Goal: Obtain resource: Obtain resource

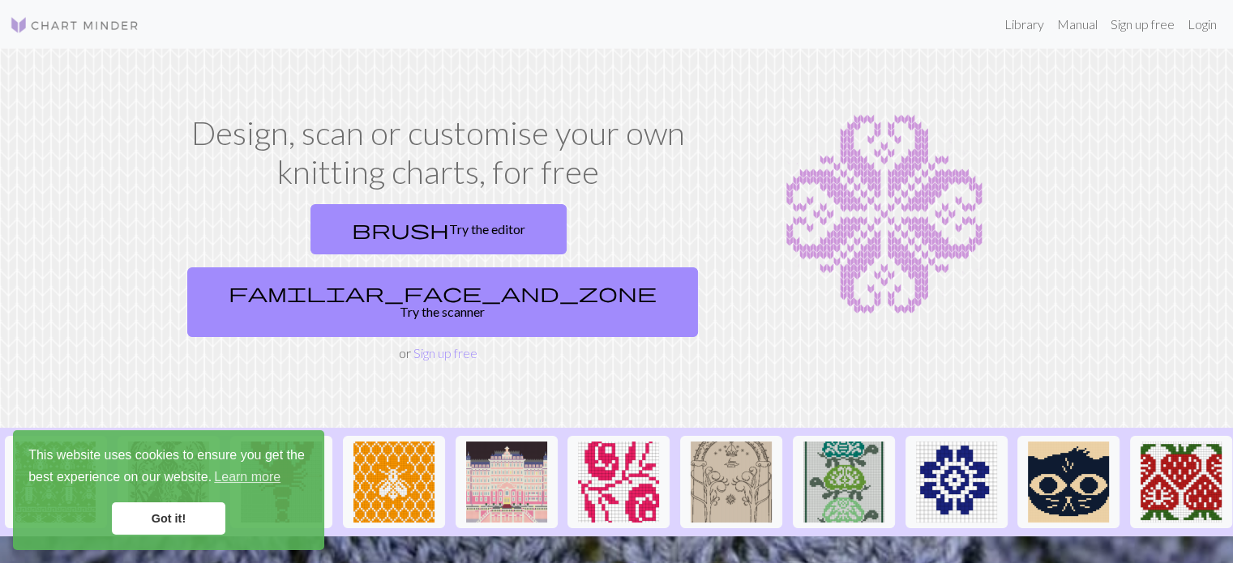
click at [174, 518] on link "Got it!" at bounding box center [168, 519] width 113 height 32
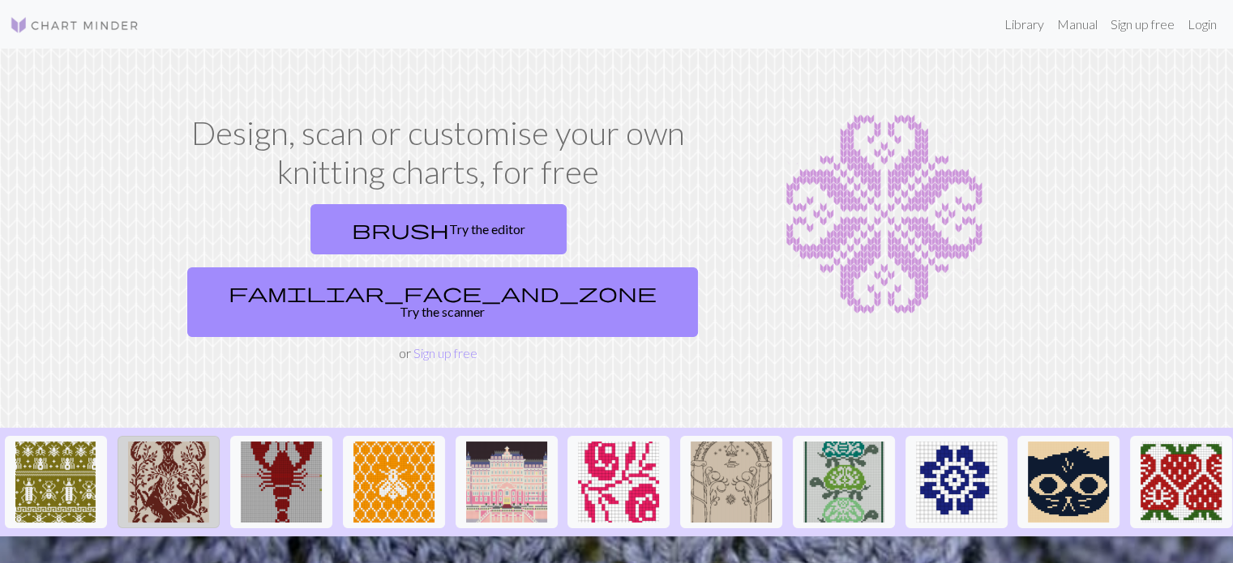
click at [156, 442] on img at bounding box center [168, 482] width 81 height 81
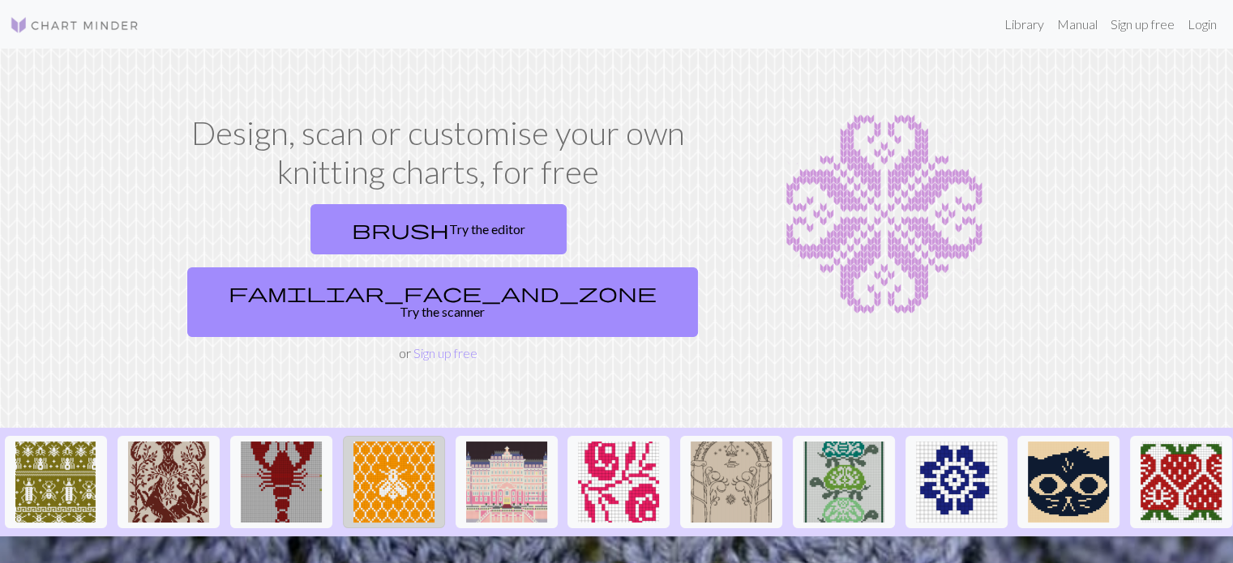
click at [390, 442] on img at bounding box center [393, 482] width 81 height 81
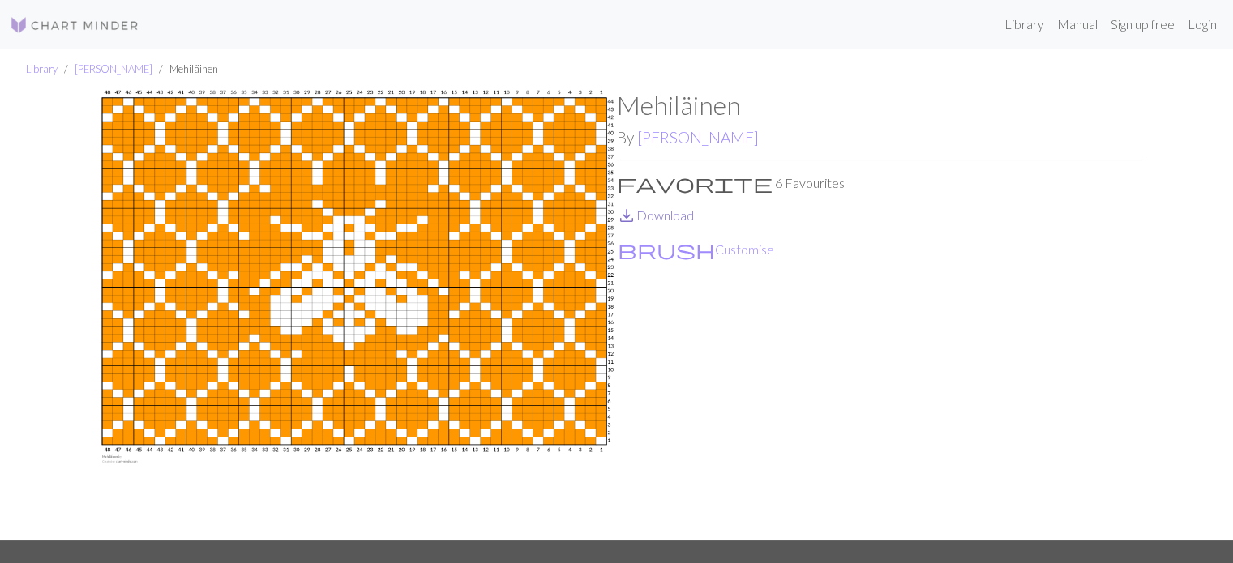
click at [662, 209] on link "save_alt Download" at bounding box center [655, 215] width 77 height 15
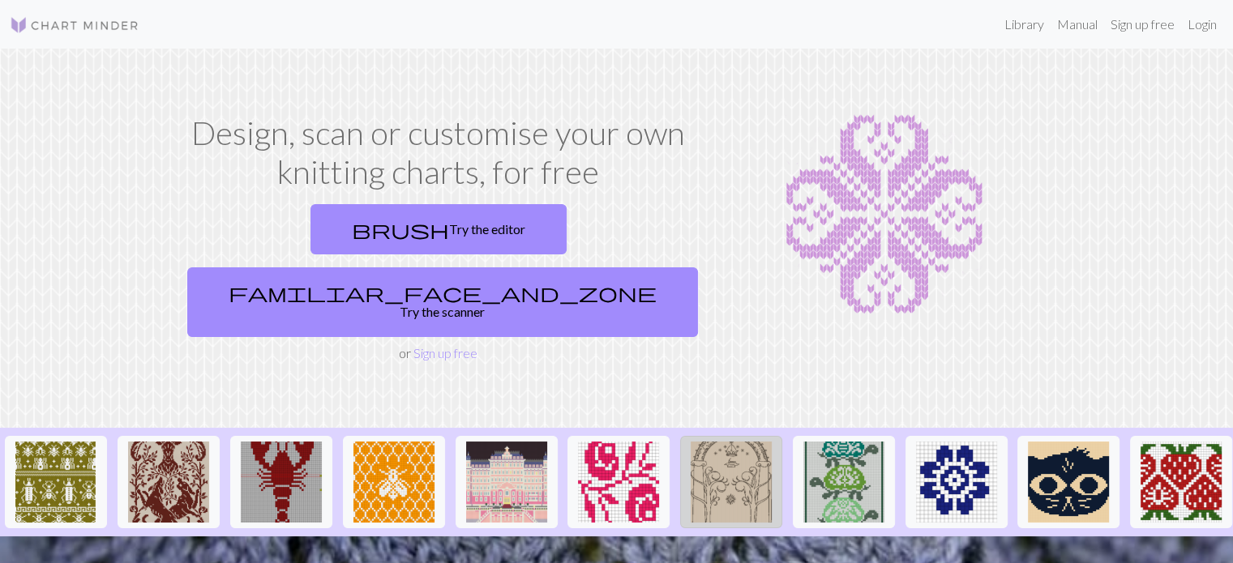
click at [739, 444] on img at bounding box center [731, 482] width 81 height 81
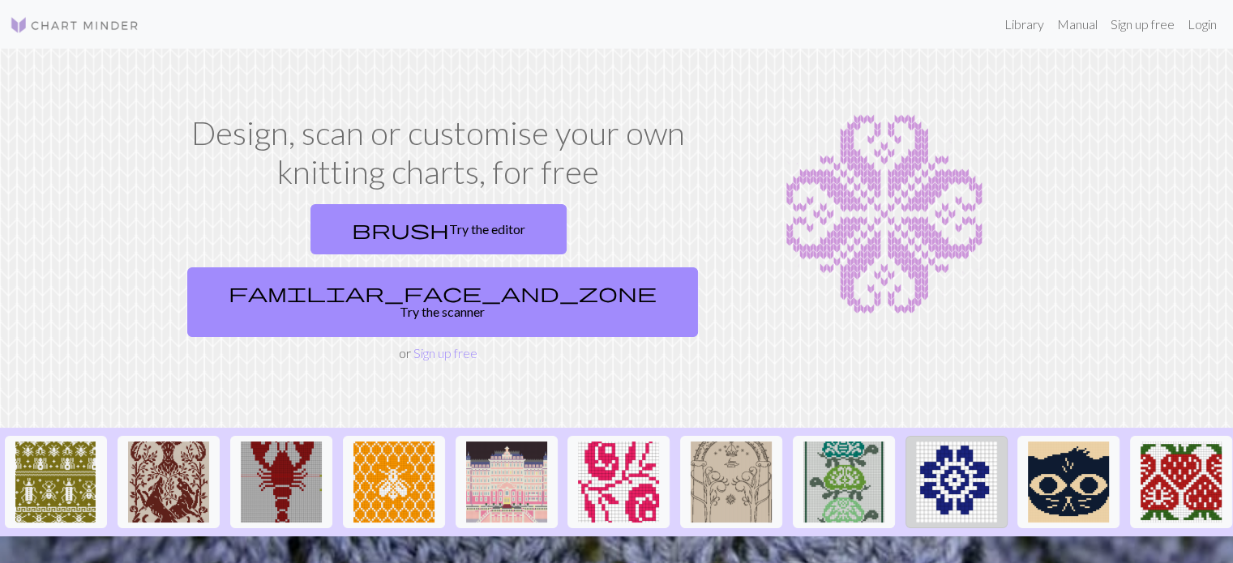
click at [950, 442] on img at bounding box center [956, 482] width 81 height 81
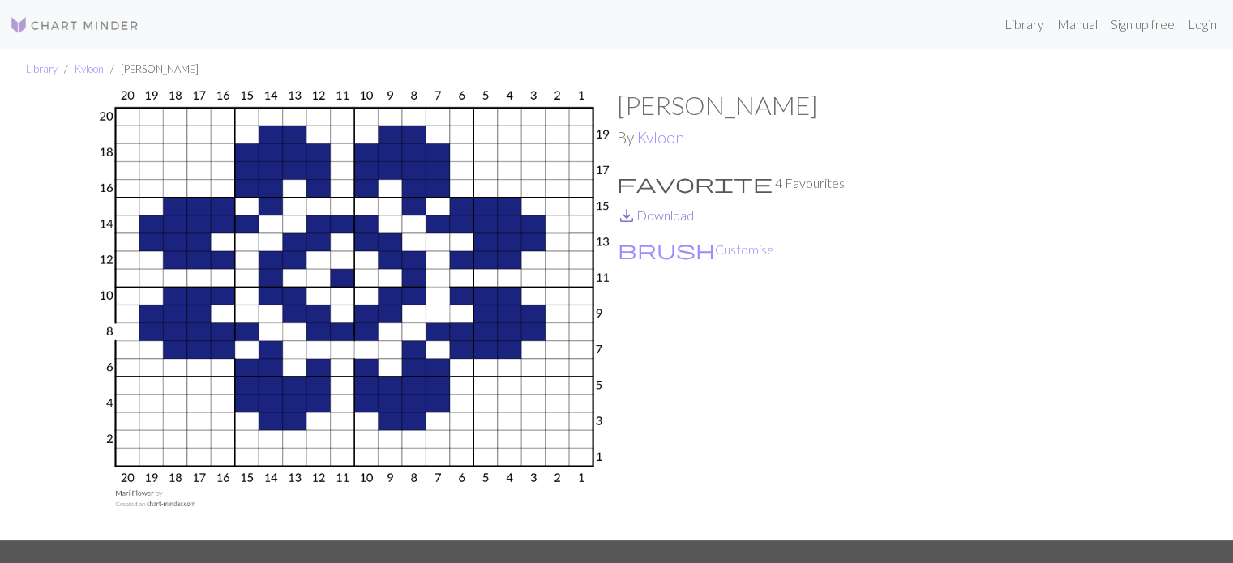
click at [674, 216] on link "save_alt Download" at bounding box center [655, 215] width 77 height 15
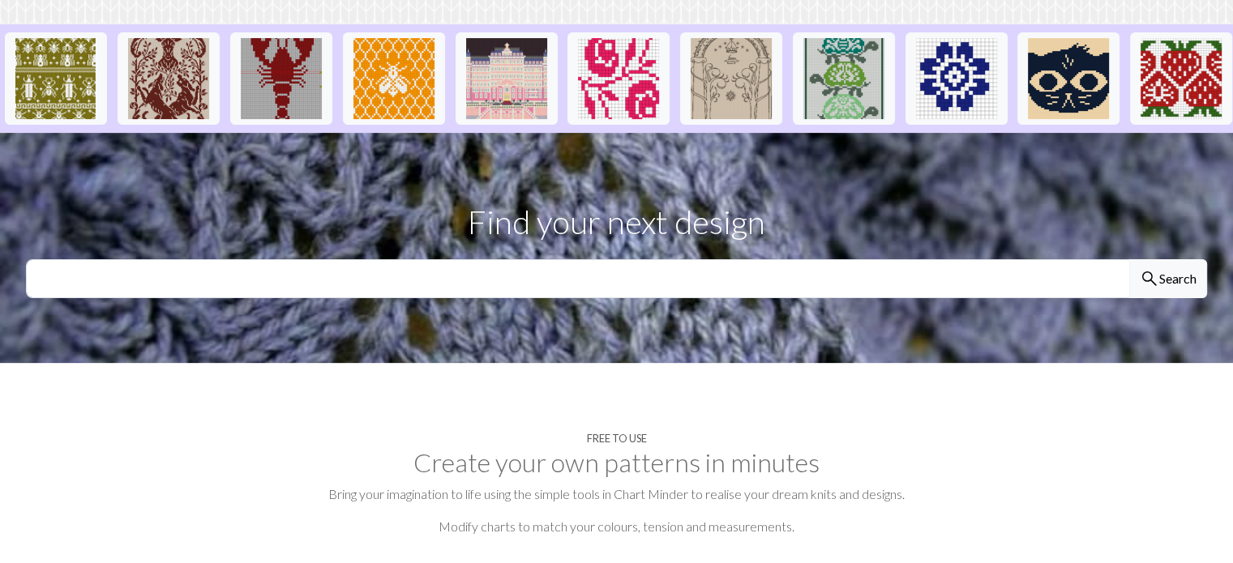
scroll to position [405, 0]
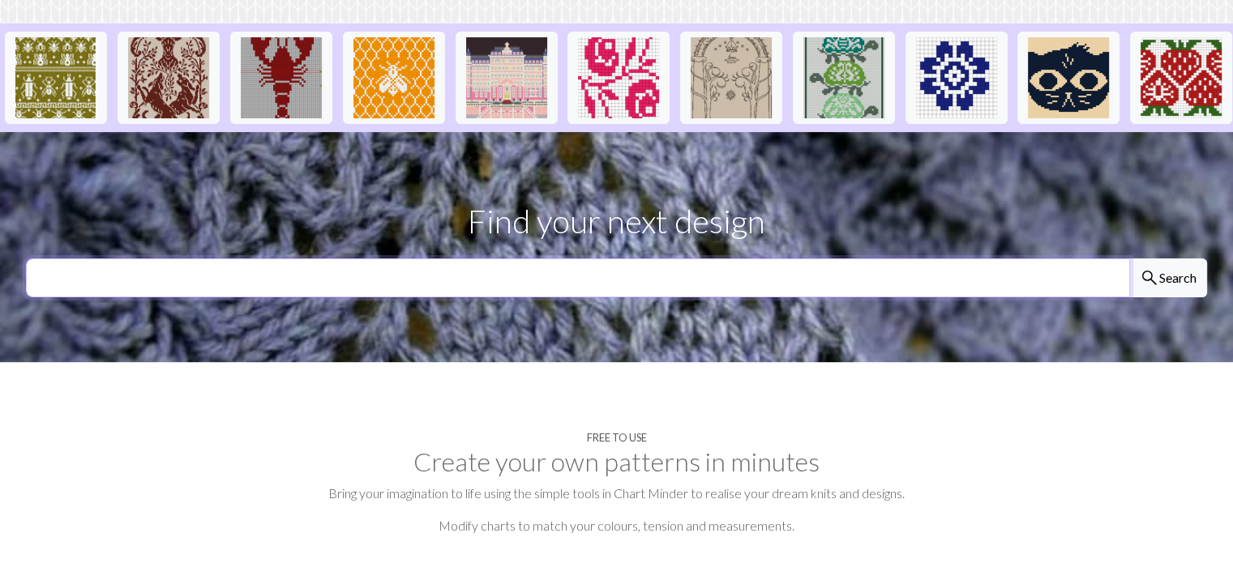
click at [35, 259] on input "text" at bounding box center [578, 278] width 1104 height 39
type input "leaf motifs"
click at [1129, 259] on button "search Search" at bounding box center [1168, 278] width 78 height 39
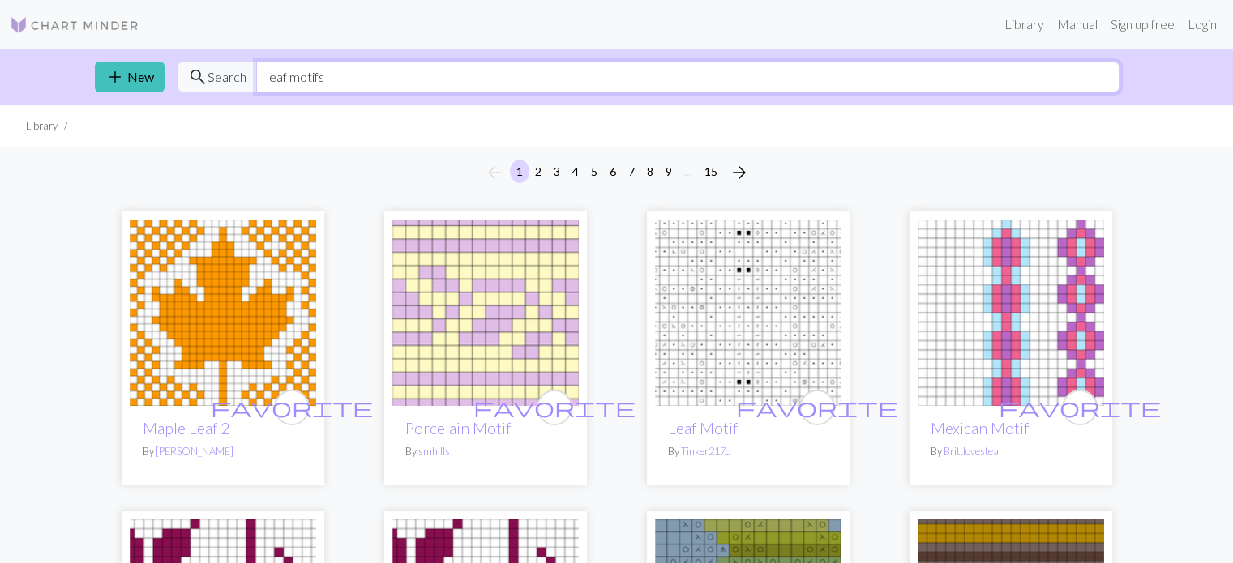
drag, startPoint x: 335, startPoint y: 75, endPoint x: 259, endPoint y: 84, distance: 76.0
click at [225, 73] on div "search Search leaf motifs" at bounding box center [649, 77] width 942 height 31
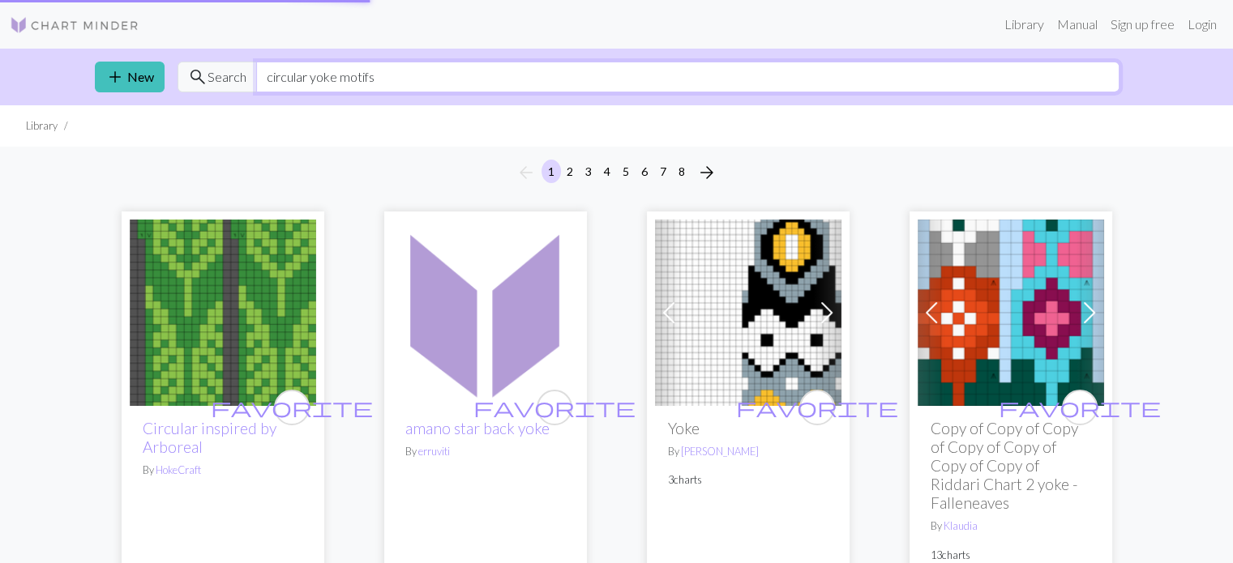
type input "circular yoke motifs"
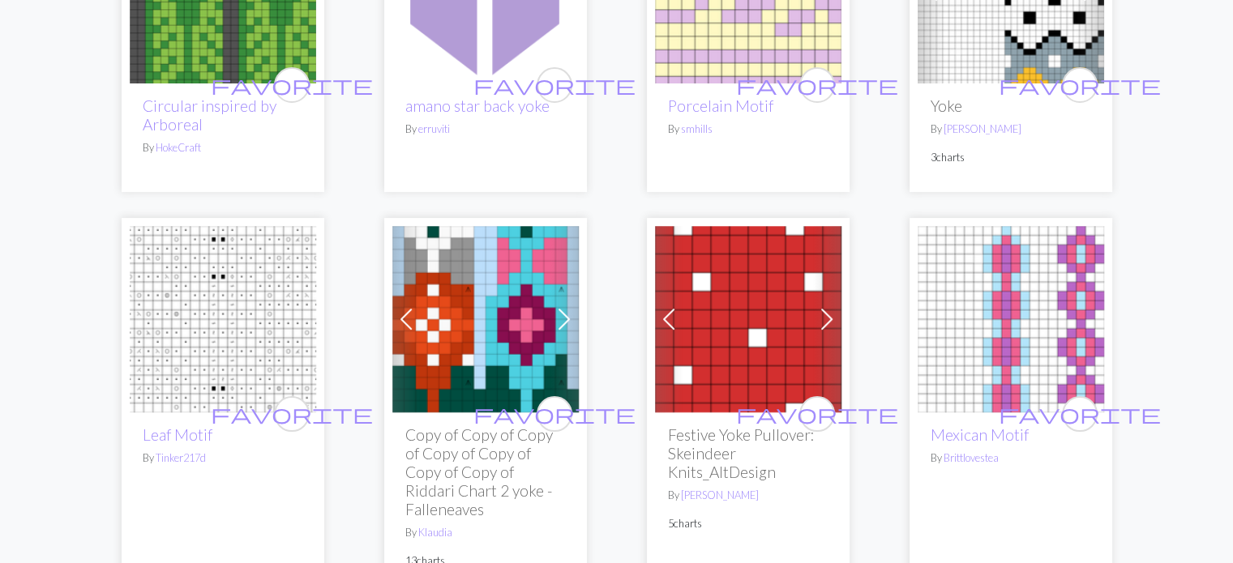
scroll to position [323, 0]
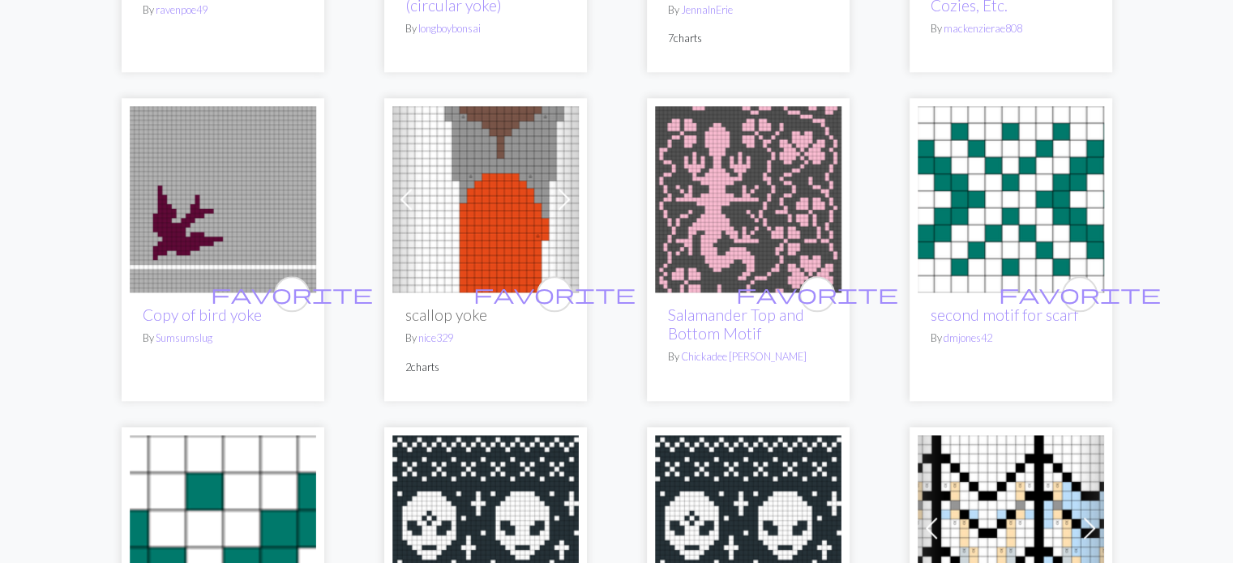
click at [191, 177] on img at bounding box center [223, 199] width 186 height 186
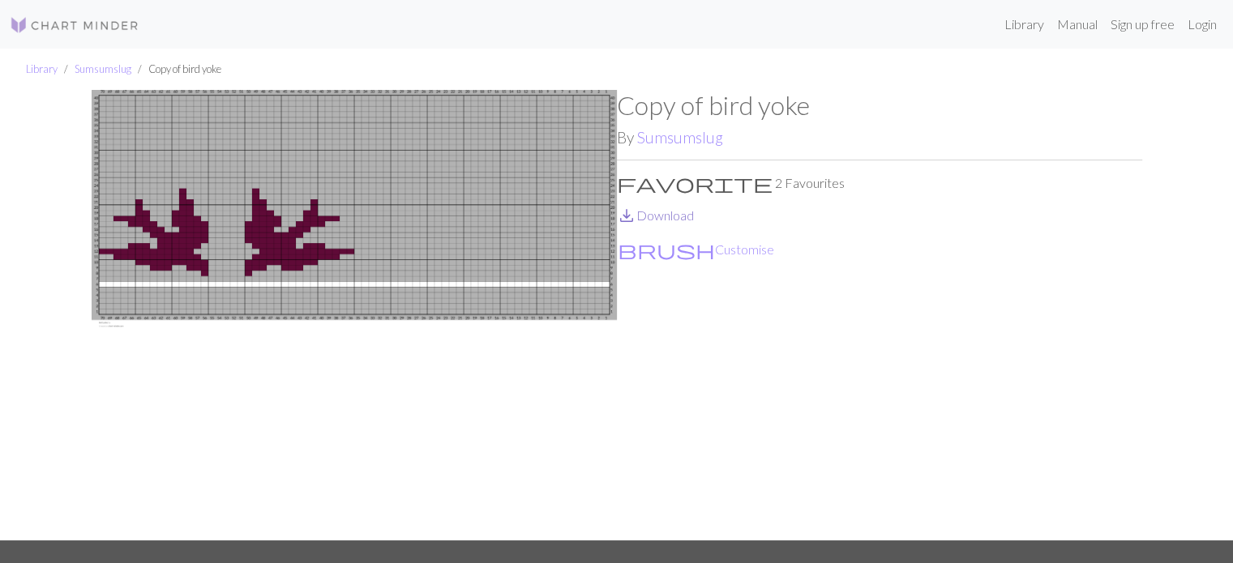
click at [658, 210] on link "save_alt Download" at bounding box center [655, 215] width 77 height 15
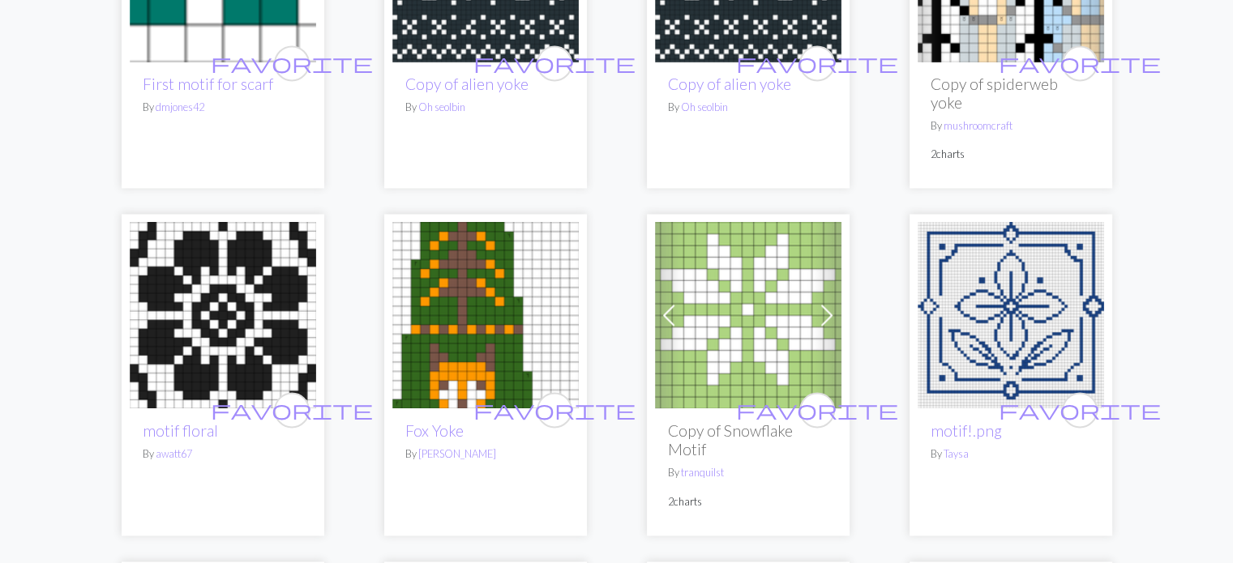
scroll to position [2429, 0]
click at [209, 269] on img at bounding box center [223, 315] width 186 height 186
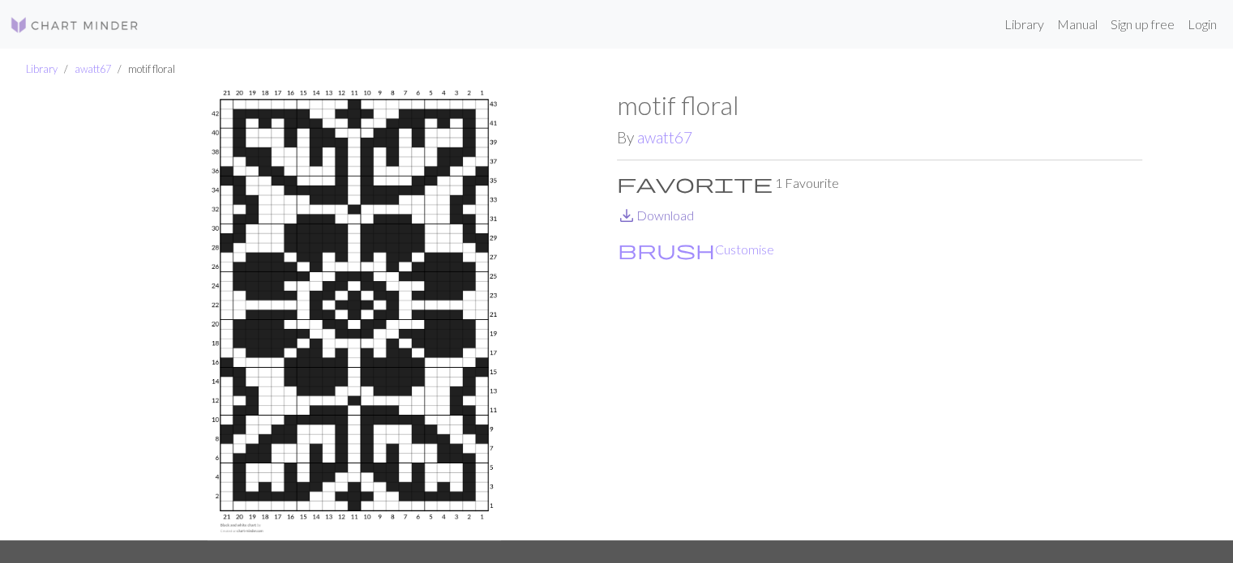
click at [659, 216] on link "save_alt Download" at bounding box center [655, 215] width 77 height 15
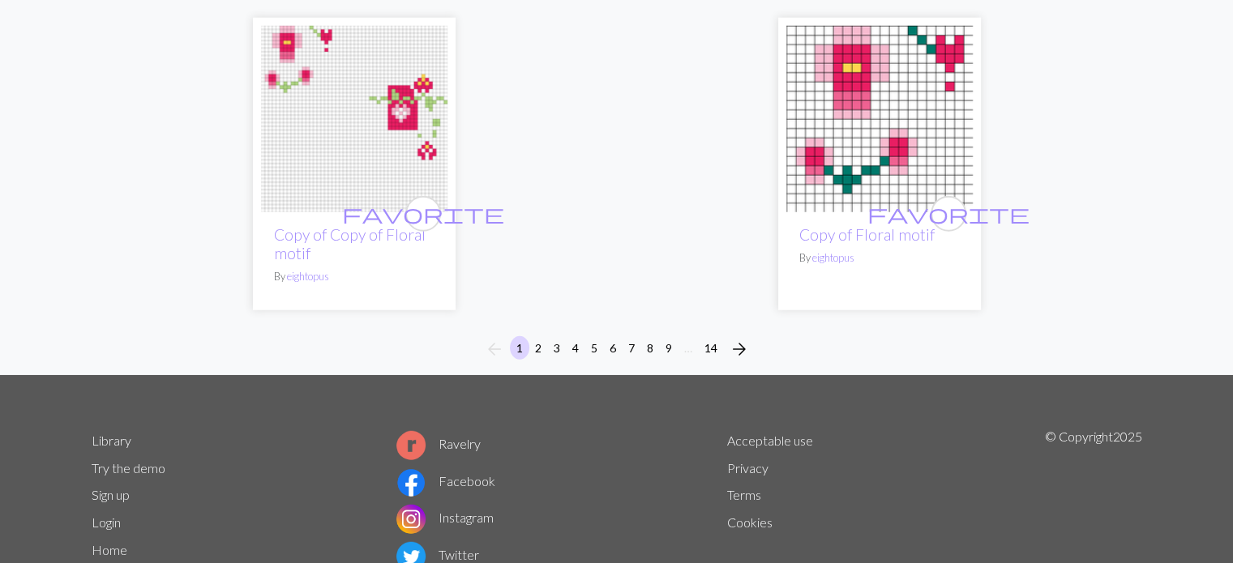
scroll to position [4296, 0]
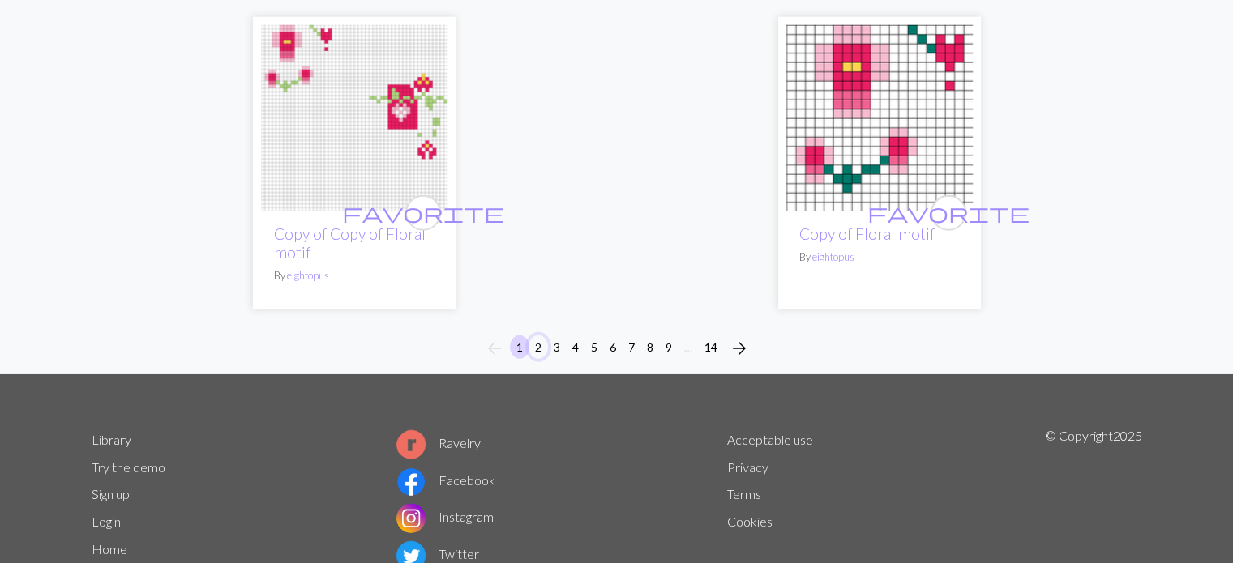
click at [535, 336] on button "2" at bounding box center [538, 348] width 19 height 24
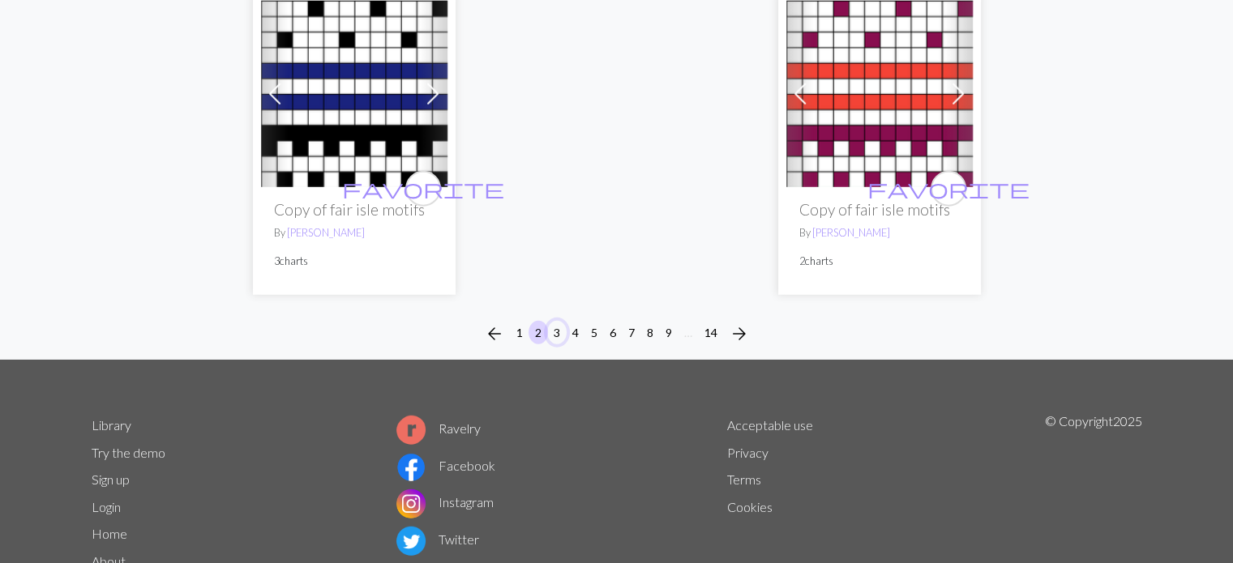
scroll to position [4292, 0]
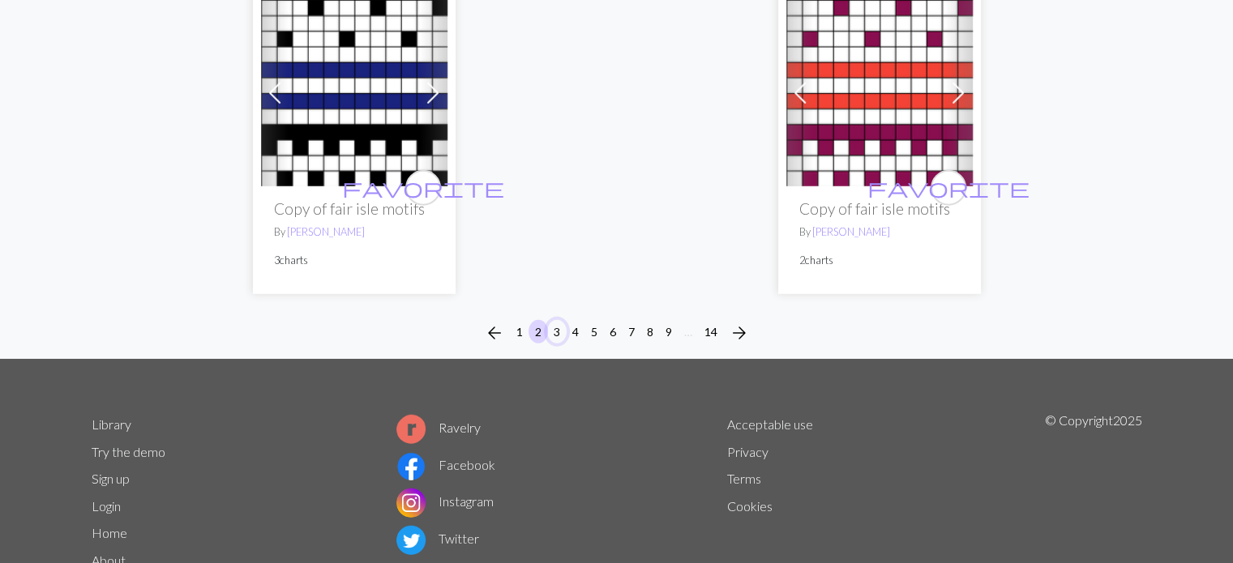
click at [556, 329] on button "3" at bounding box center [556, 332] width 19 height 24
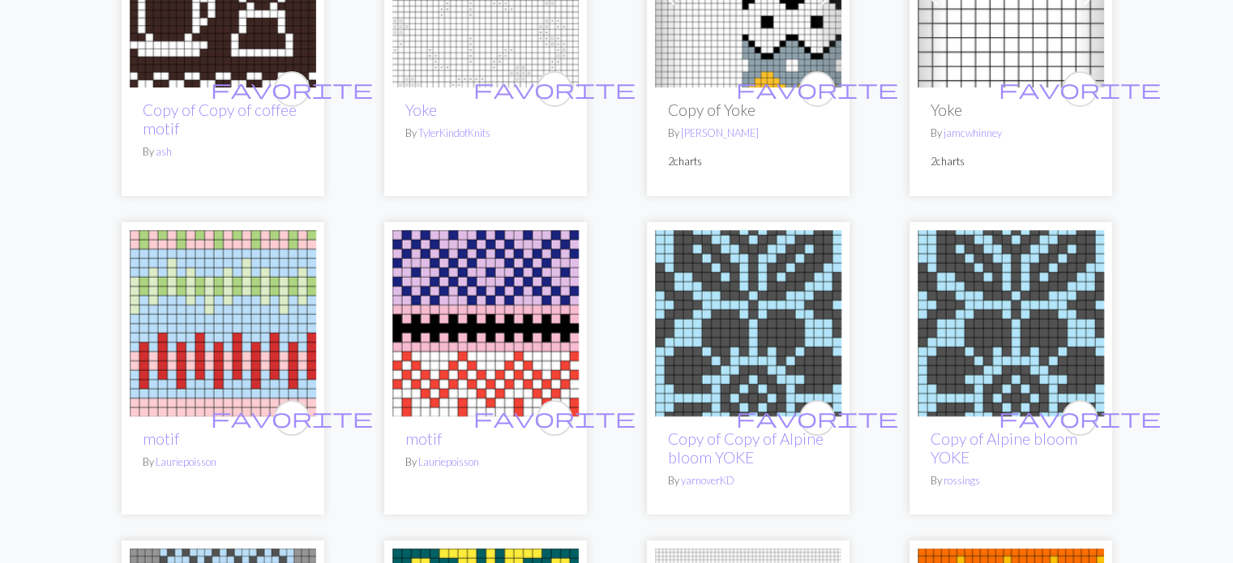
scroll to position [319, 0]
click at [751, 356] on img at bounding box center [748, 322] width 186 height 186
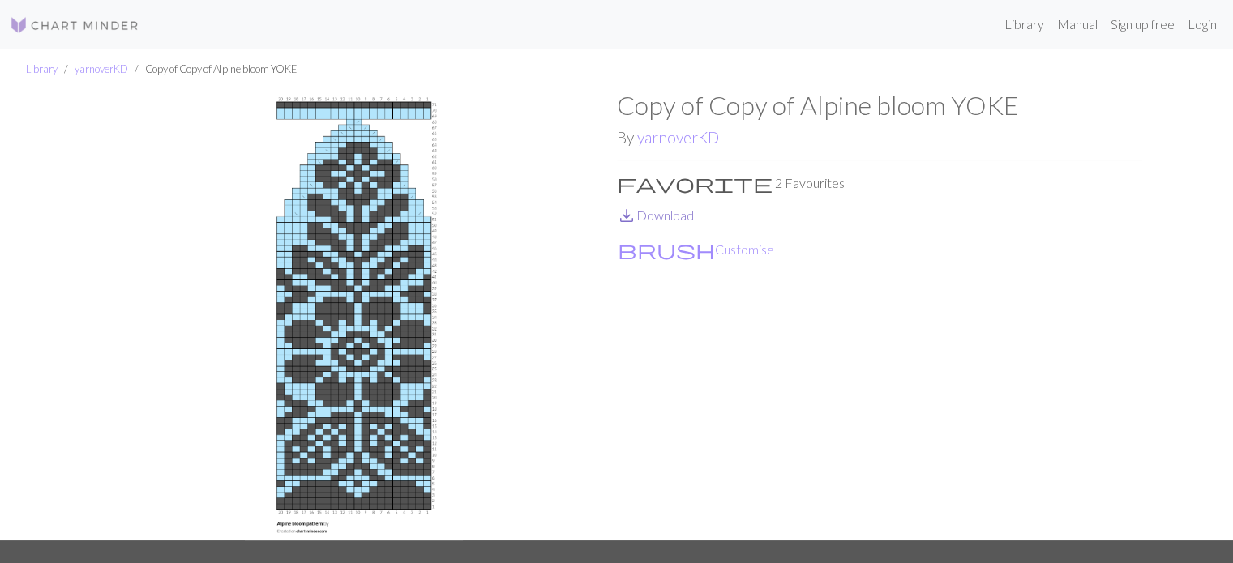
click at [654, 213] on link "save_alt Download" at bounding box center [655, 215] width 77 height 15
click at [658, 246] on button "brush Customise" at bounding box center [696, 249] width 158 height 21
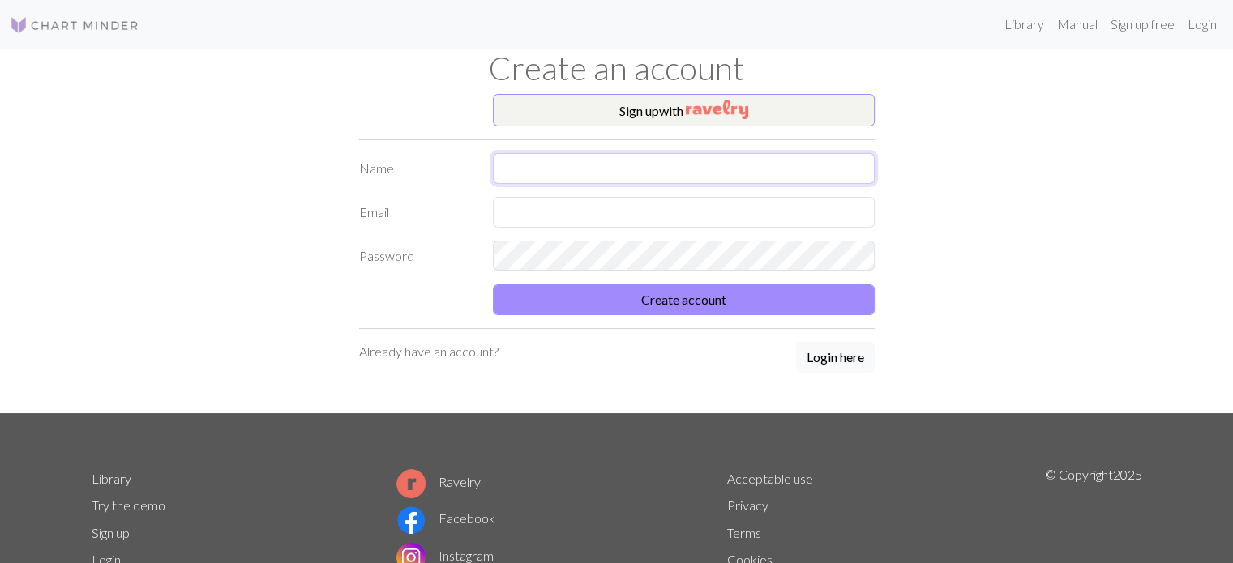
click at [537, 159] on input "text" at bounding box center [684, 168] width 382 height 31
type input "[PERSON_NAME]"
click at [533, 201] on input "text" at bounding box center [684, 212] width 382 height 31
type input "[EMAIL_ADDRESS][DOMAIN_NAME]"
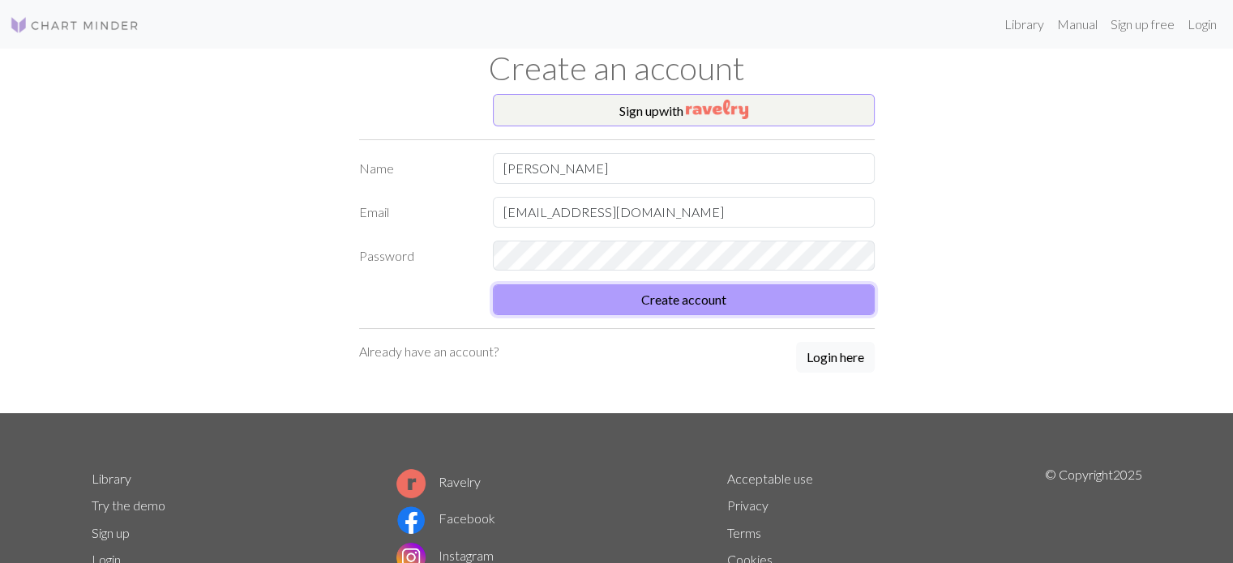
click at [737, 292] on button "Create account" at bounding box center [684, 300] width 382 height 31
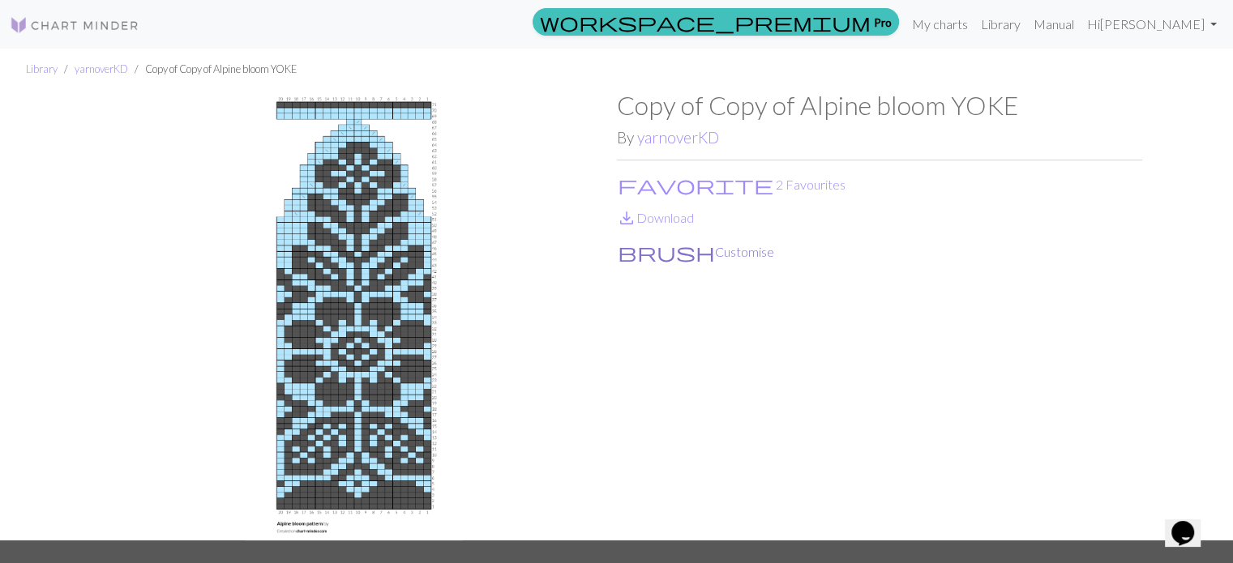
click at [687, 252] on button "brush Customise" at bounding box center [696, 252] width 158 height 21
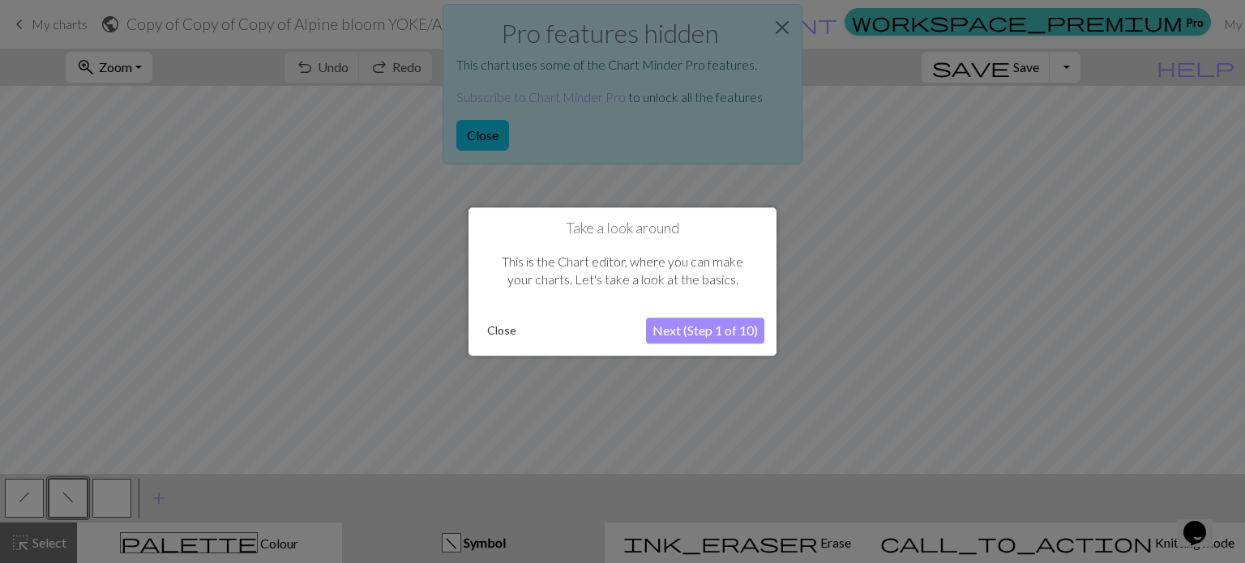
click at [704, 334] on button "Next (Step 1 of 10)" at bounding box center [705, 331] width 118 height 26
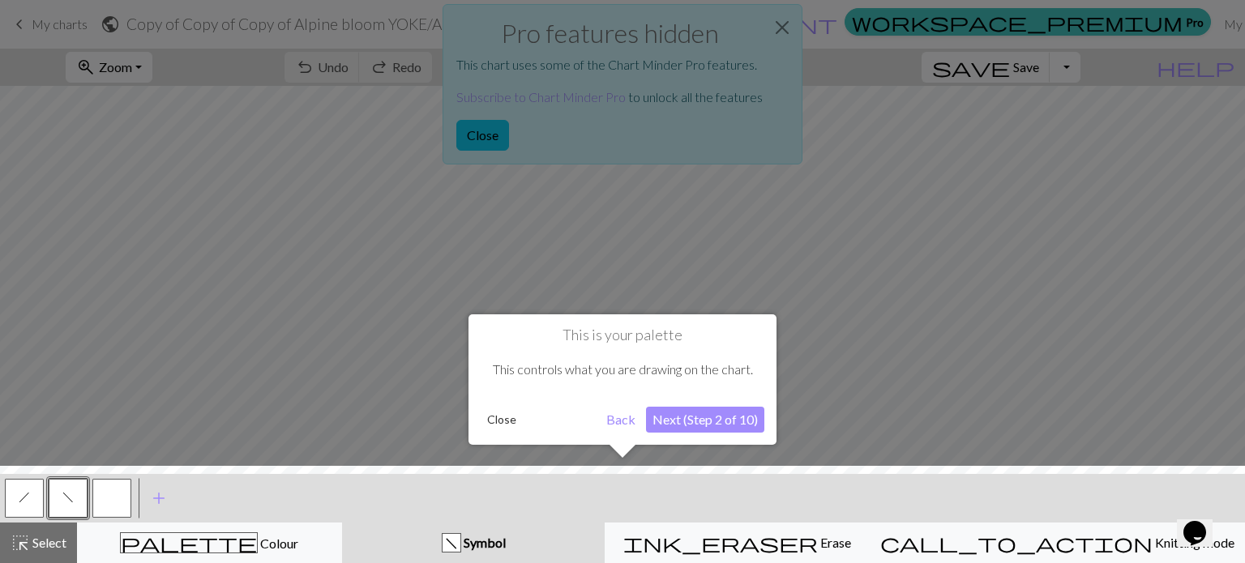
click at [724, 421] on button "Next (Step 2 of 10)" at bounding box center [705, 420] width 118 height 26
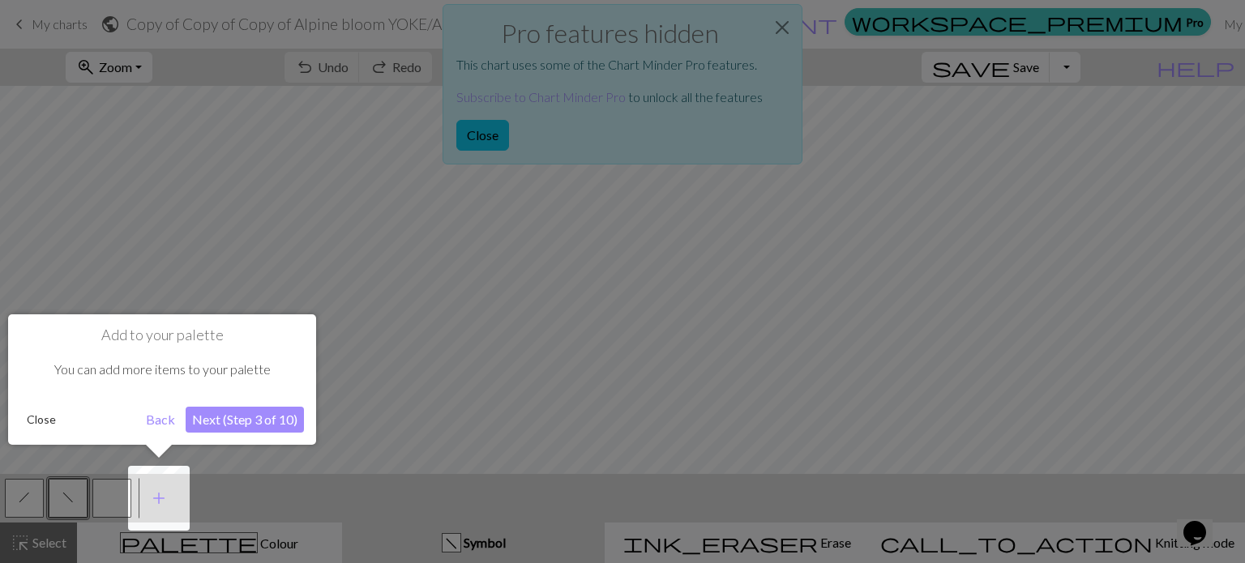
click at [254, 420] on button "Next (Step 3 of 10)" at bounding box center [245, 420] width 118 height 26
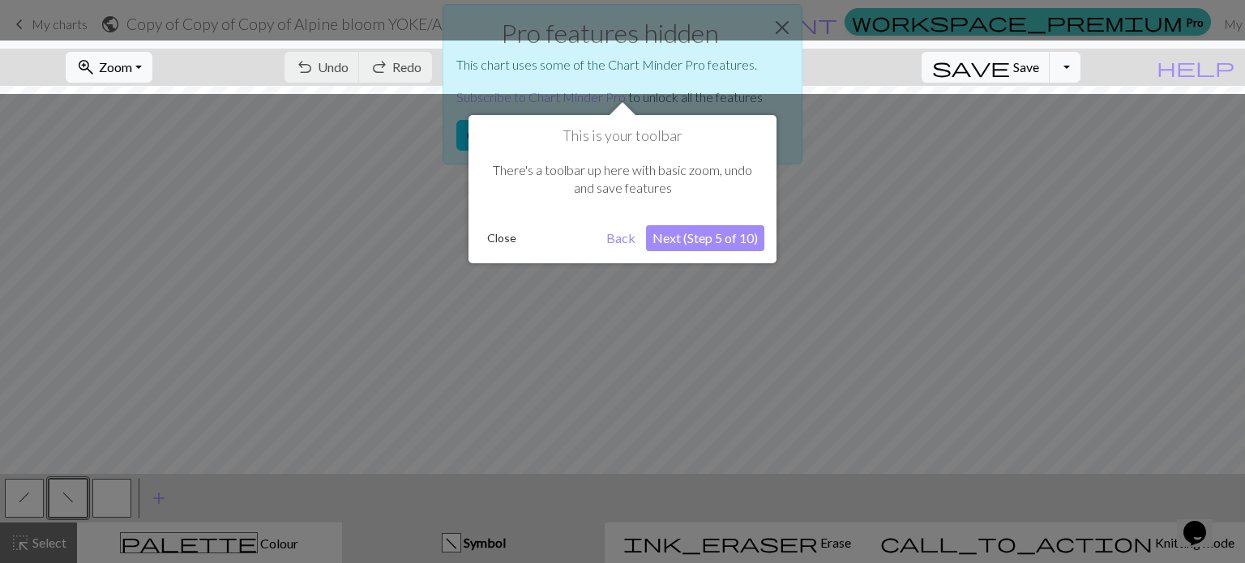
click at [696, 235] on button "Next (Step 5 of 10)" at bounding box center [705, 238] width 118 height 26
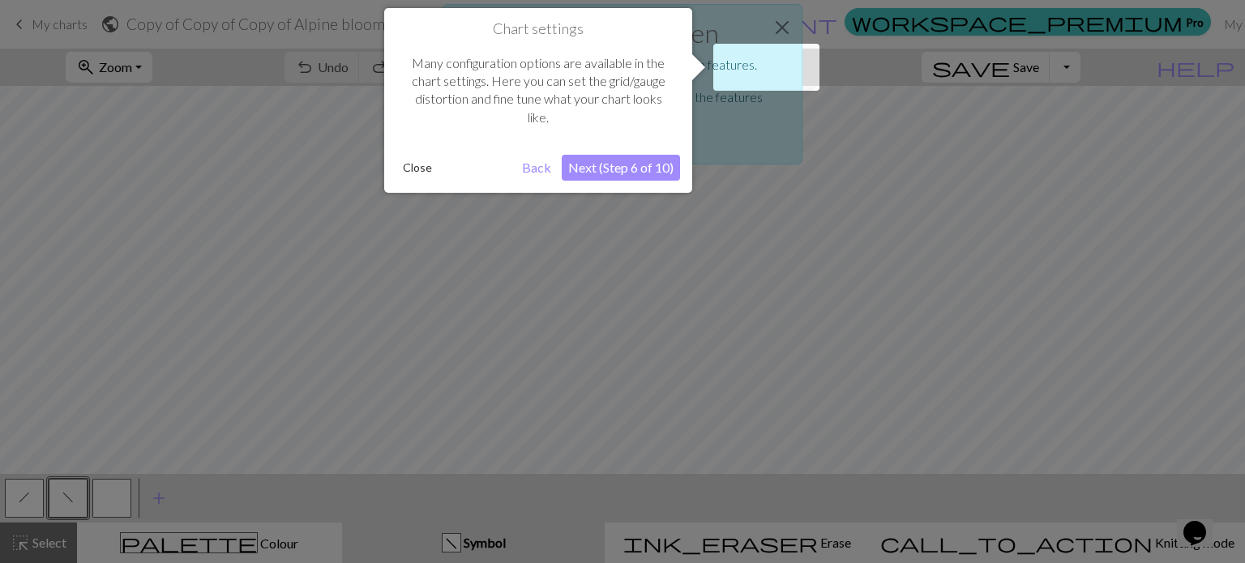
click at [597, 161] on button "Next (Step 6 of 10)" at bounding box center [621, 168] width 118 height 26
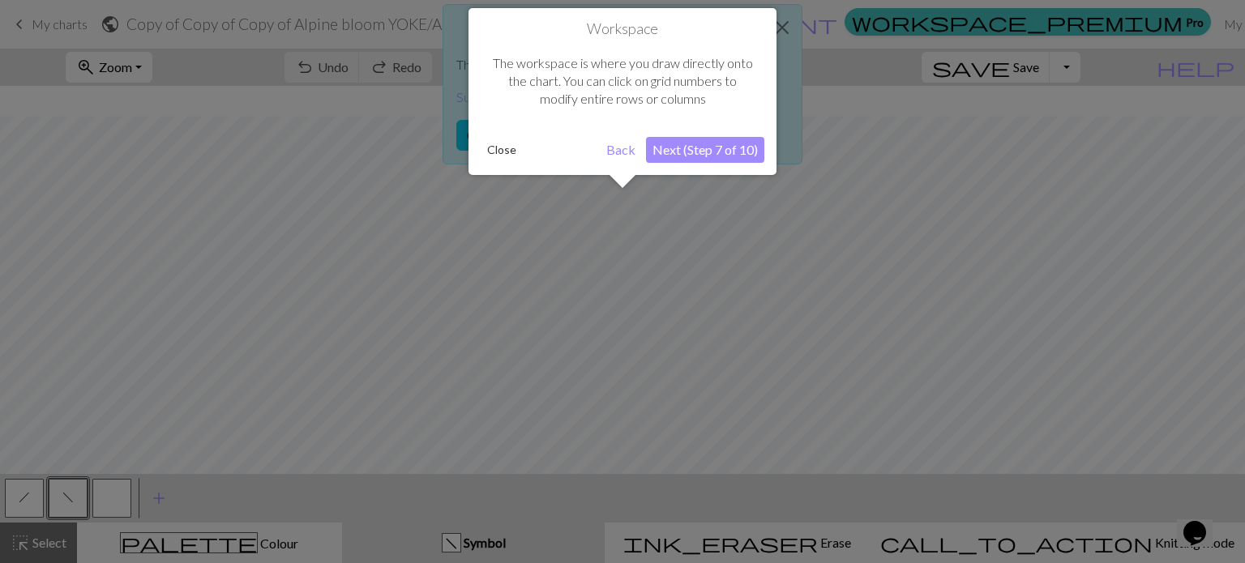
scroll to position [61, 0]
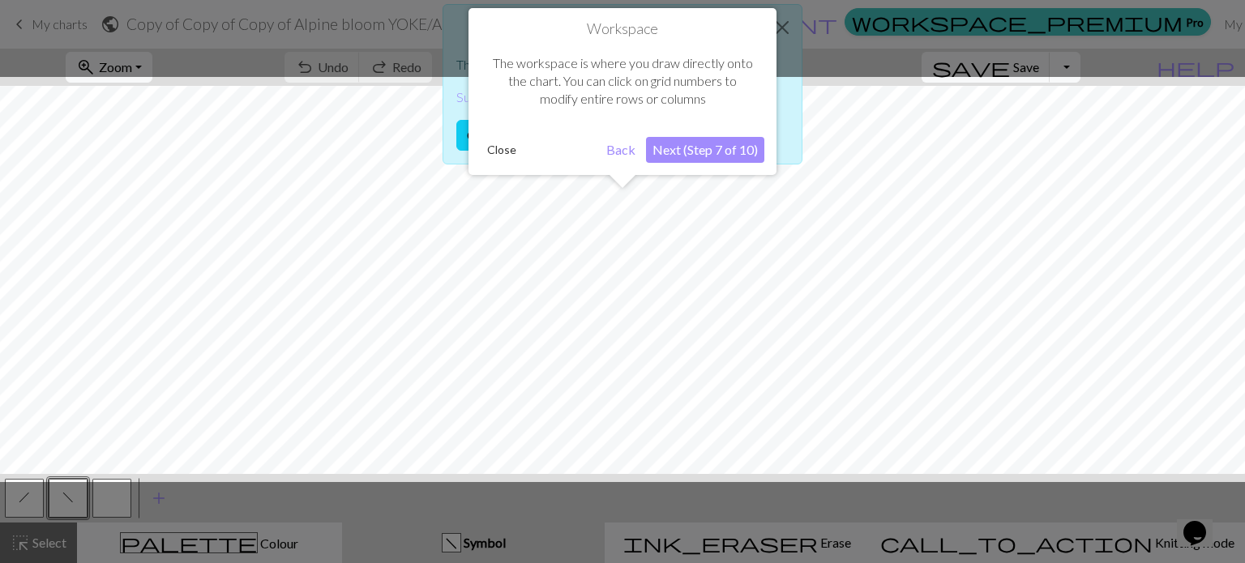
click at [706, 149] on button "Next (Step 7 of 10)" at bounding box center [705, 150] width 118 height 26
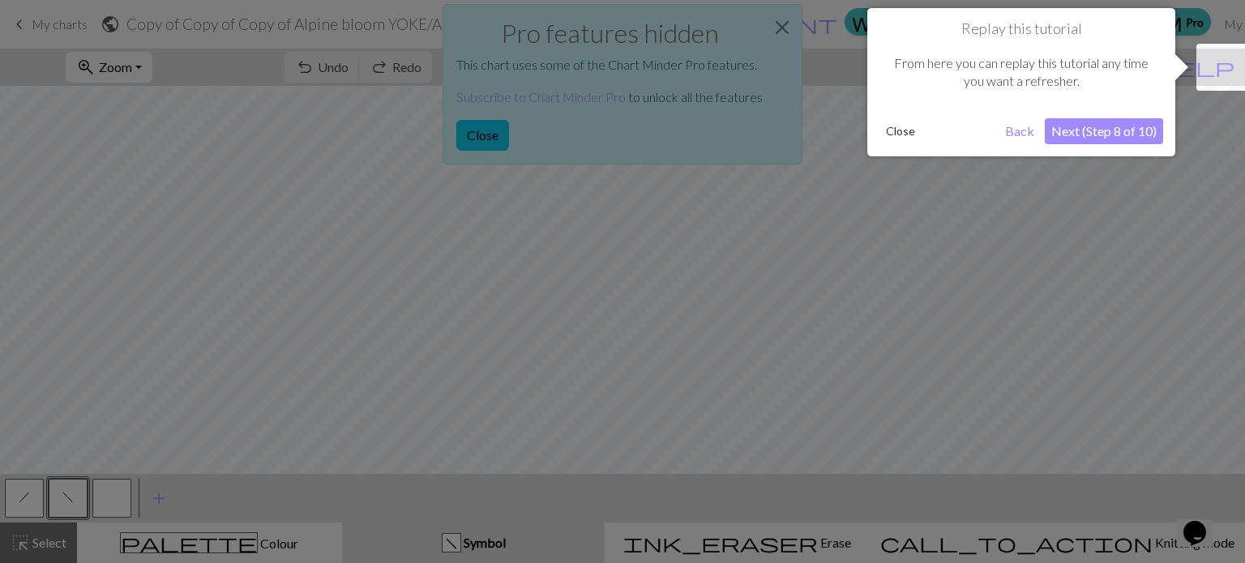
click at [1124, 133] on button "Next (Step 8 of 10)" at bounding box center [1104, 131] width 118 height 26
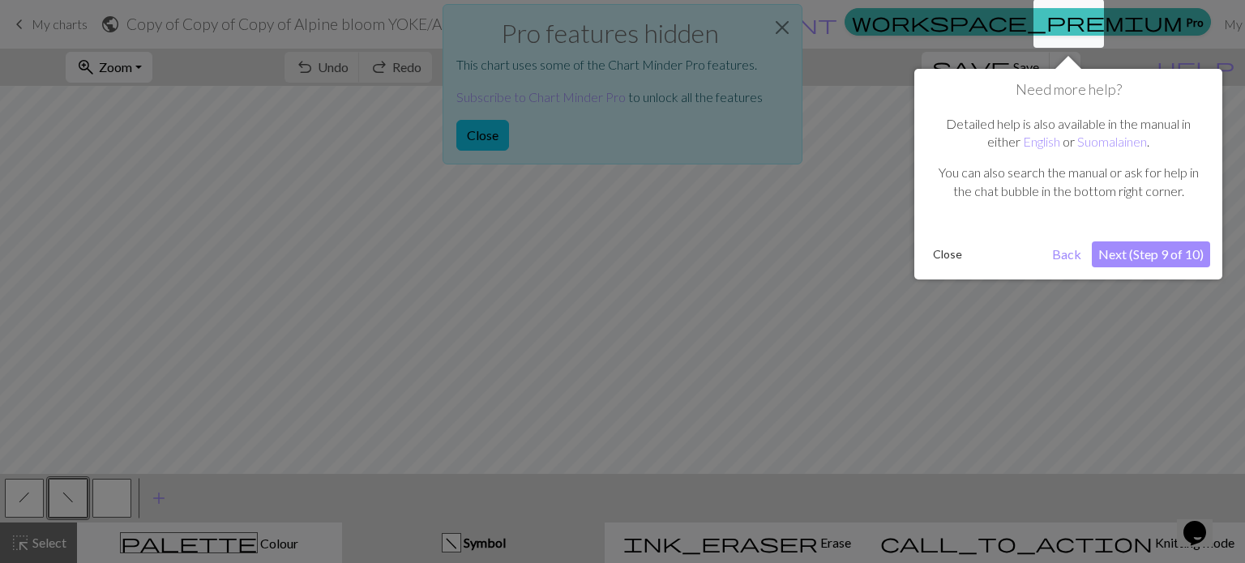
click at [1141, 249] on button "Next (Step 9 of 10)" at bounding box center [1151, 255] width 118 height 26
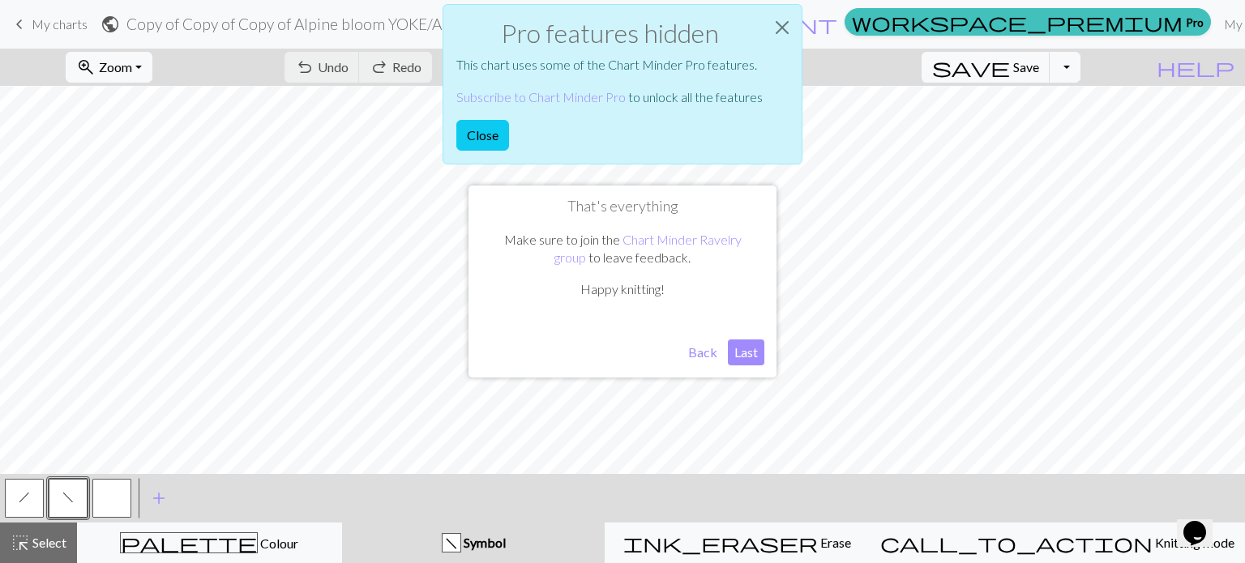
click at [750, 349] on button "Last" at bounding box center [746, 353] width 36 height 26
click at [483, 136] on button "Close" at bounding box center [482, 135] width 53 height 31
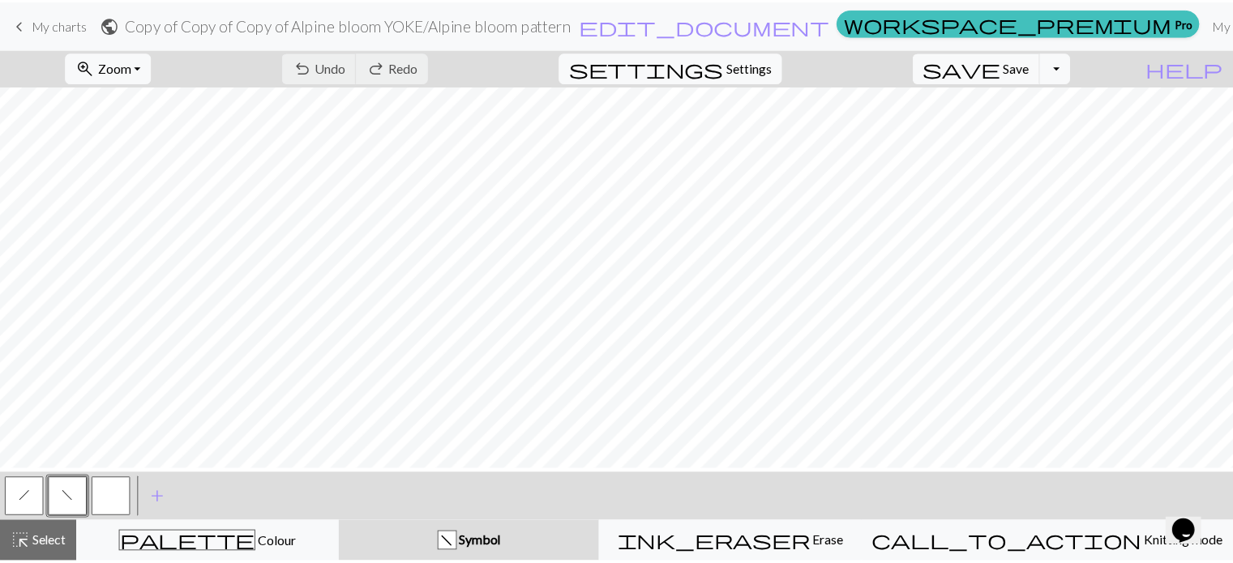
scroll to position [0, 0]
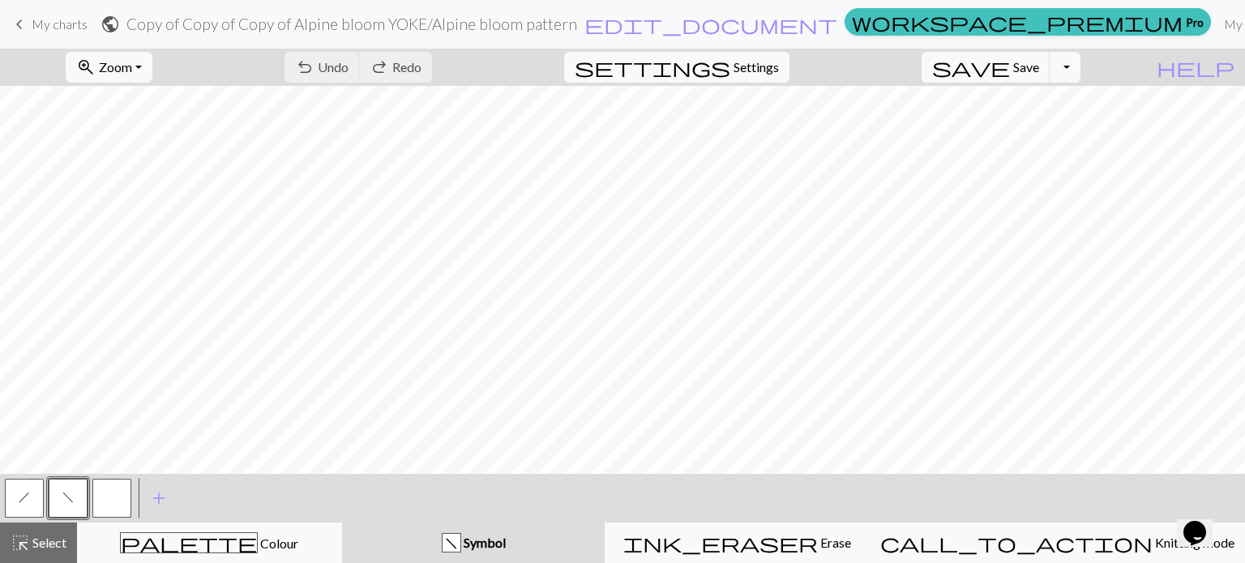
click at [15, 21] on span "keyboard_arrow_left" at bounding box center [19, 24] width 19 height 23
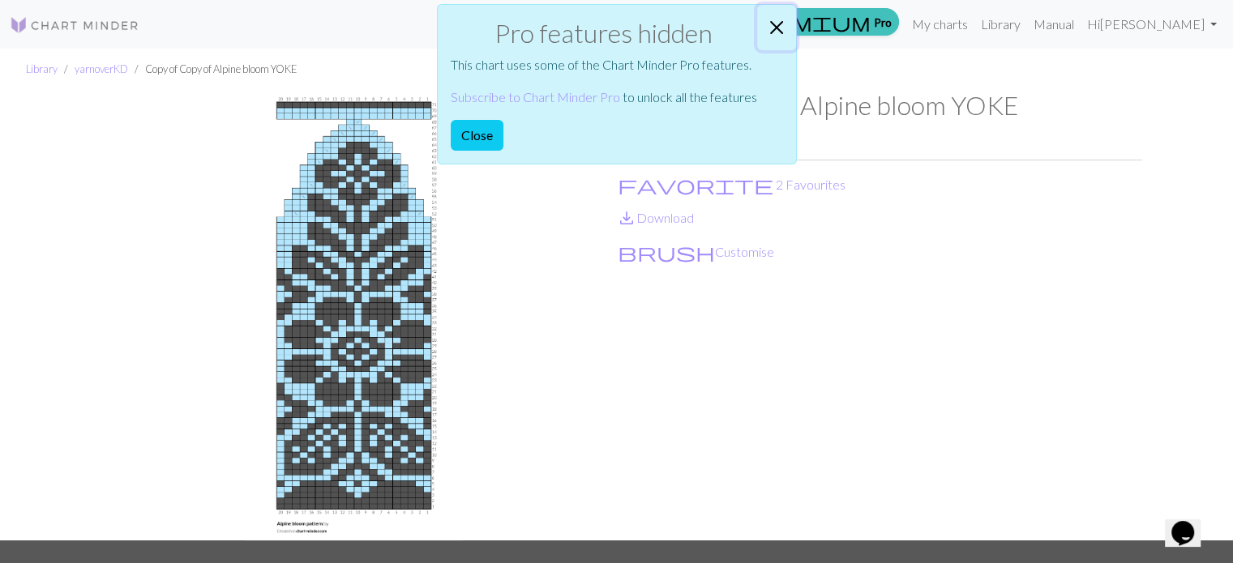
click at [771, 25] on button "Close" at bounding box center [776, 27] width 39 height 45
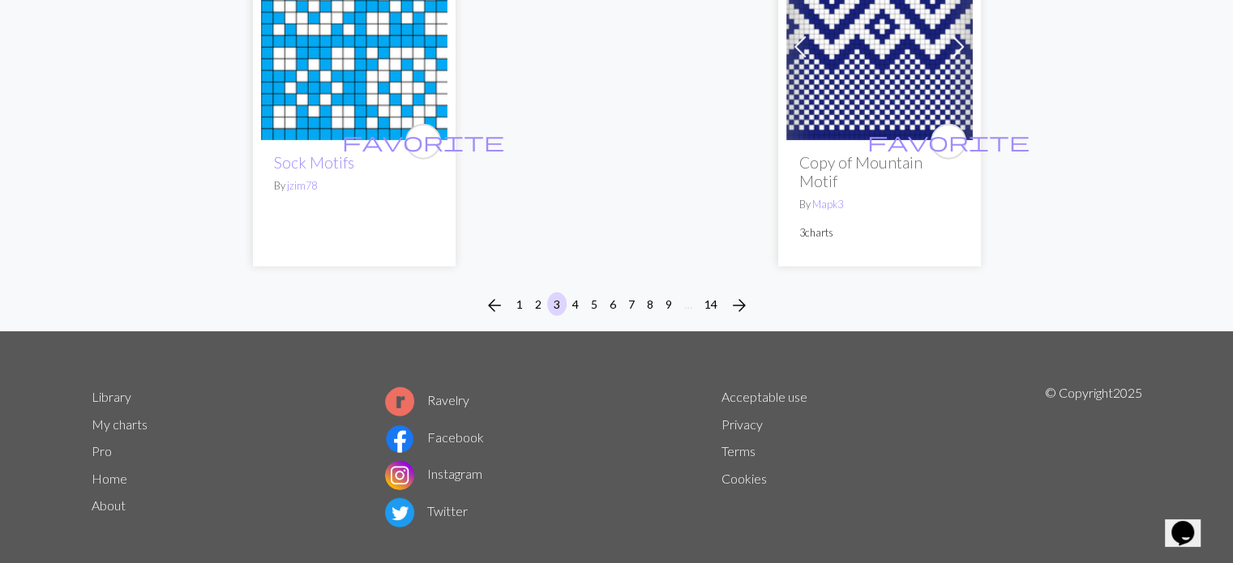
scroll to position [4293, 0]
click at [577, 292] on button "4" at bounding box center [575, 304] width 19 height 24
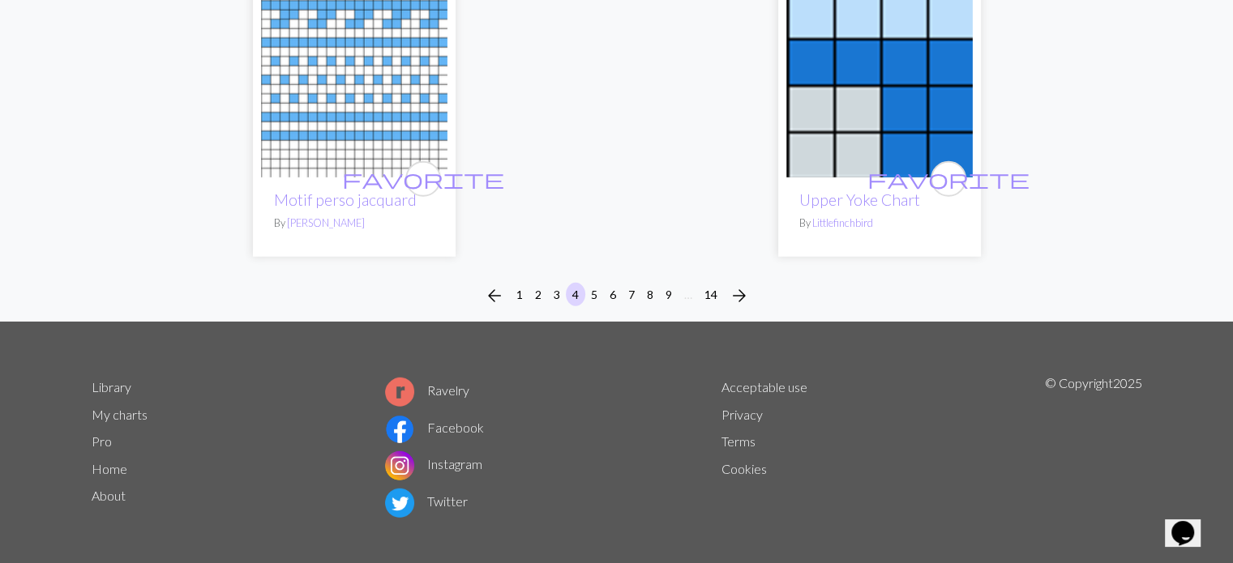
scroll to position [4452, 0]
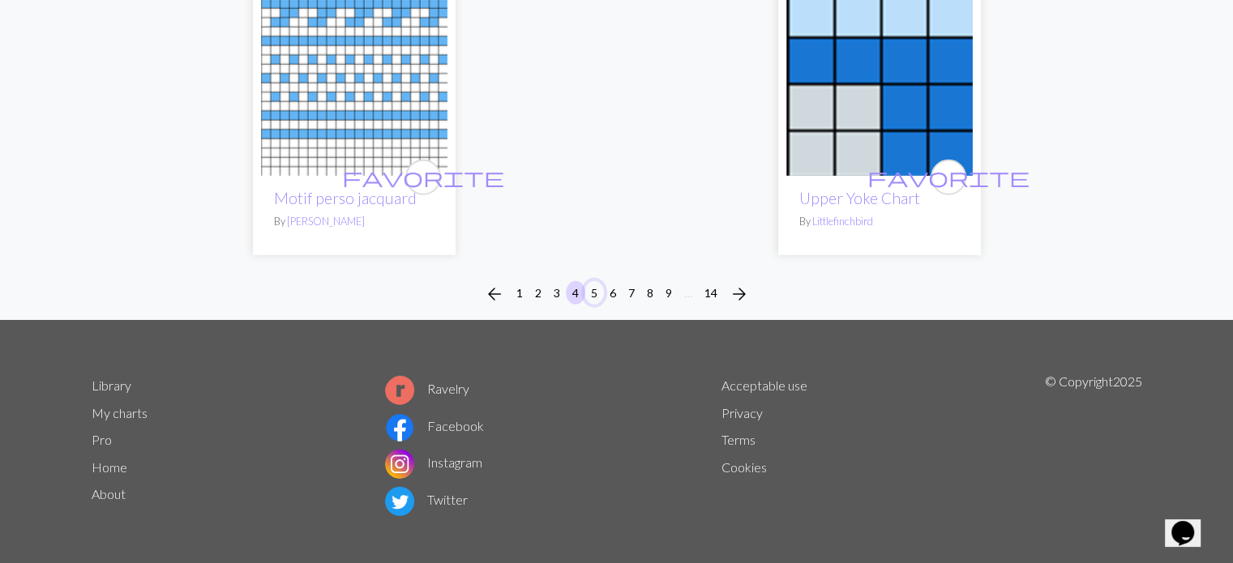
click at [597, 285] on button "5" at bounding box center [593, 293] width 19 height 24
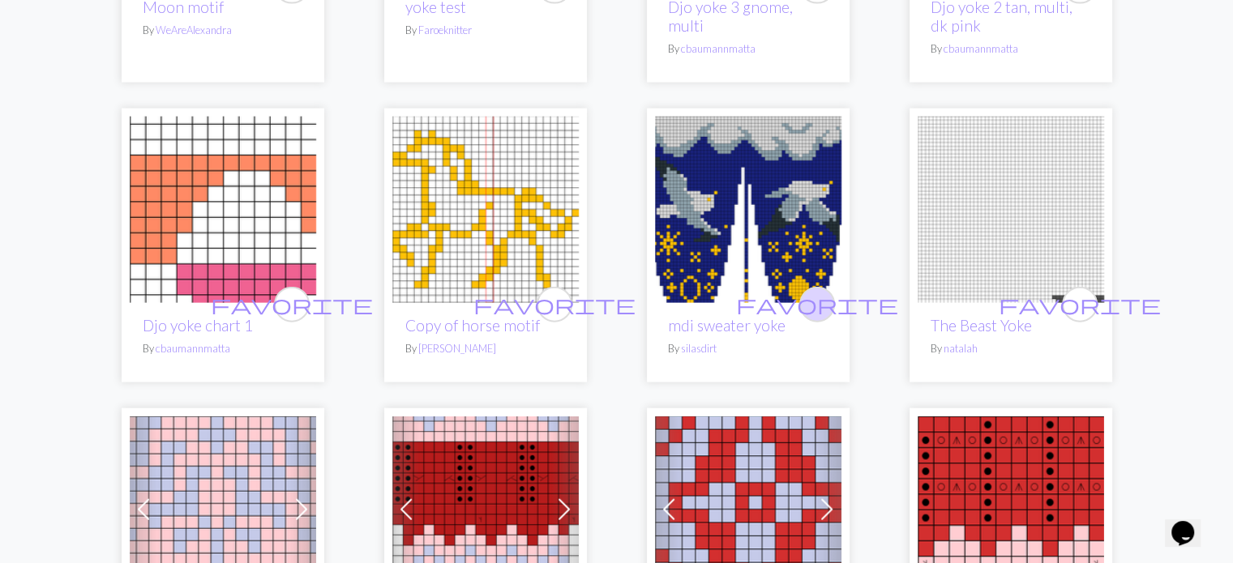
scroll to position [3566, 0]
click at [822, 291] on span "favorite" at bounding box center [817, 303] width 162 height 25
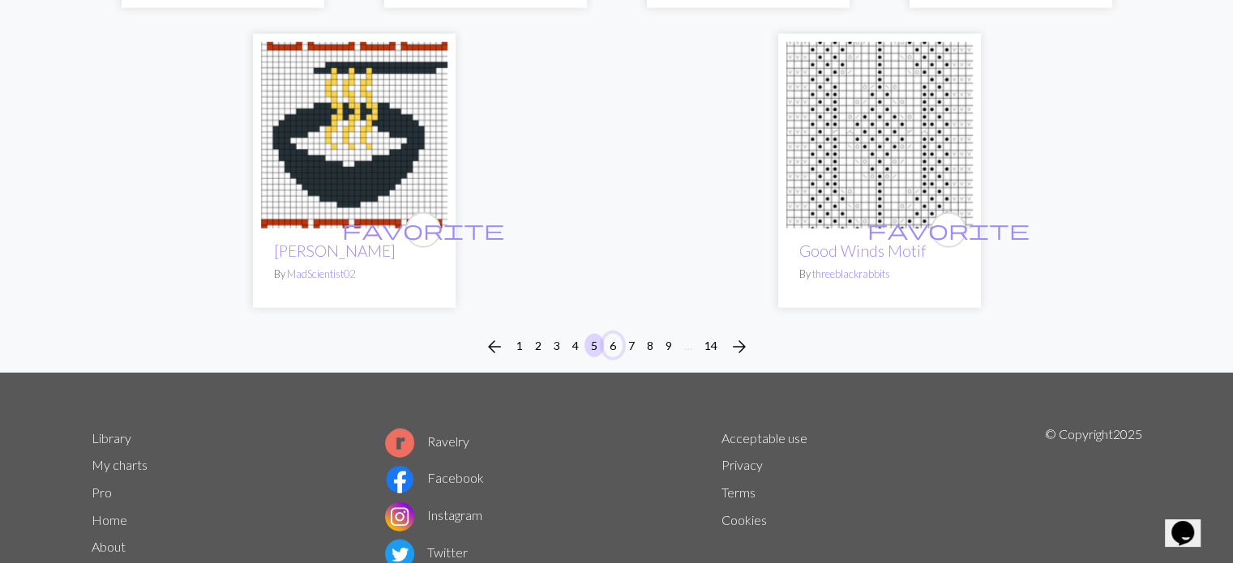
click at [613, 334] on button "6" at bounding box center [612, 346] width 19 height 24
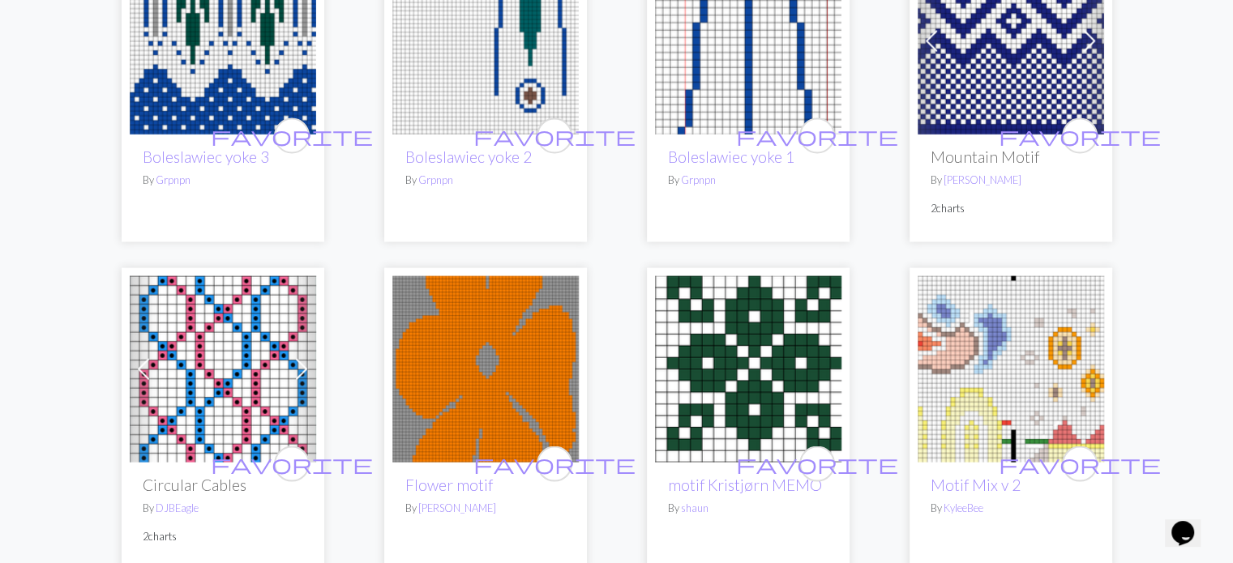
scroll to position [3323, 0]
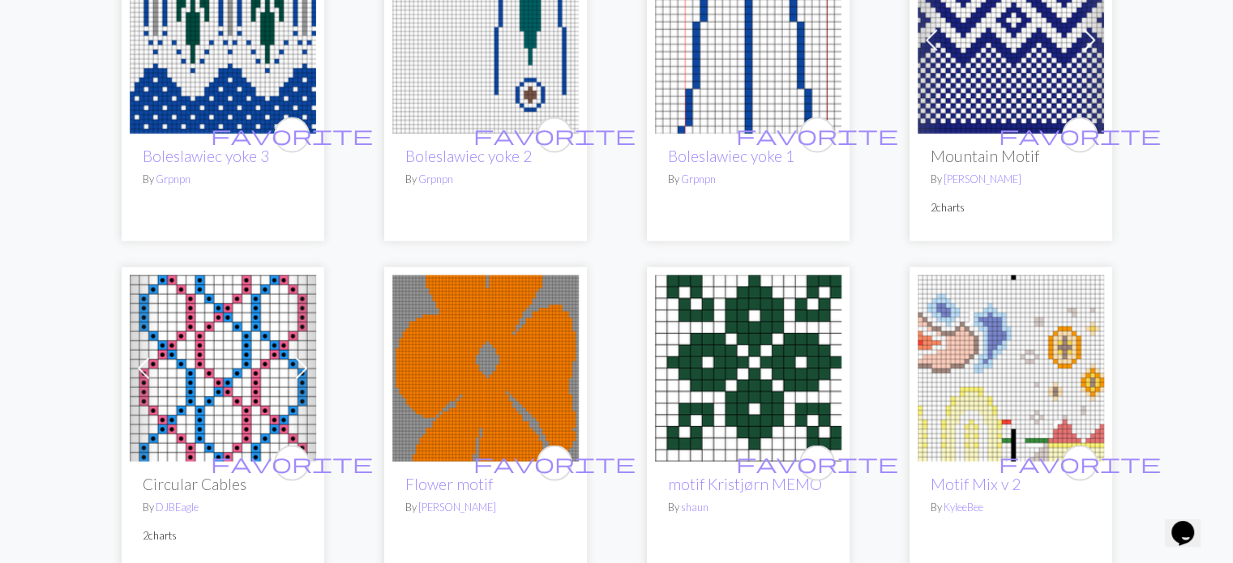
click at [532, 363] on img at bounding box center [485, 369] width 186 height 186
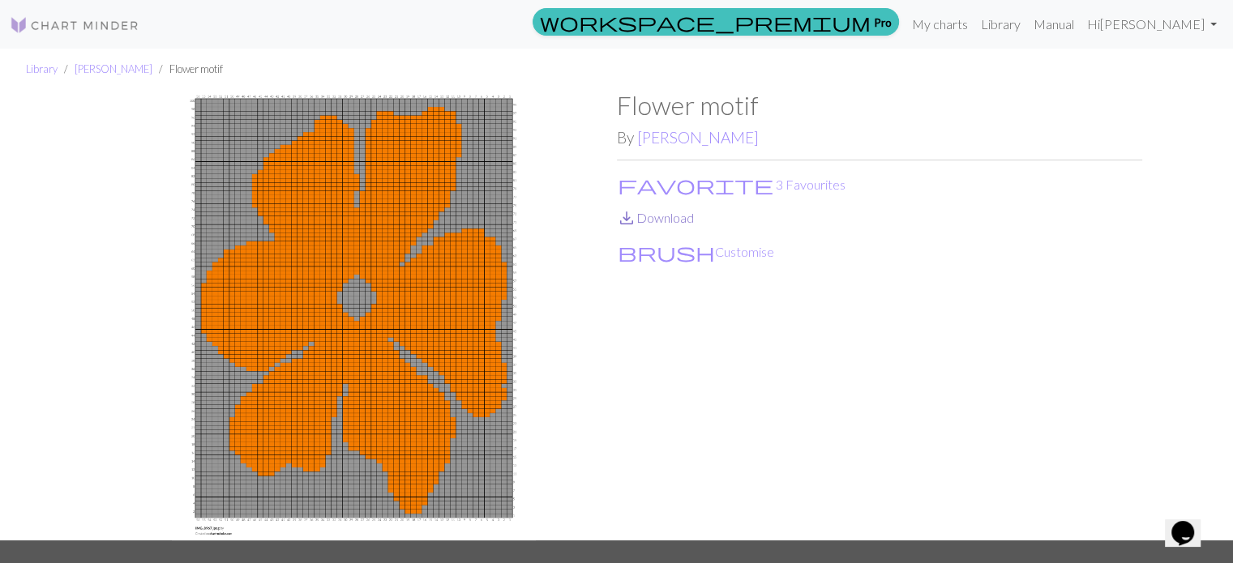
click at [657, 216] on link "save_alt Download" at bounding box center [655, 217] width 77 height 15
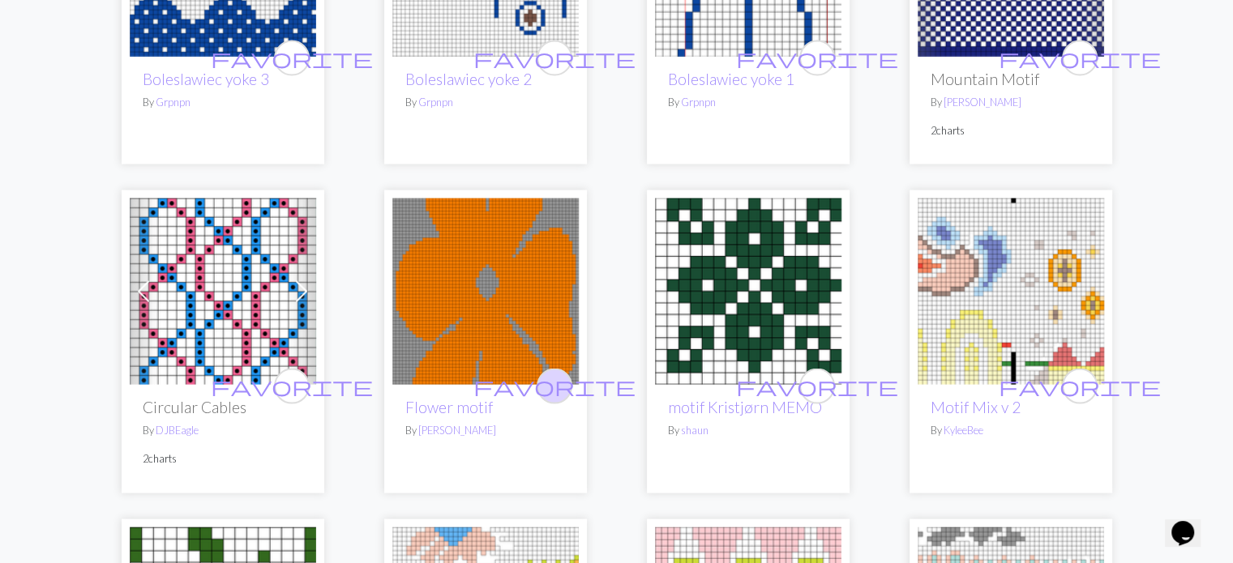
click at [551, 374] on span "favorite" at bounding box center [554, 386] width 162 height 25
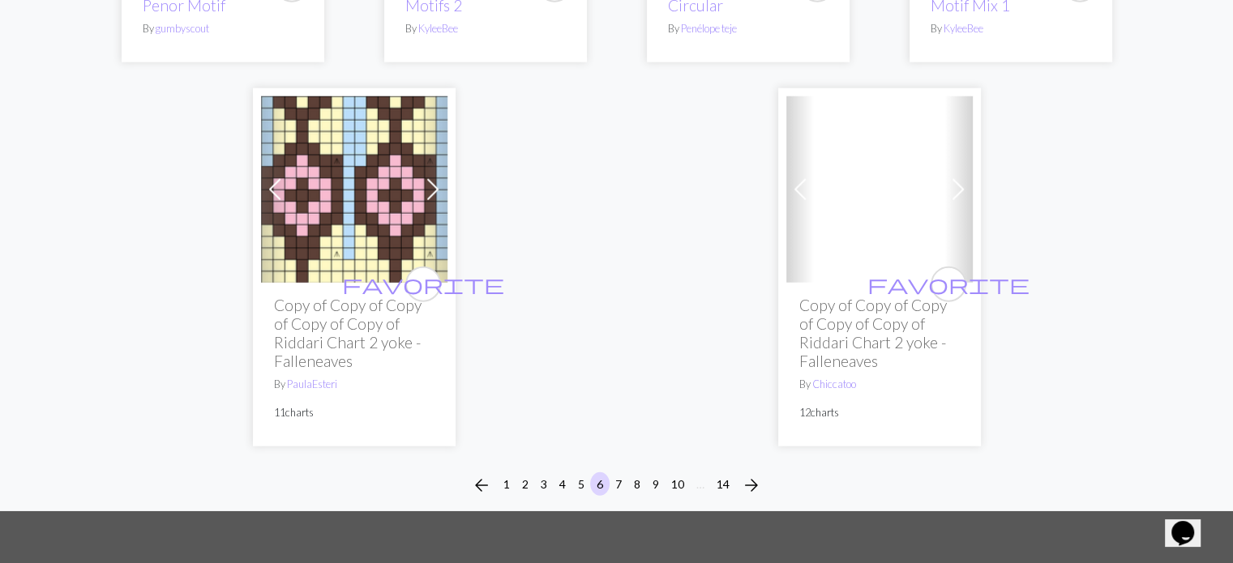
scroll to position [4132, 0]
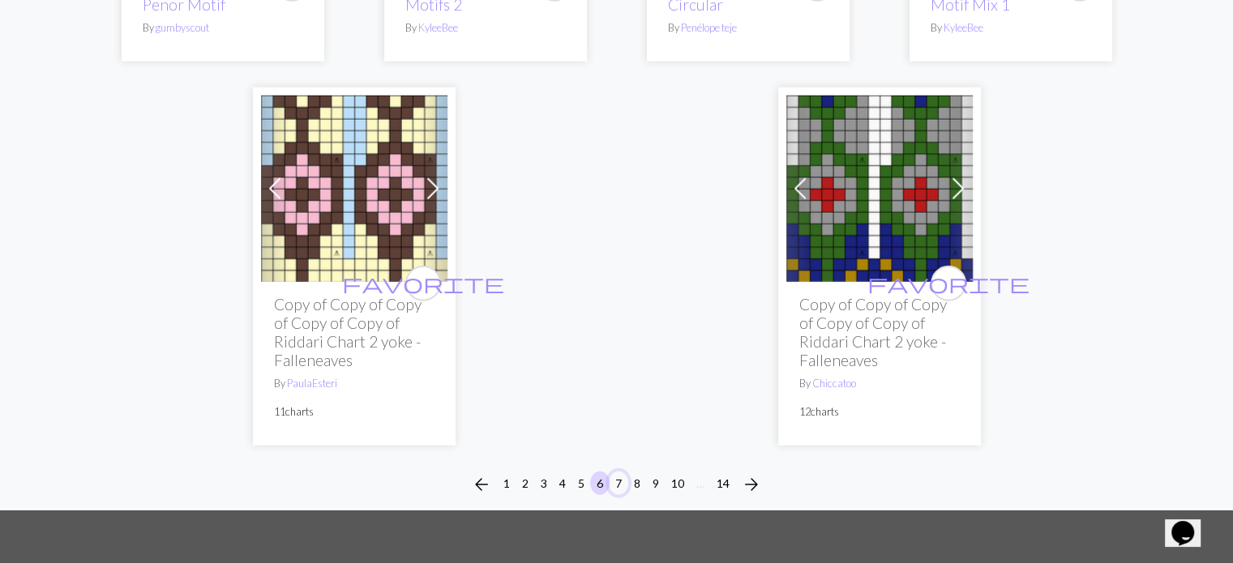
click at [622, 472] on button "7" at bounding box center [618, 484] width 19 height 24
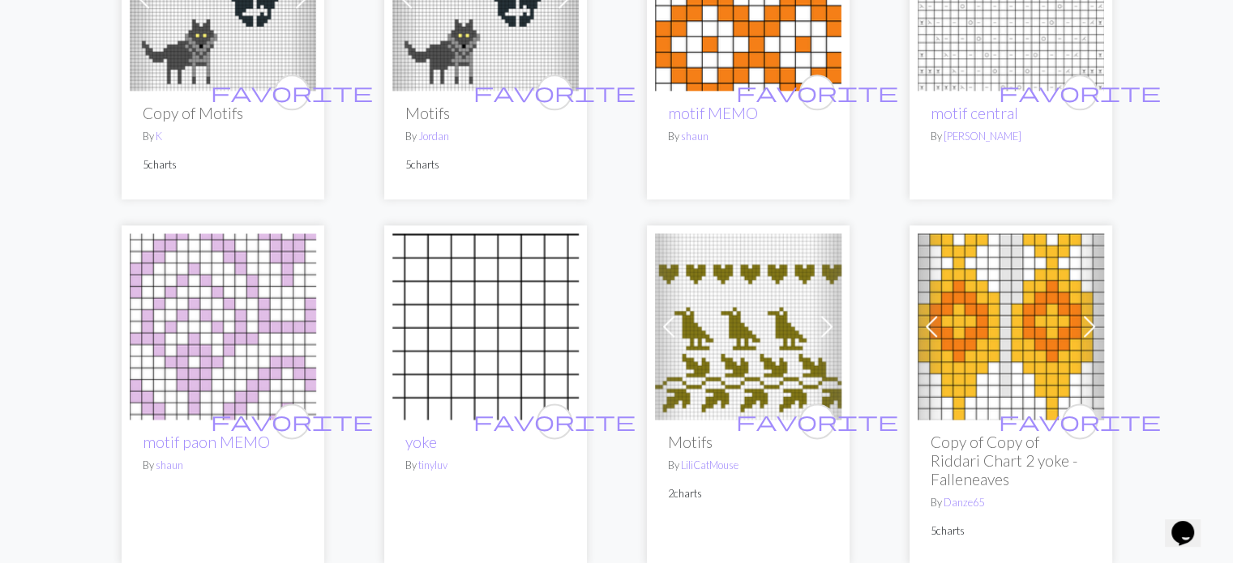
scroll to position [2024, 0]
click at [734, 367] on img at bounding box center [748, 326] width 186 height 186
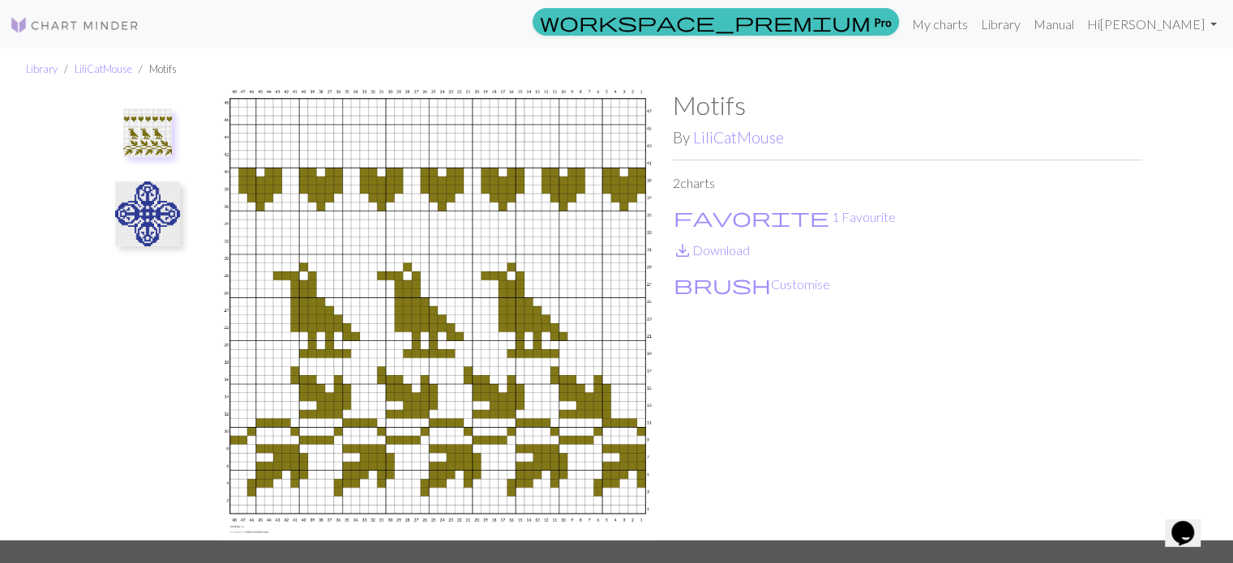
click at [146, 207] on img at bounding box center [147, 214] width 65 height 65
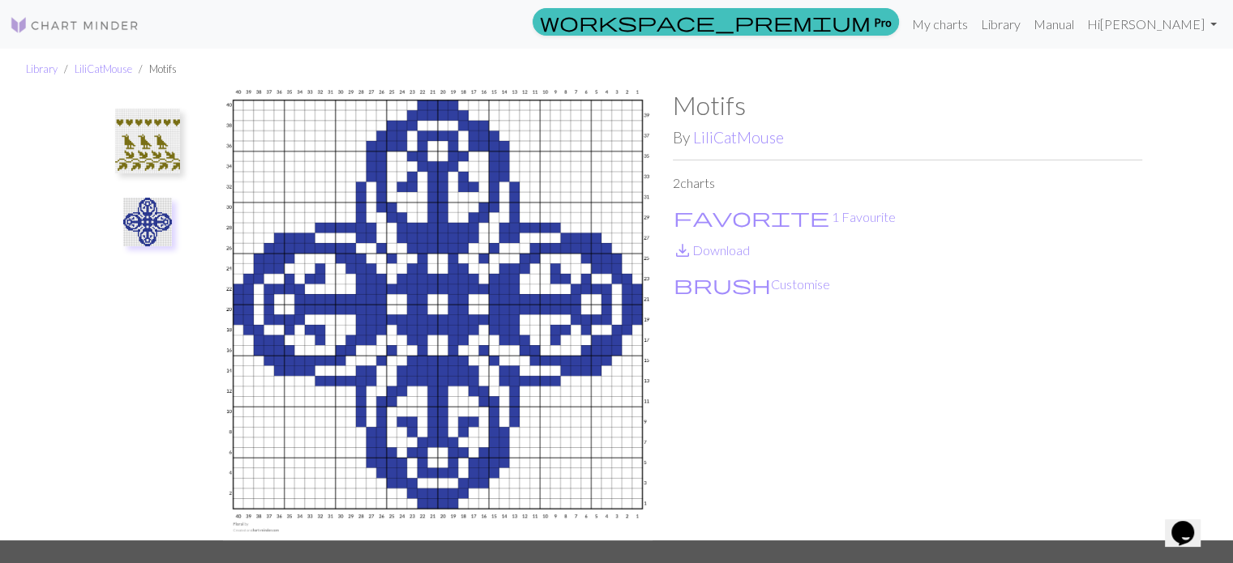
click at [133, 135] on img at bounding box center [147, 141] width 65 height 65
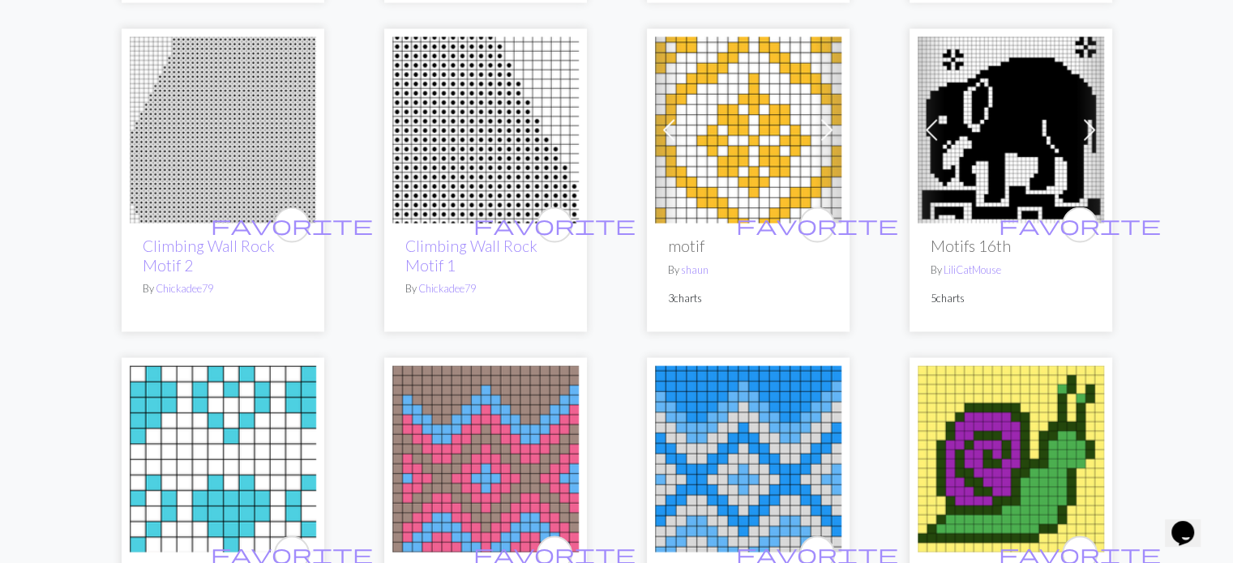
scroll to position [2915, 0]
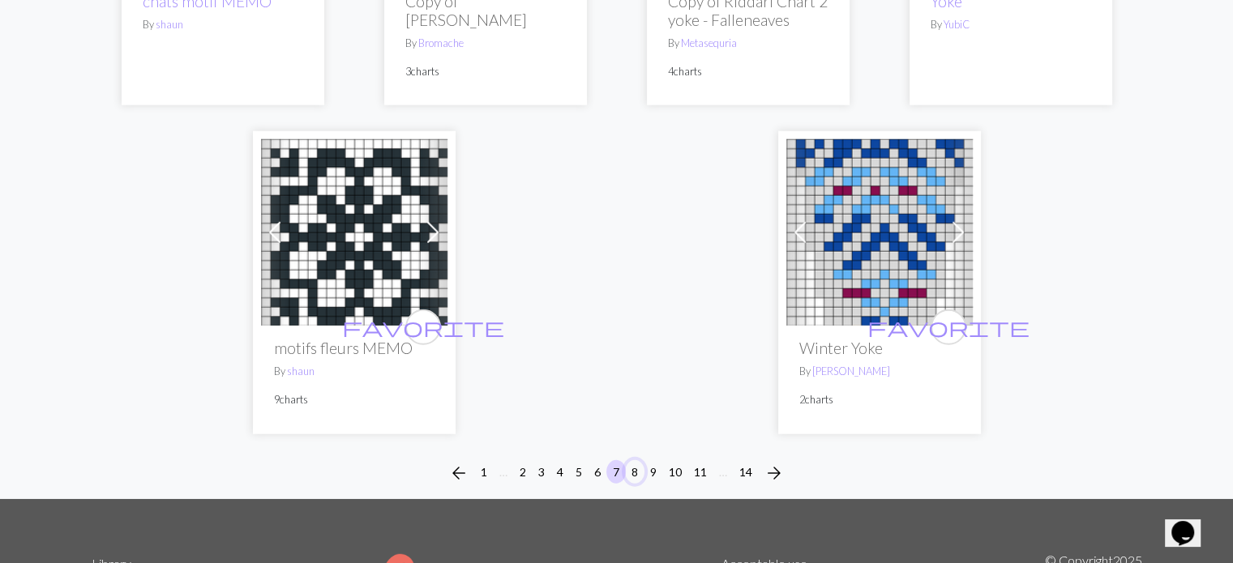
click at [633, 469] on button "8" at bounding box center [634, 472] width 19 height 24
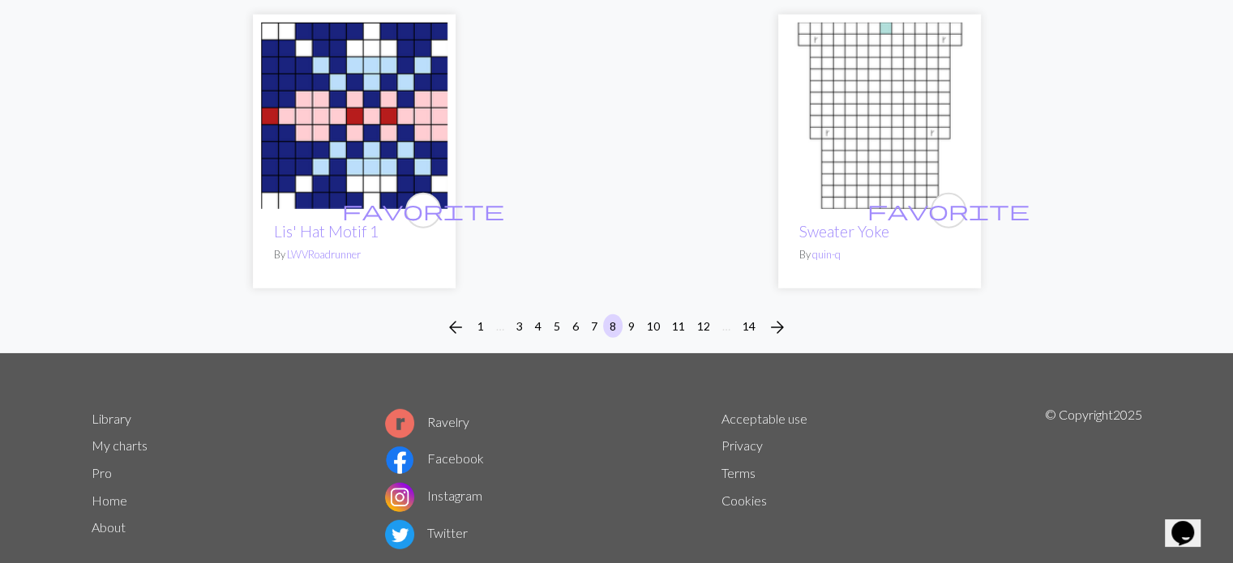
scroll to position [4274, 0]
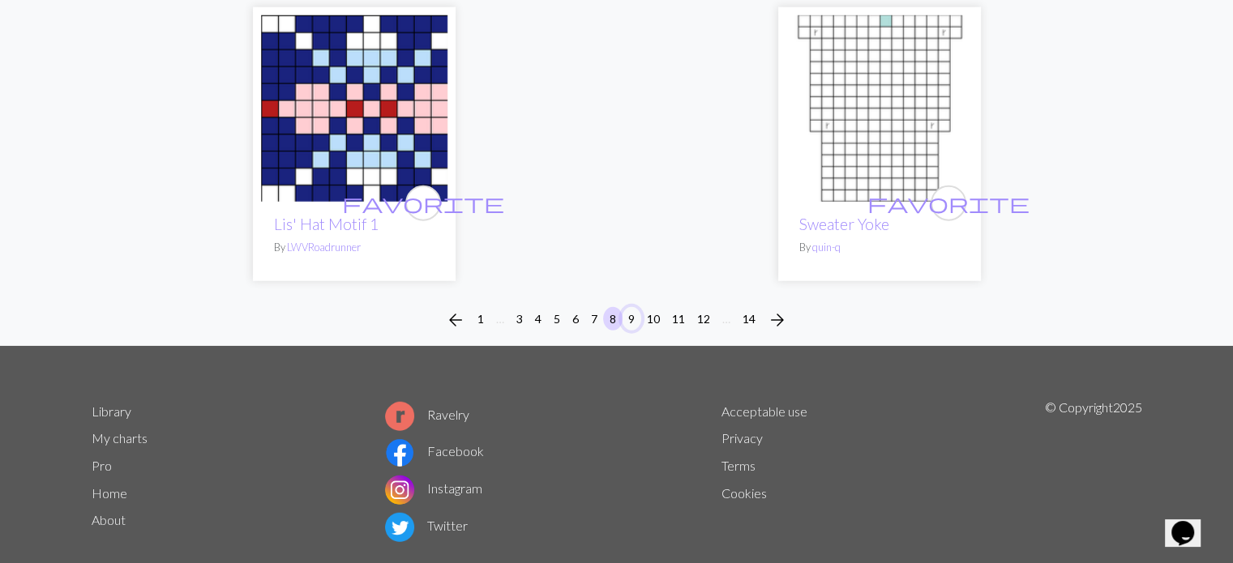
click at [629, 307] on button "9" at bounding box center [631, 319] width 19 height 24
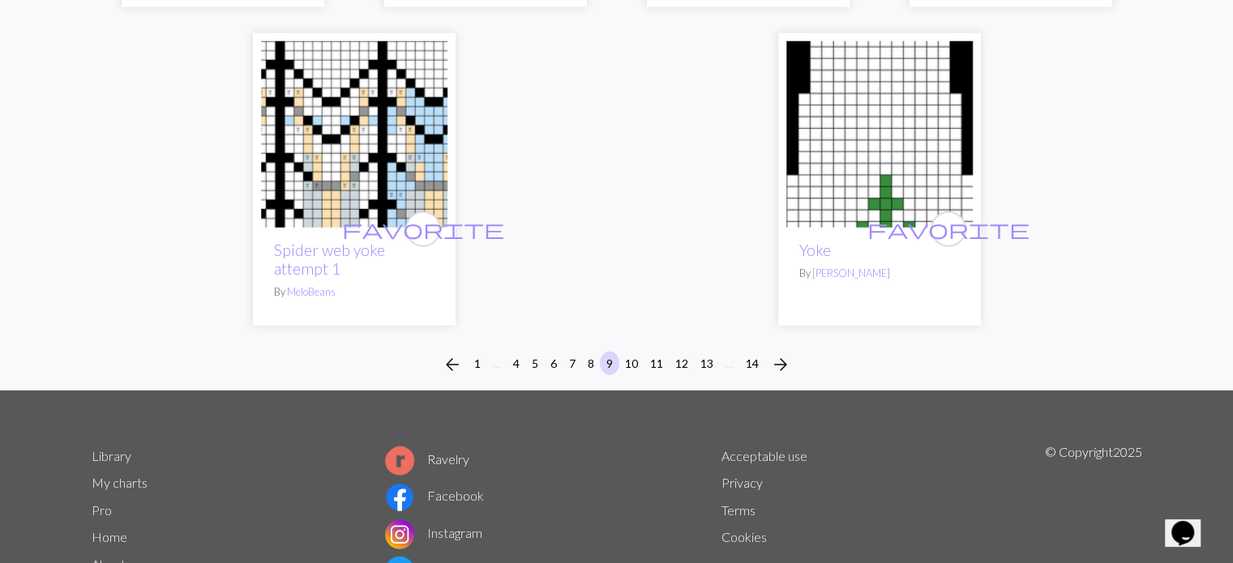
scroll to position [4215, 0]
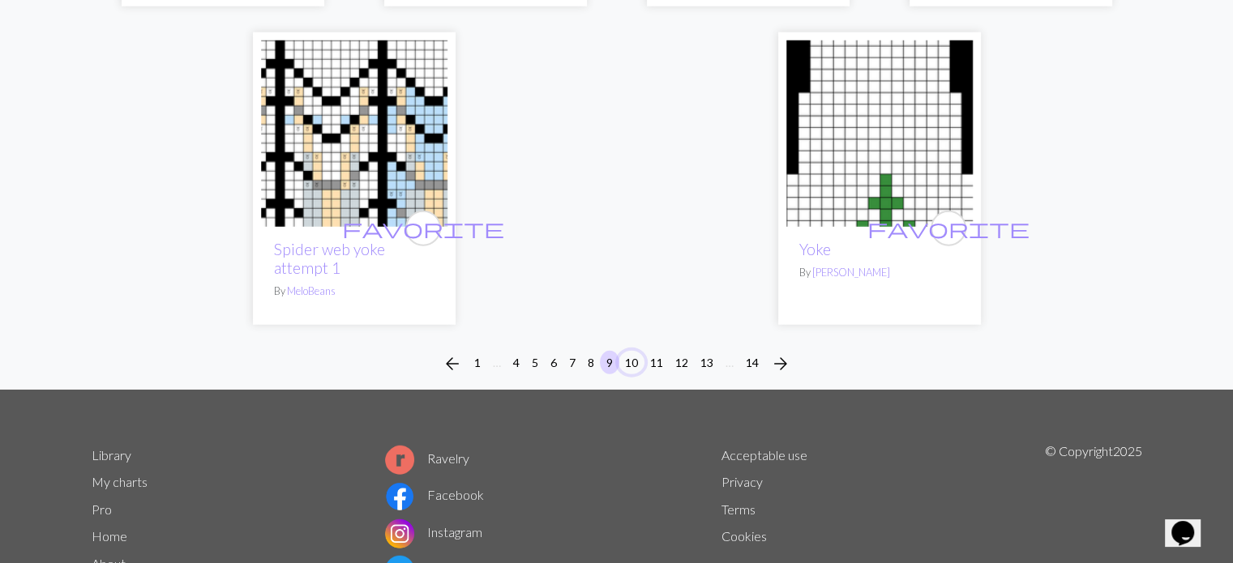
click at [633, 351] on button "10" at bounding box center [632, 363] width 26 height 24
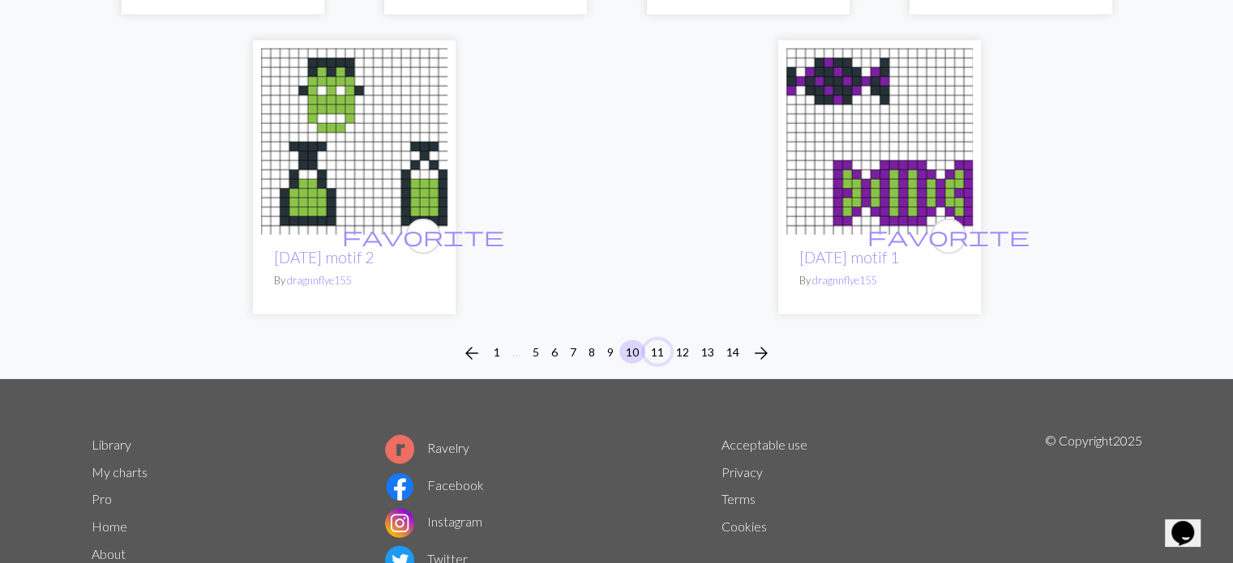
click at [661, 350] on button "11" at bounding box center [657, 352] width 26 height 24
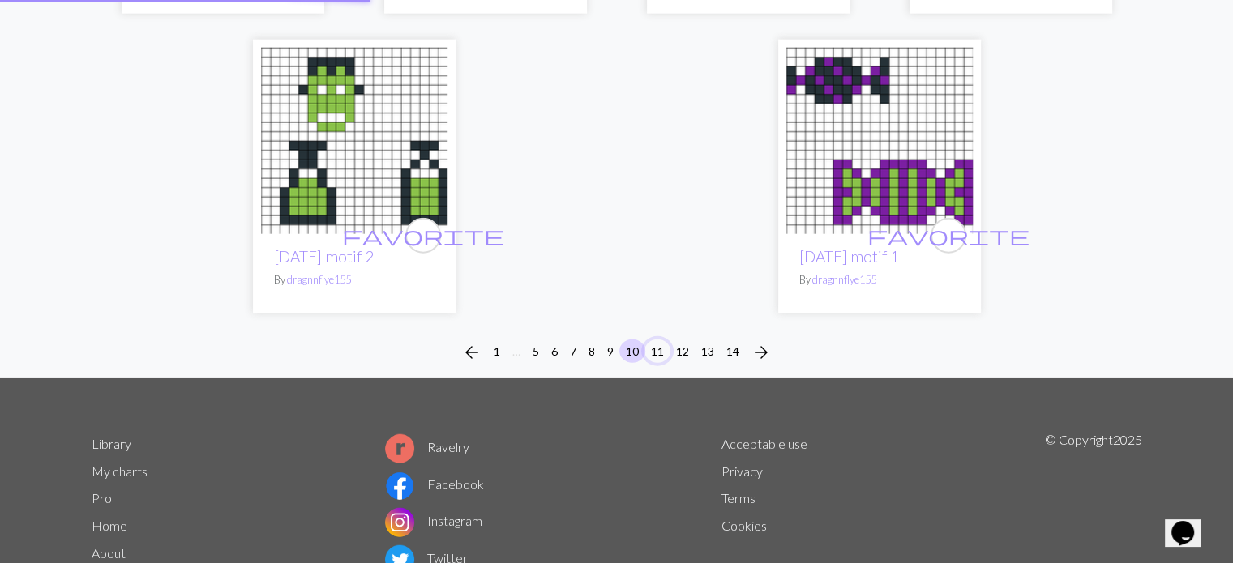
scroll to position [4132, 0]
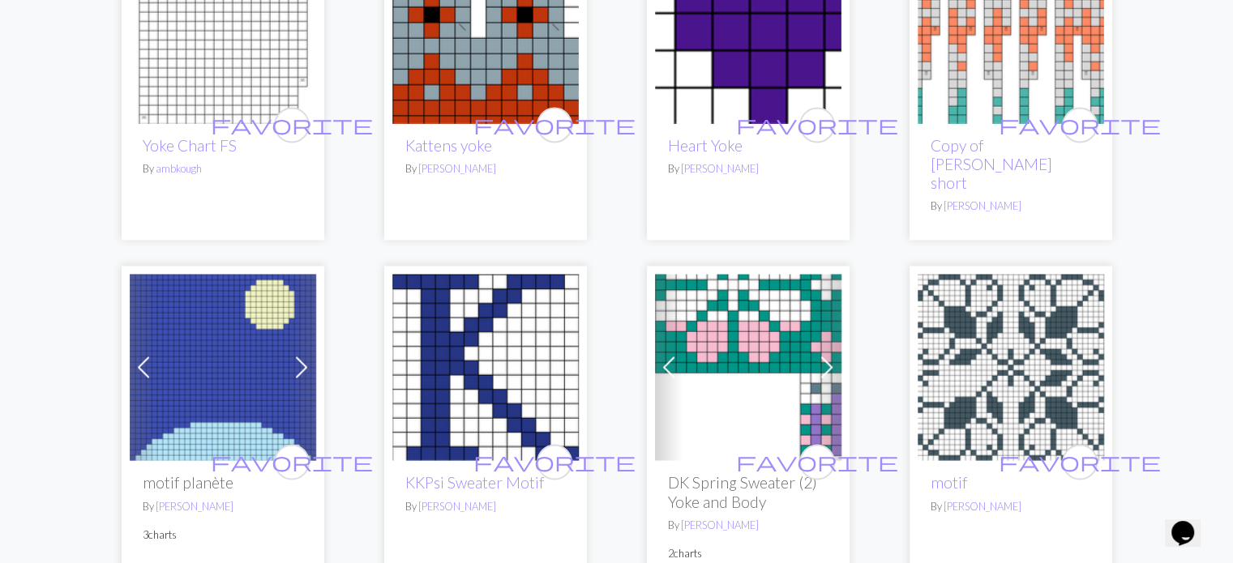
scroll to position [2592, 0]
click at [997, 348] on img at bounding box center [1011, 366] width 186 height 186
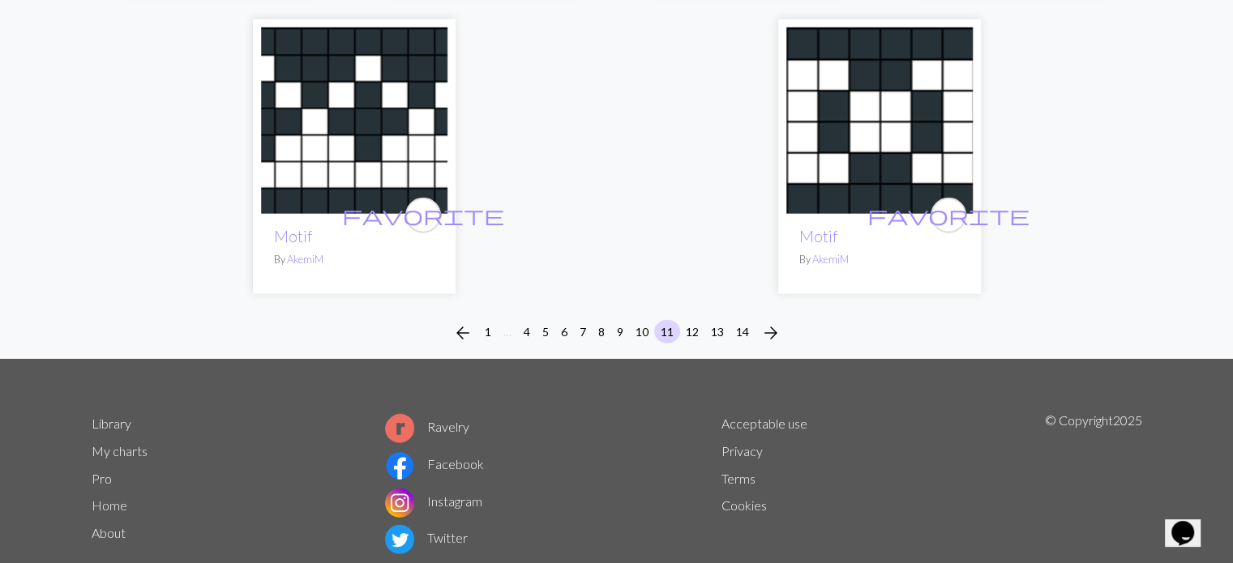
scroll to position [4189, 0]
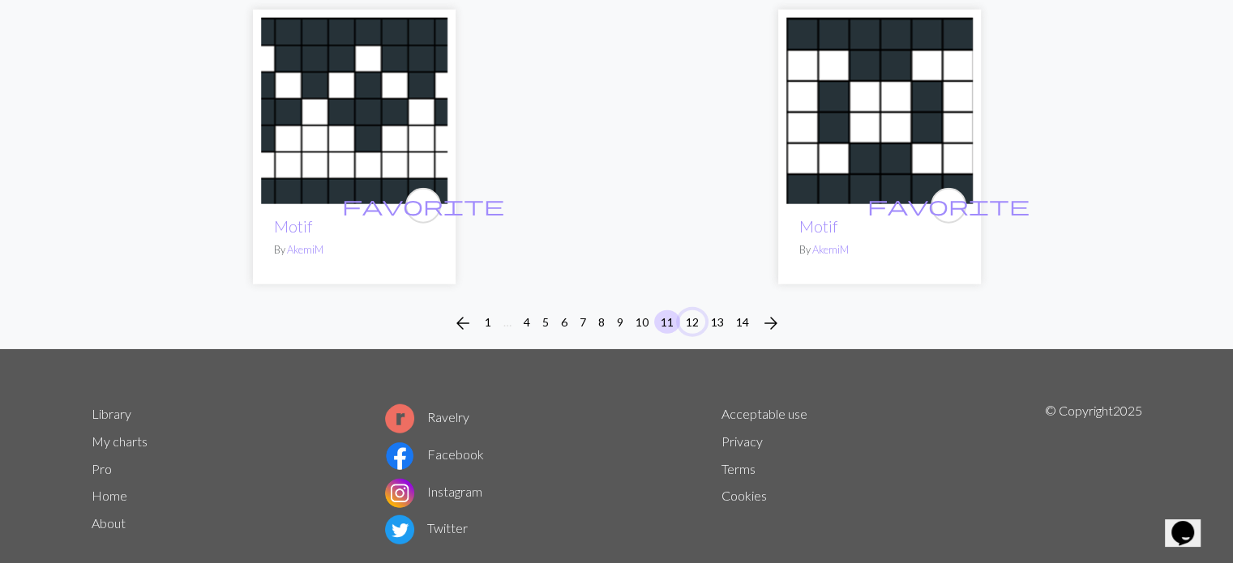
click at [696, 310] on button "12" at bounding box center [692, 322] width 26 height 24
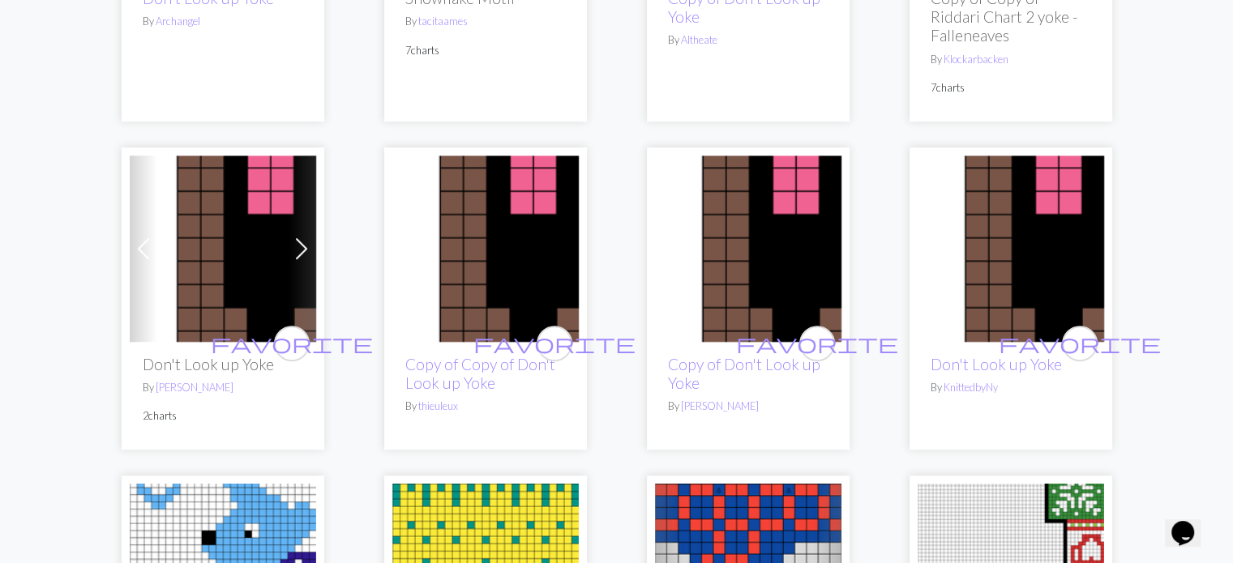
scroll to position [730, 0]
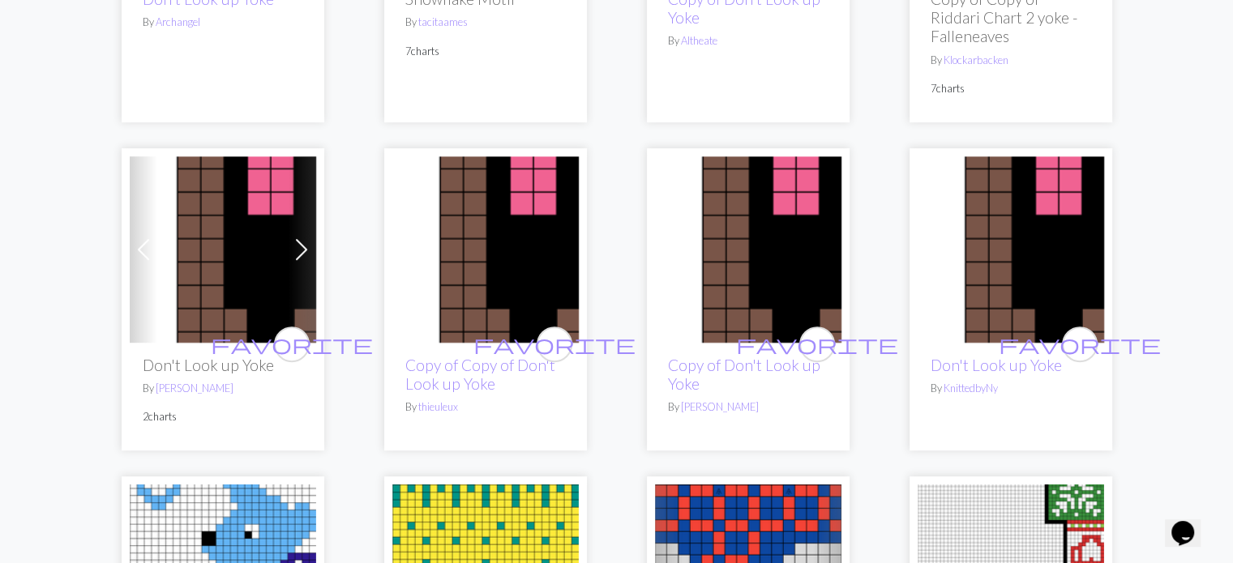
click at [759, 273] on img at bounding box center [748, 249] width 186 height 186
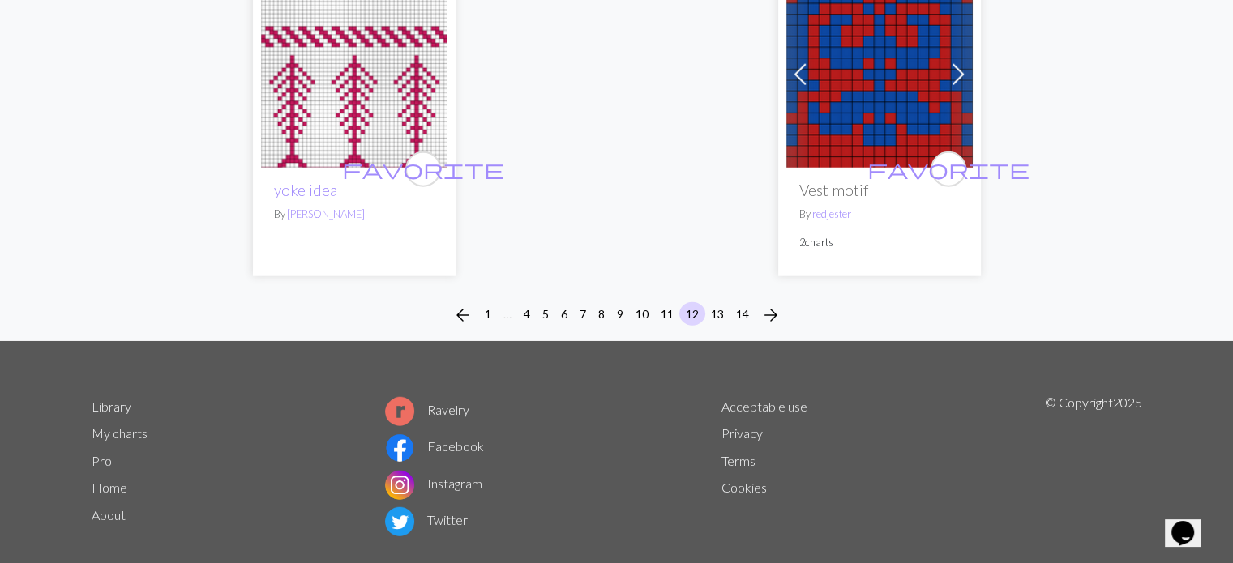
scroll to position [4254, 0]
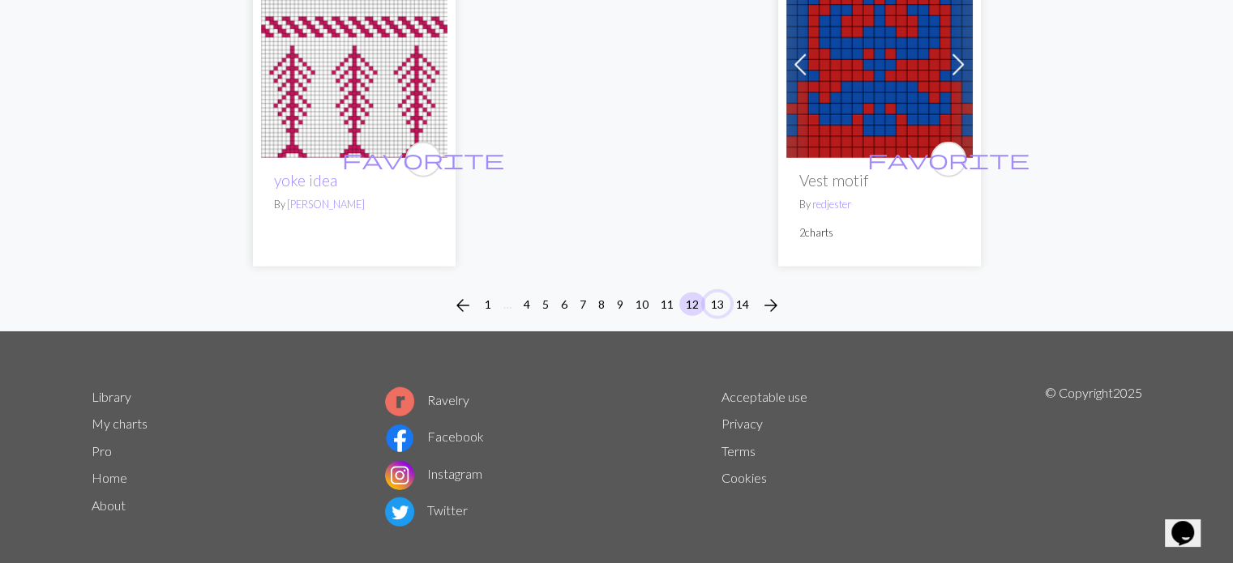
click at [721, 293] on button "13" at bounding box center [717, 305] width 26 height 24
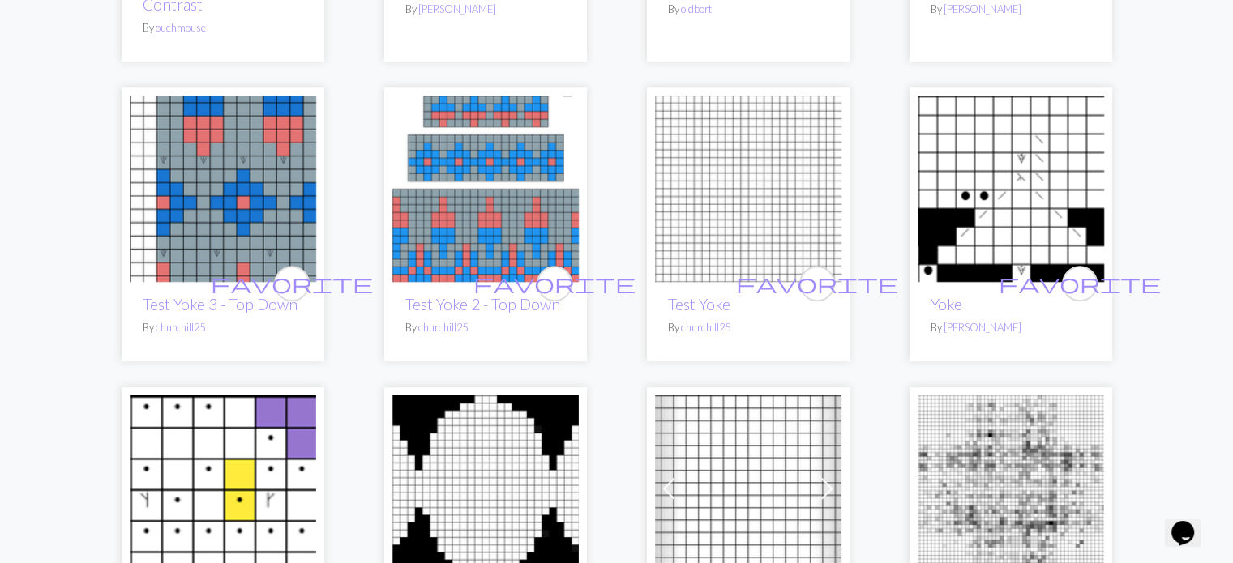
scroll to position [810, 0]
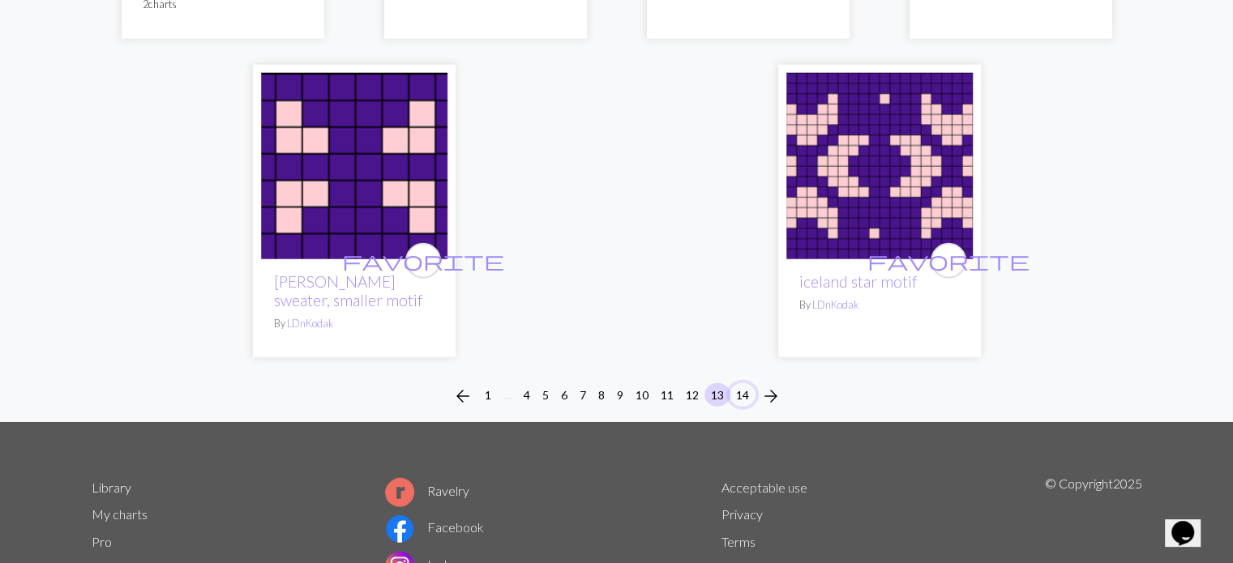
click at [740, 383] on button "14" at bounding box center [743, 395] width 26 height 24
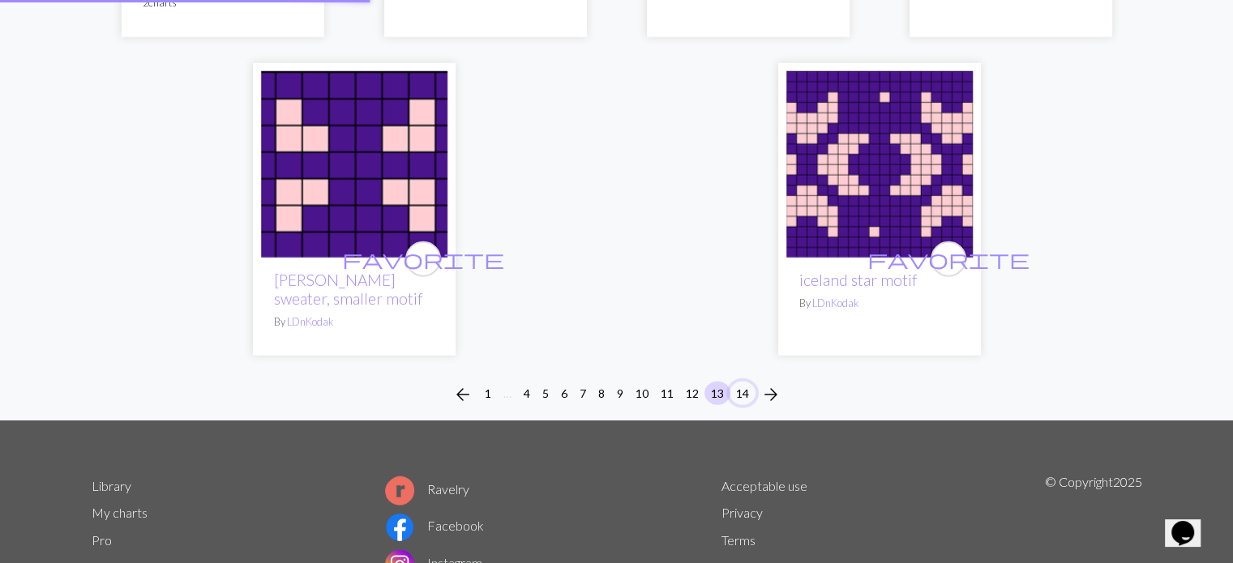
scroll to position [4129, 0]
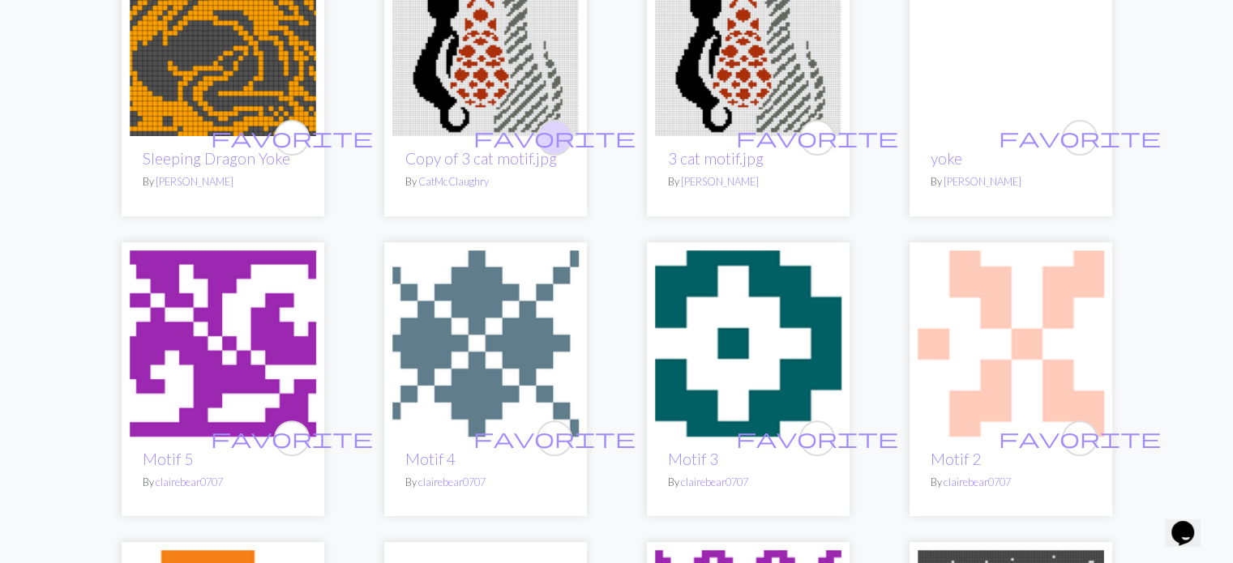
scroll to position [569, 0]
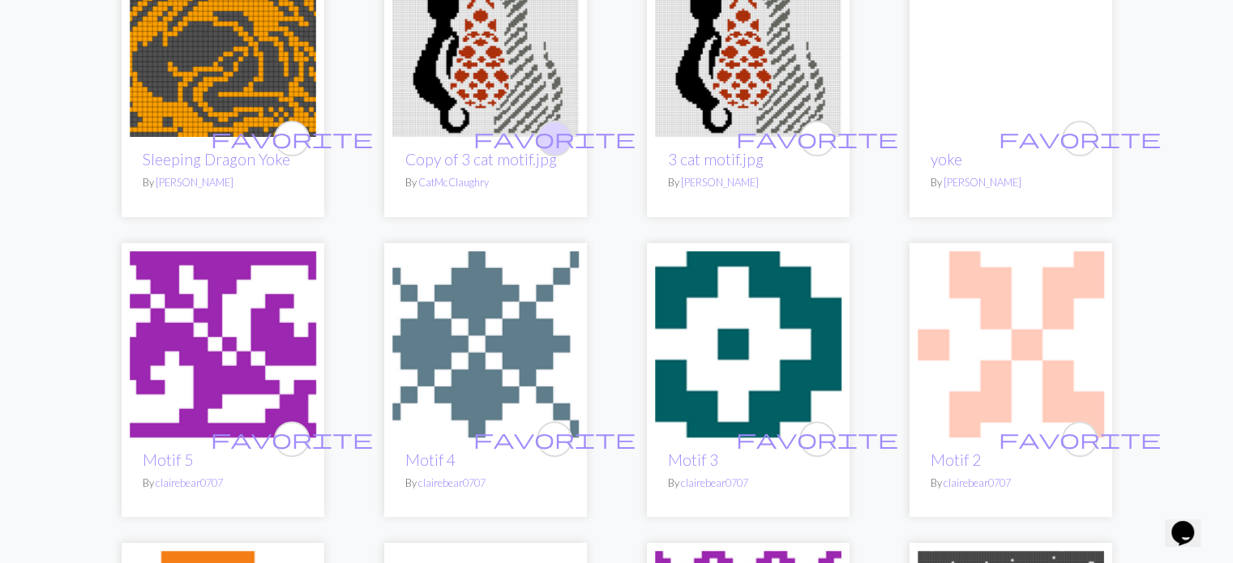
click at [550, 139] on span "favorite" at bounding box center [554, 138] width 162 height 25
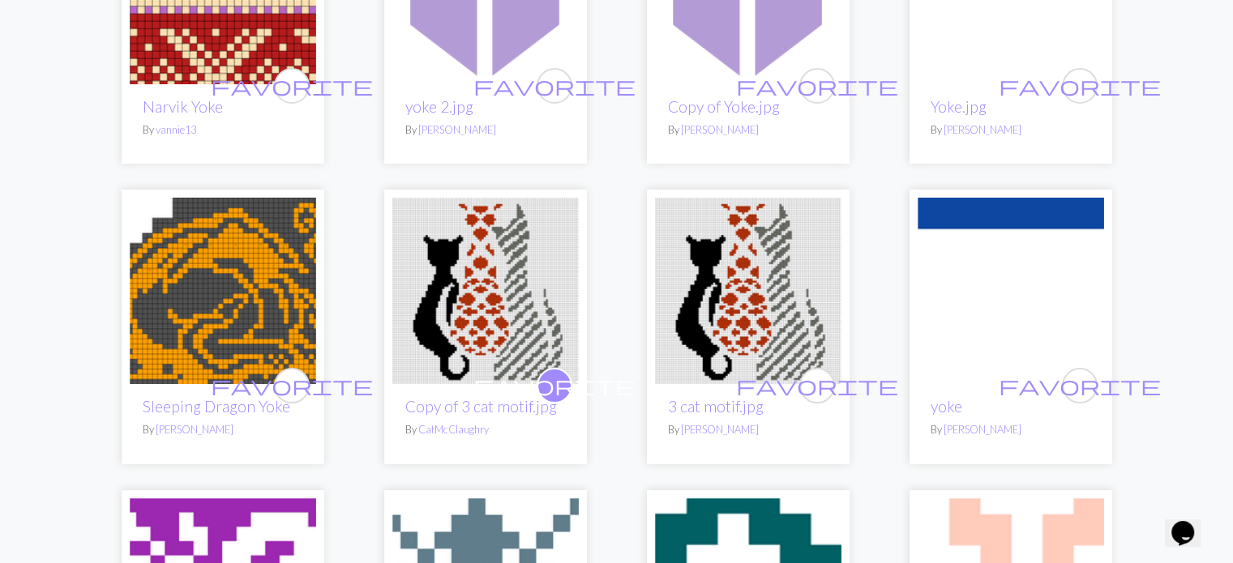
scroll to position [323, 0]
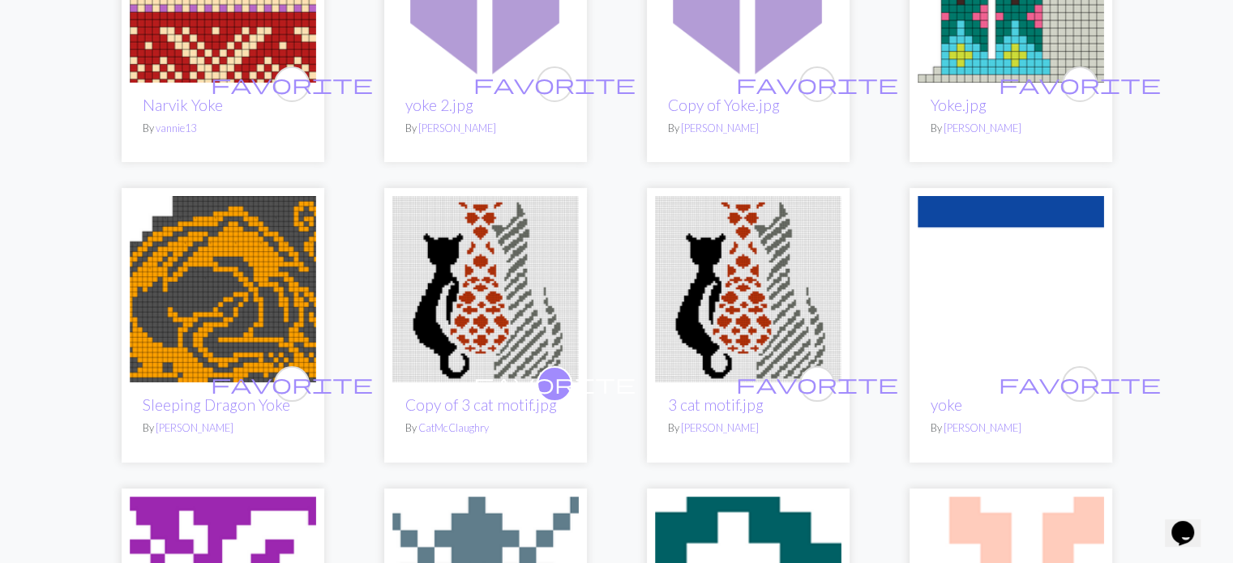
click at [267, 282] on img at bounding box center [223, 289] width 186 height 186
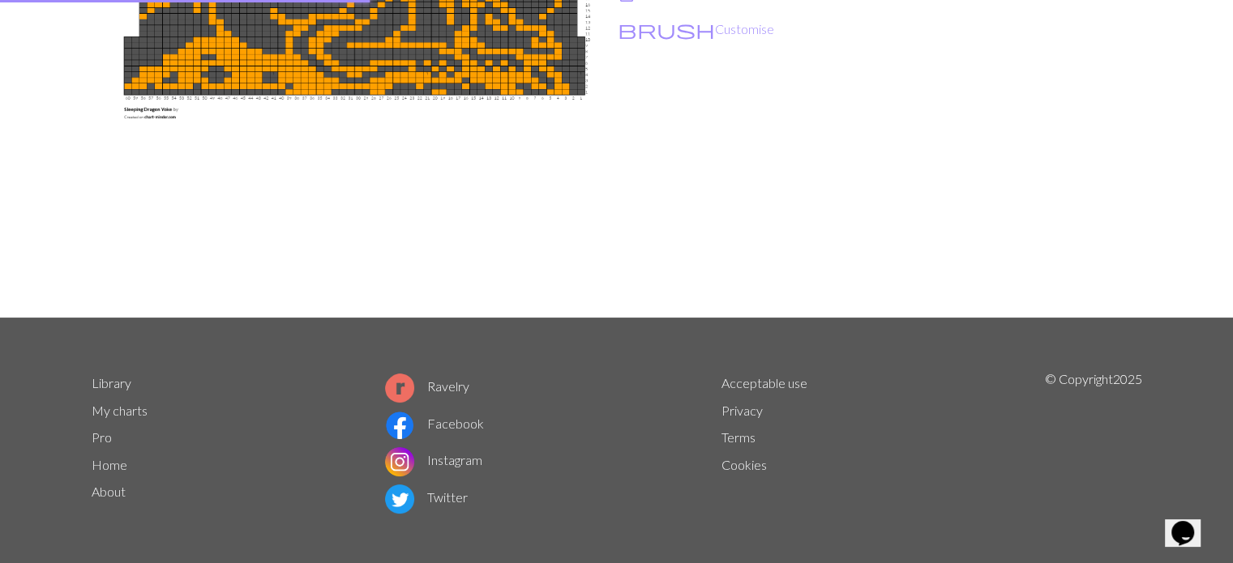
scroll to position [1, 0]
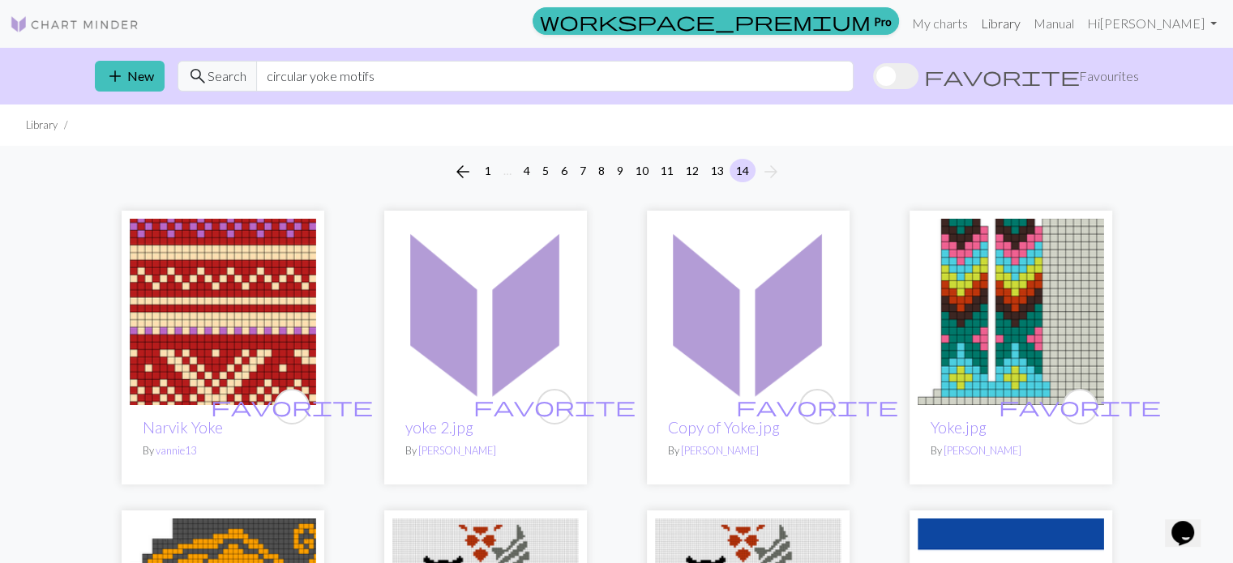
click at [1005, 15] on link "Library" at bounding box center [1000, 23] width 53 height 32
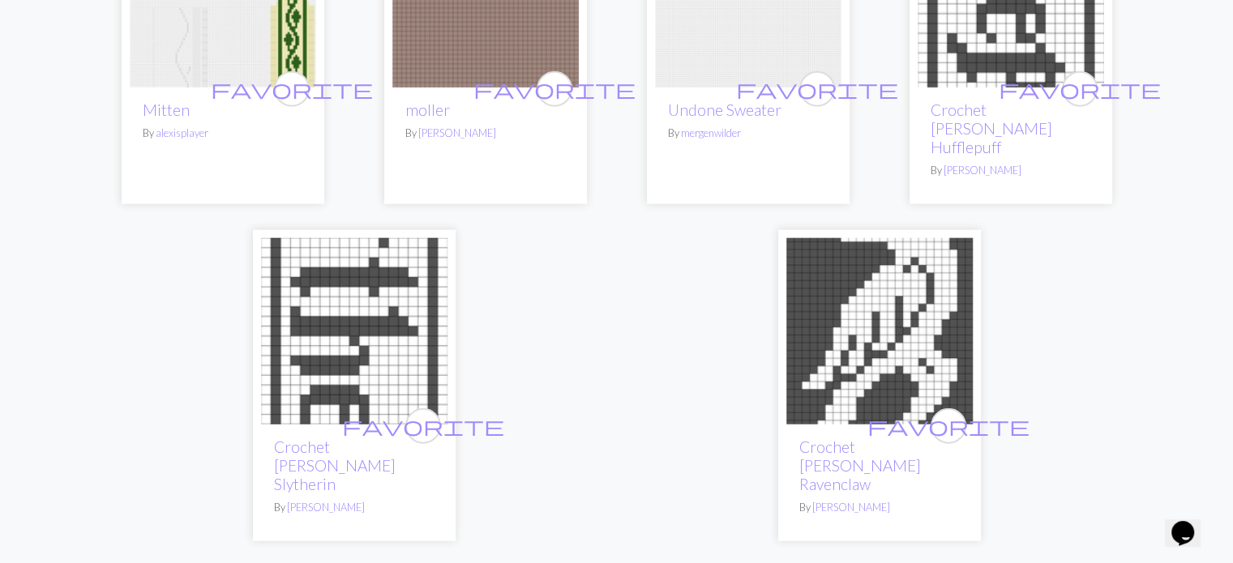
scroll to position [3885, 0]
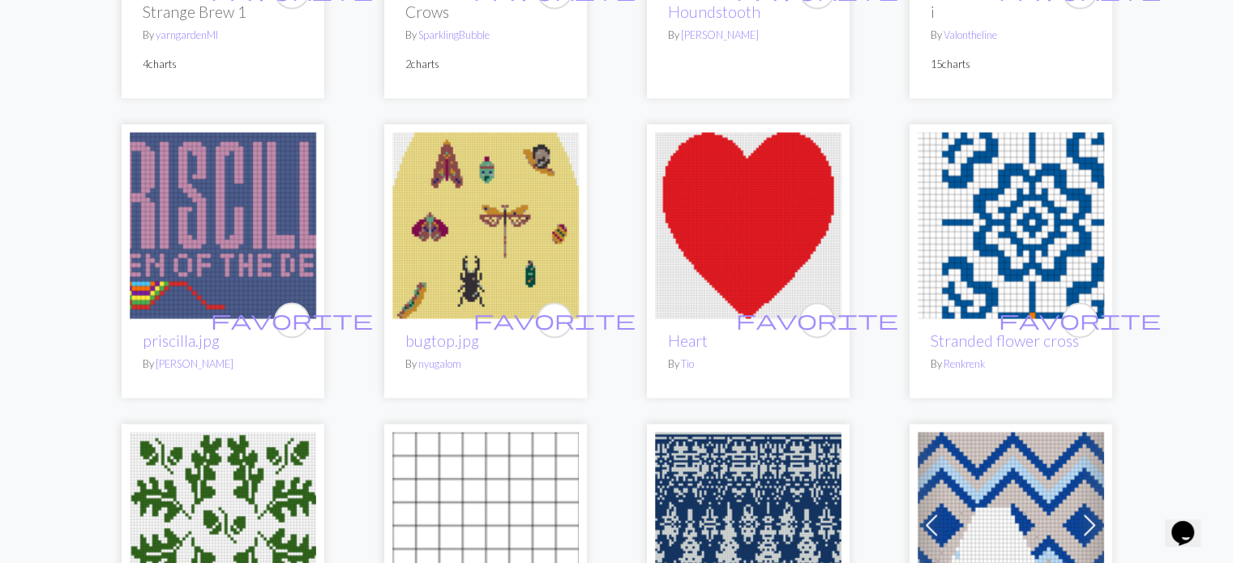
scroll to position [2433, 0]
click at [485, 273] on img at bounding box center [485, 226] width 186 height 186
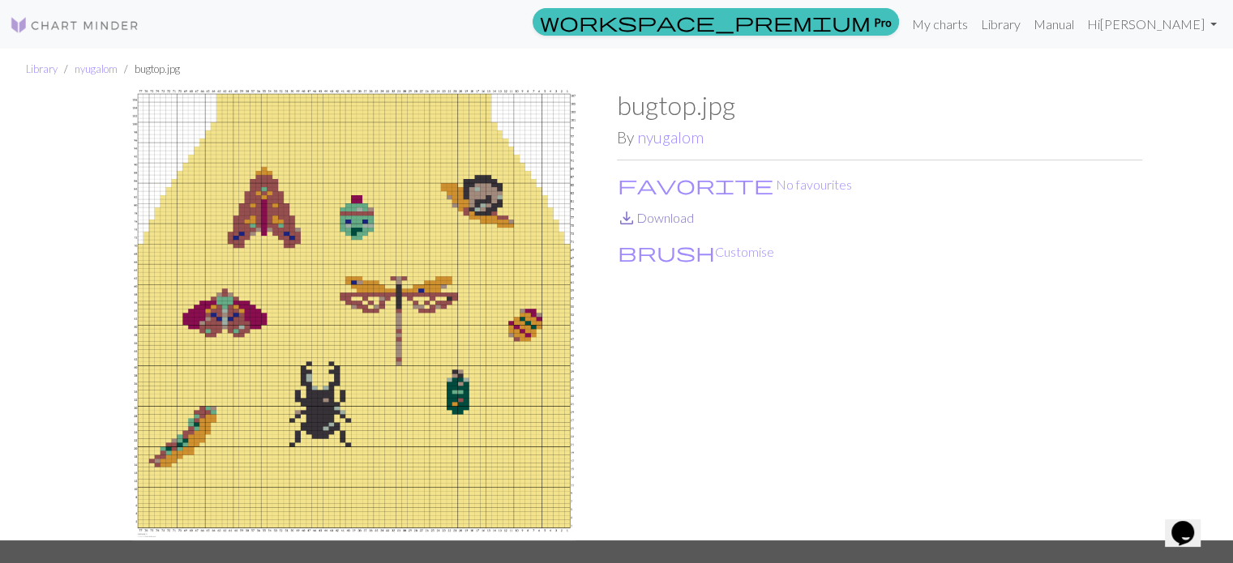
click at [627, 216] on span "save_alt" at bounding box center [626, 218] width 19 height 23
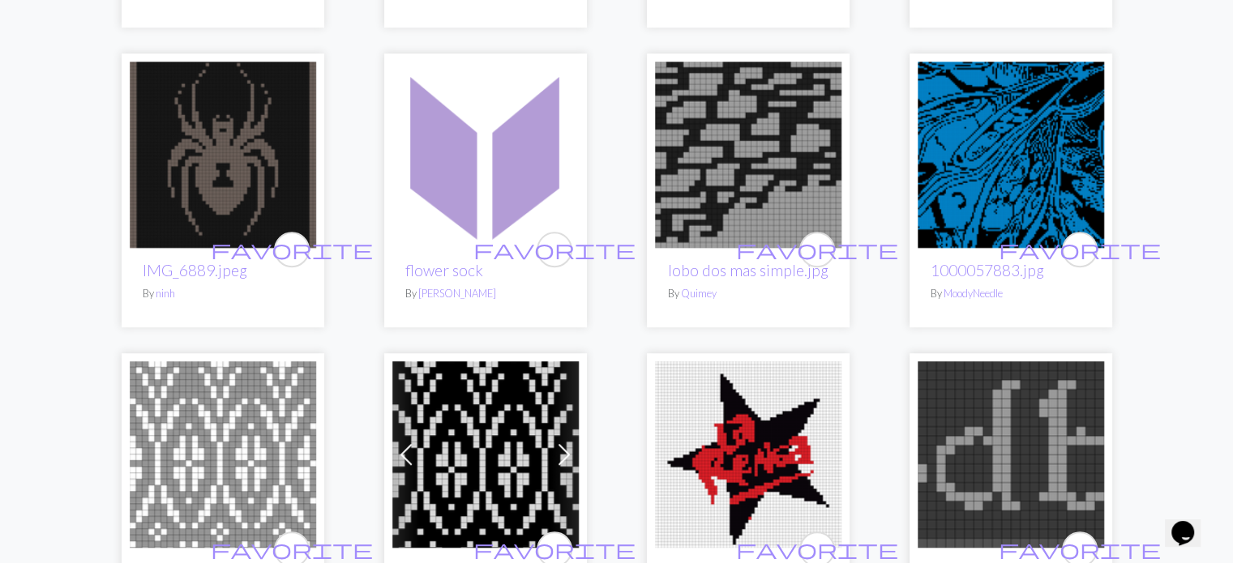
scroll to position [890, 0]
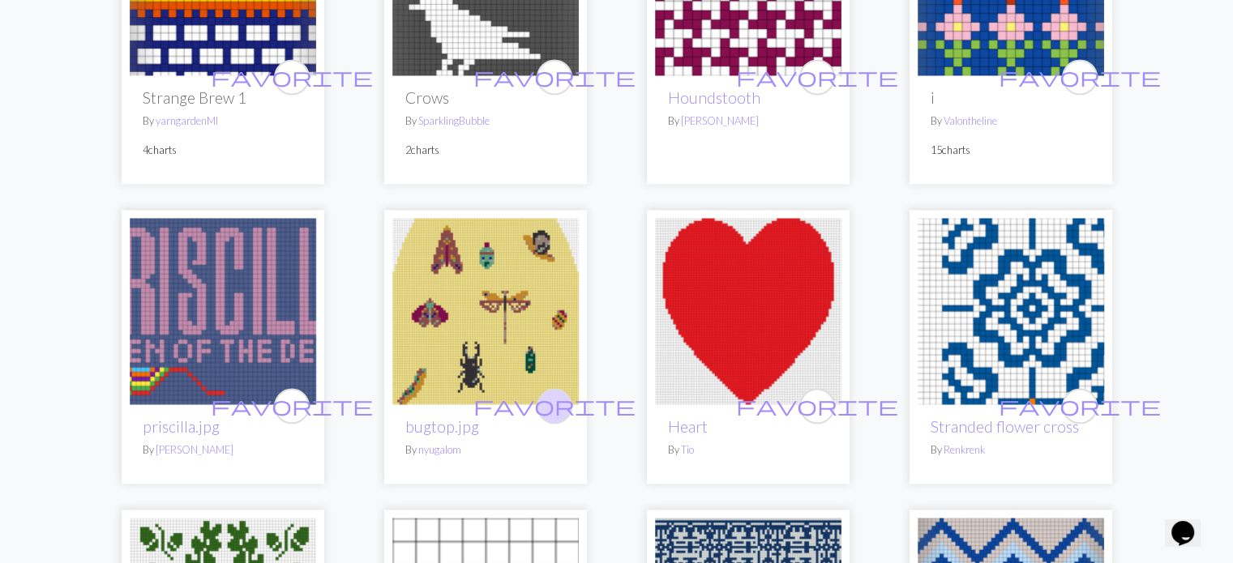
click at [555, 393] on span "favorite" at bounding box center [554, 405] width 162 height 25
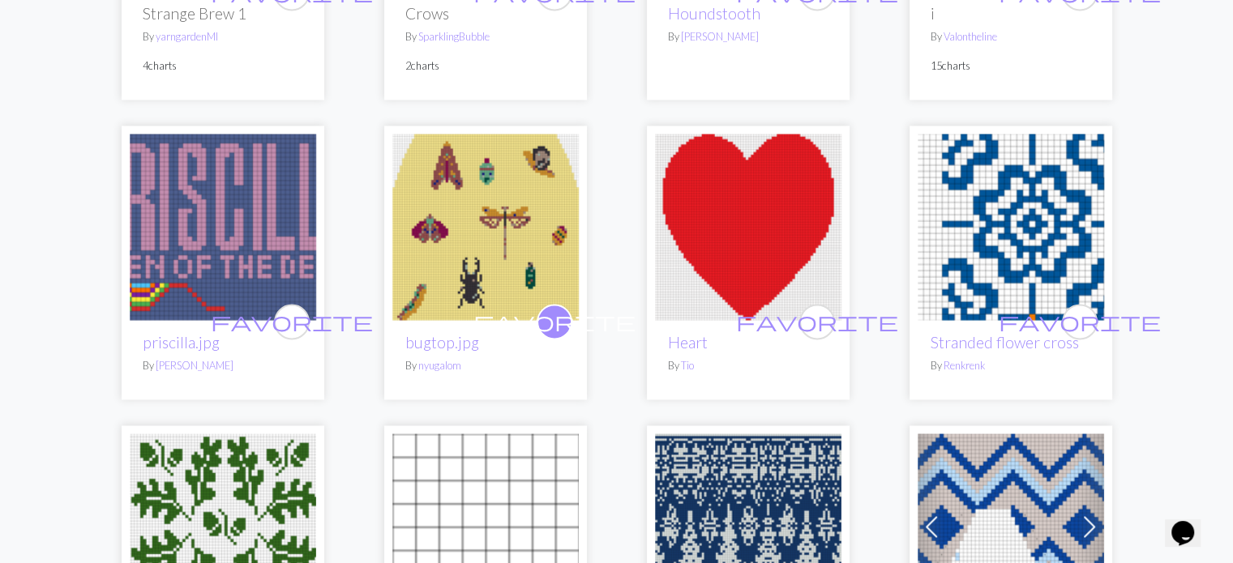
scroll to position [2431, 0]
click at [1018, 236] on img at bounding box center [1011, 228] width 186 height 186
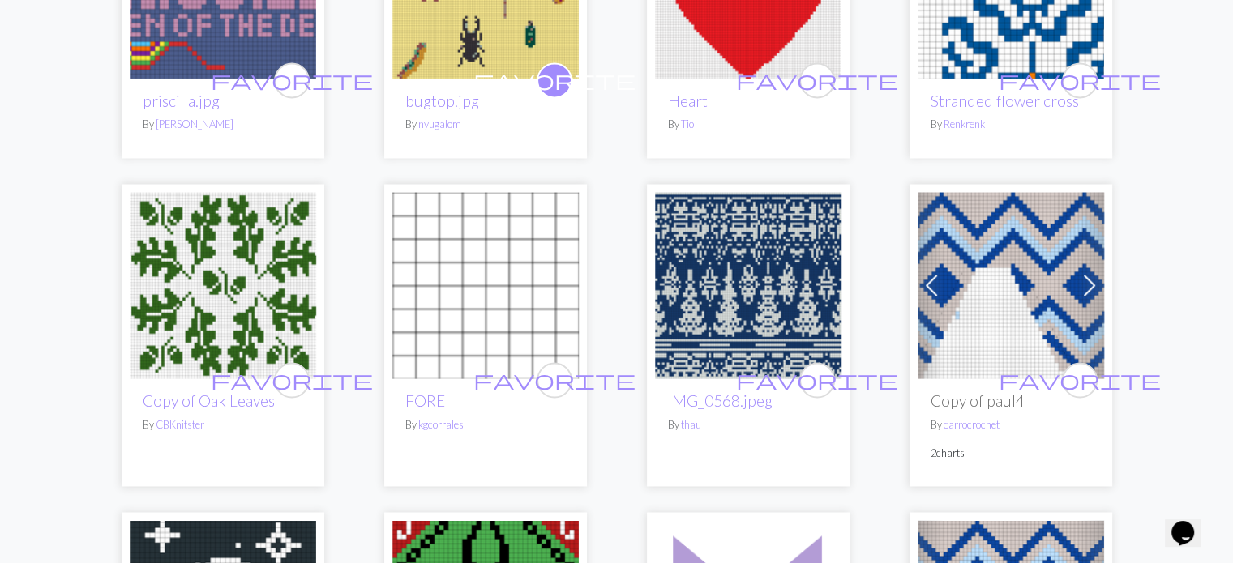
scroll to position [2674, 0]
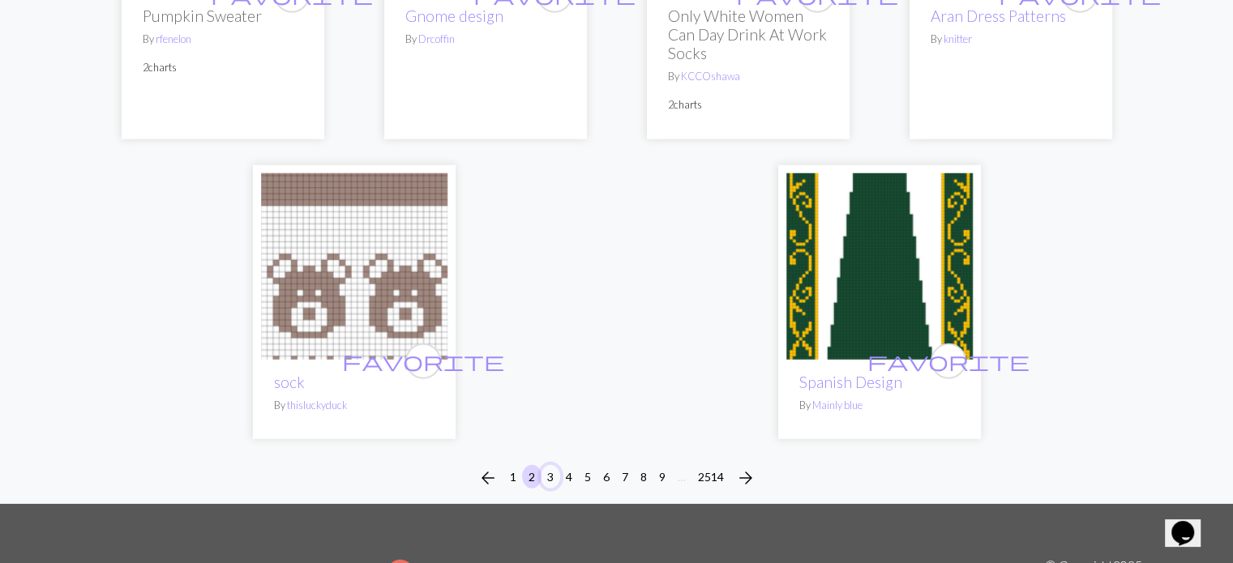
click at [545, 465] on button "3" at bounding box center [550, 477] width 19 height 24
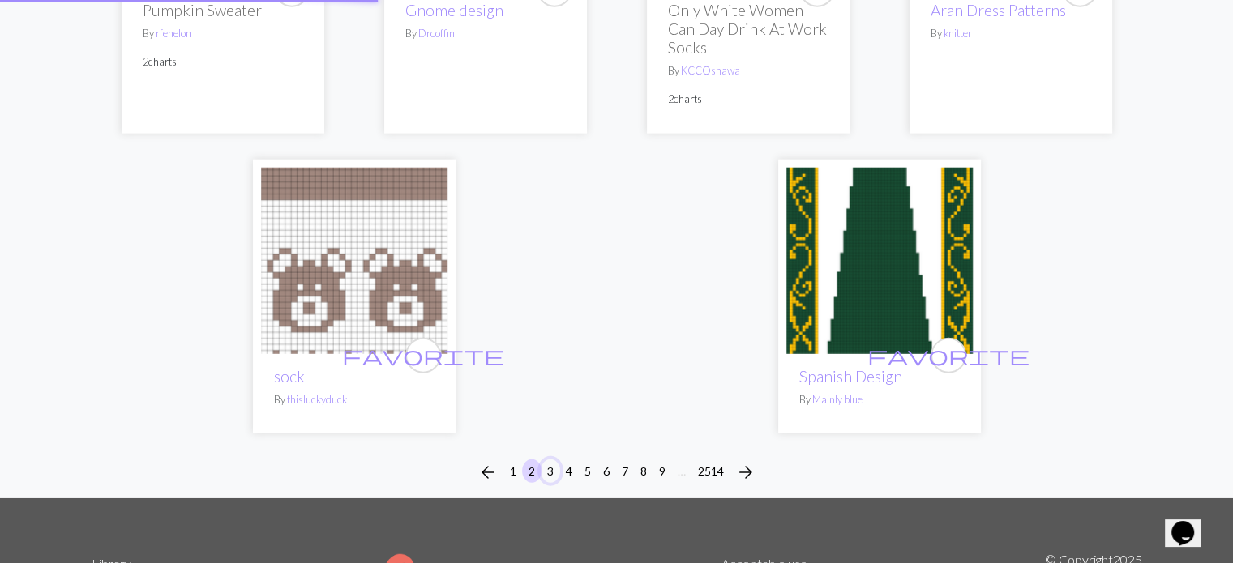
scroll to position [4051, 0]
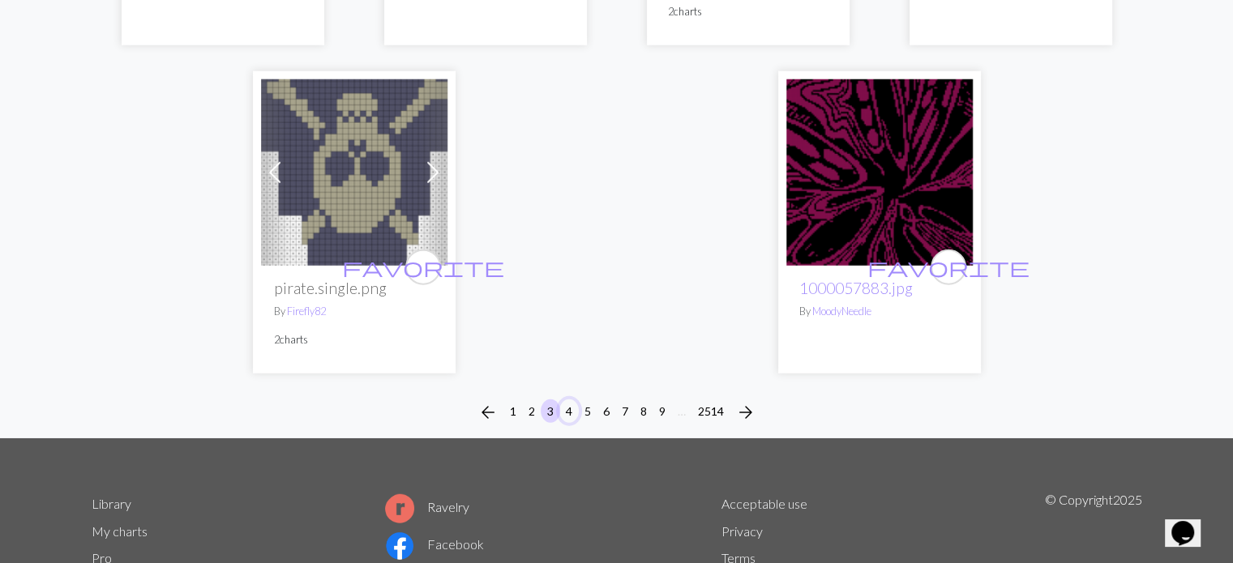
scroll to position [4214, 0]
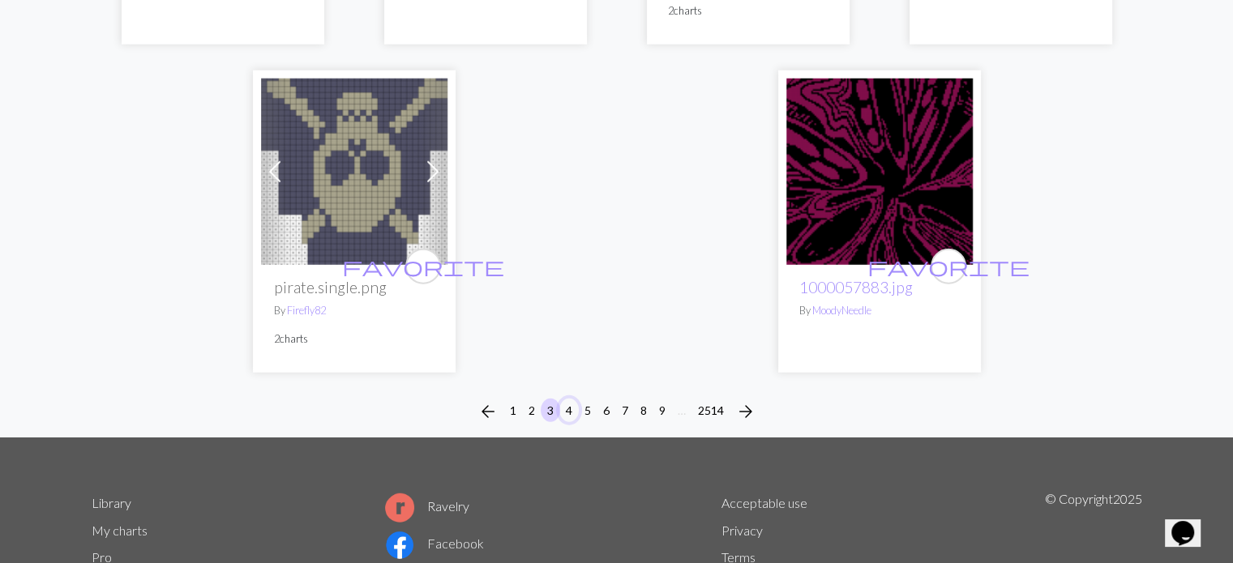
click at [569, 411] on button "4" at bounding box center [568, 411] width 19 height 24
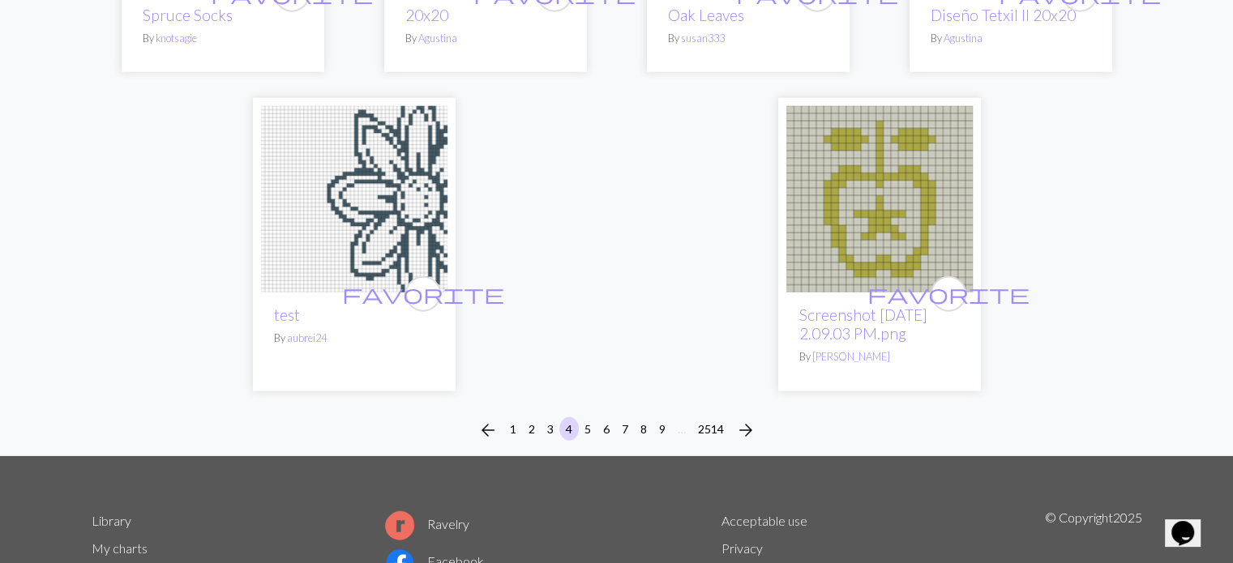
scroll to position [4047, 0]
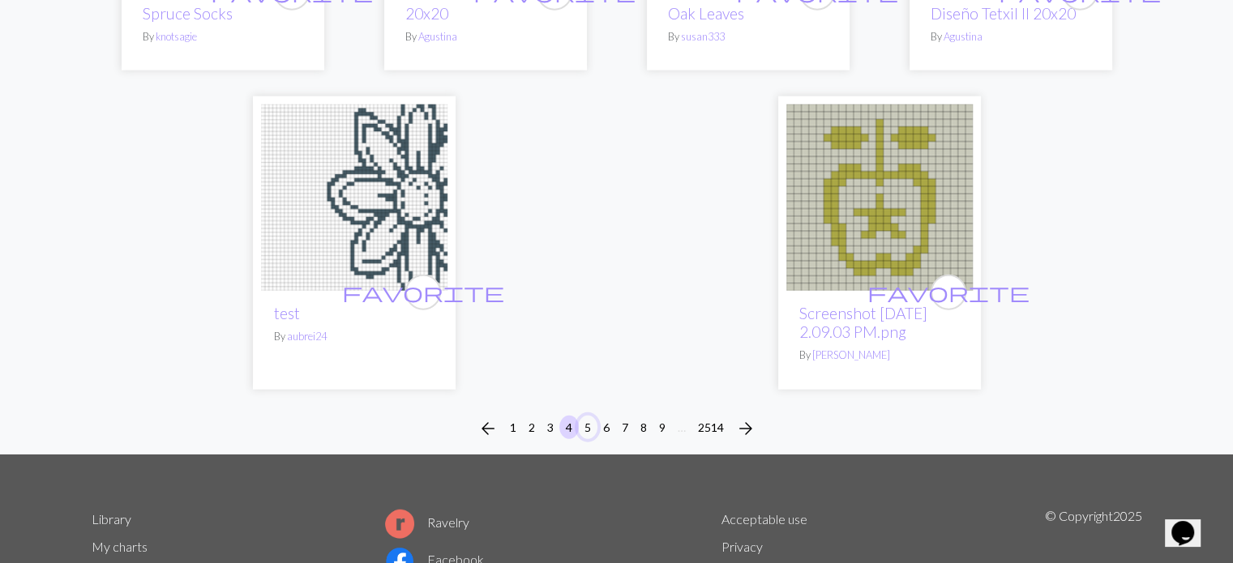
click at [587, 416] on button "5" at bounding box center [587, 428] width 19 height 24
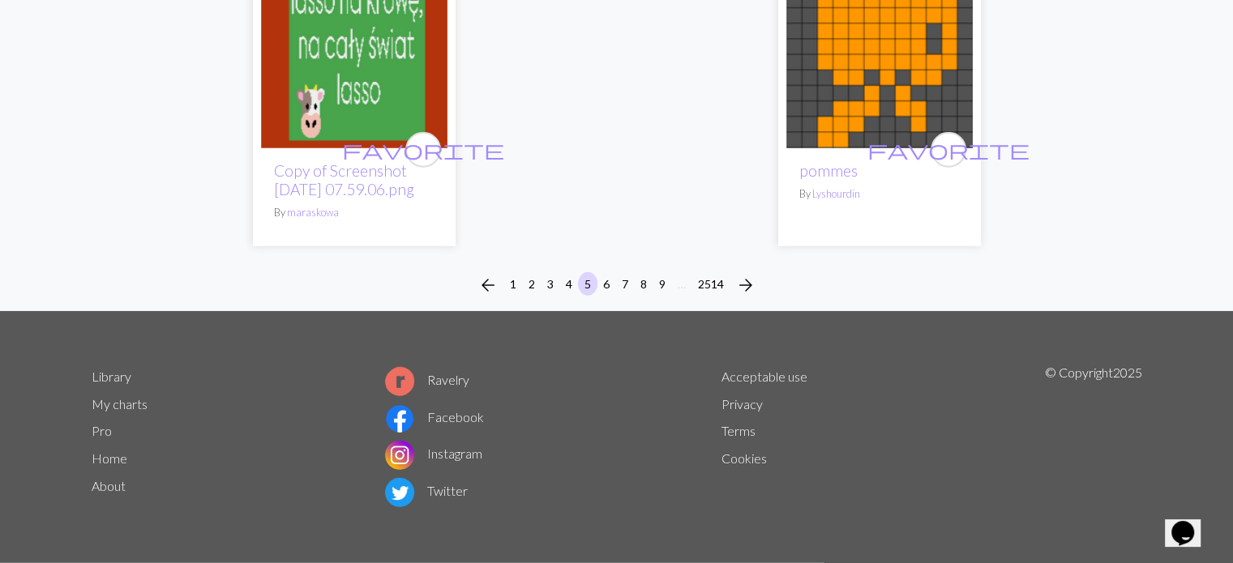
scroll to position [4336, 0]
click at [606, 285] on button "6" at bounding box center [606, 284] width 19 height 24
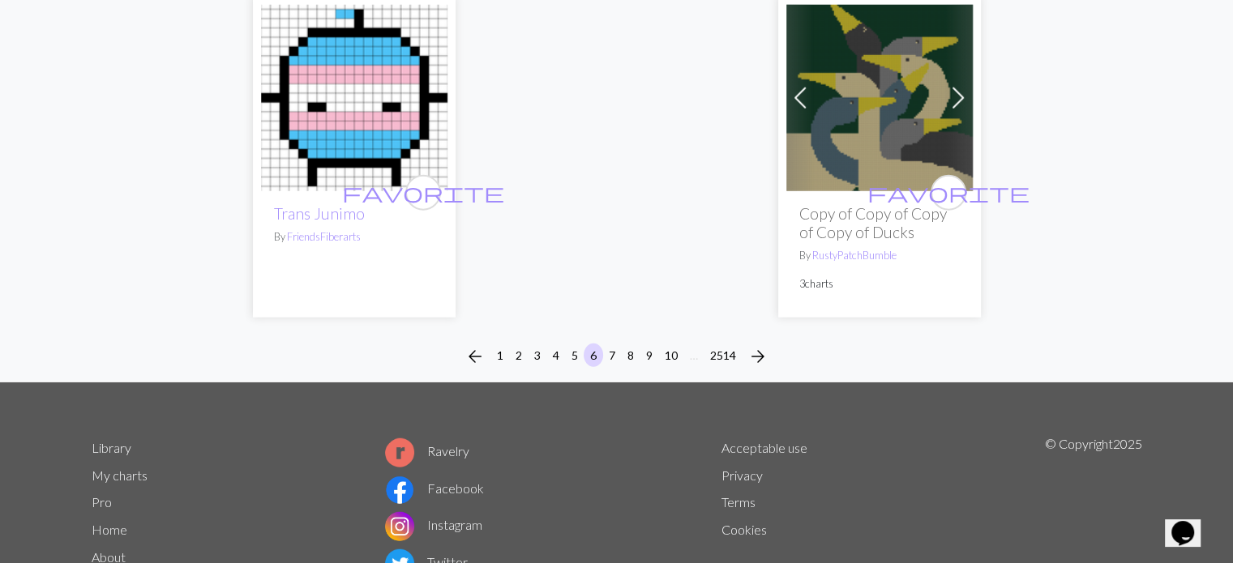
scroll to position [4189, 0]
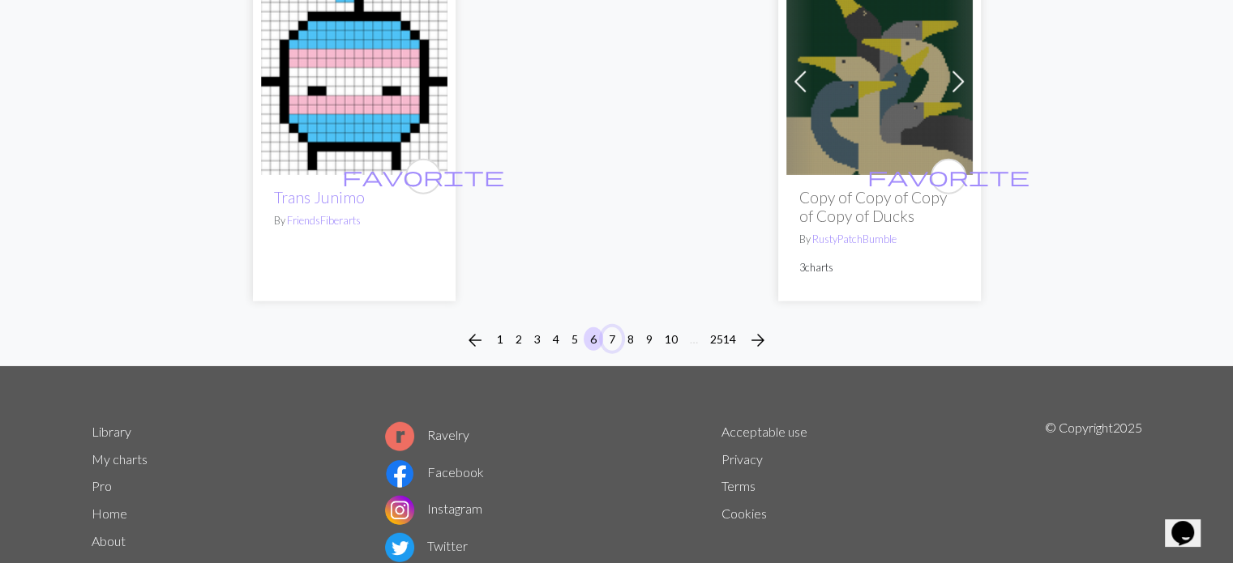
click at [613, 327] on button "7" at bounding box center [611, 339] width 19 height 24
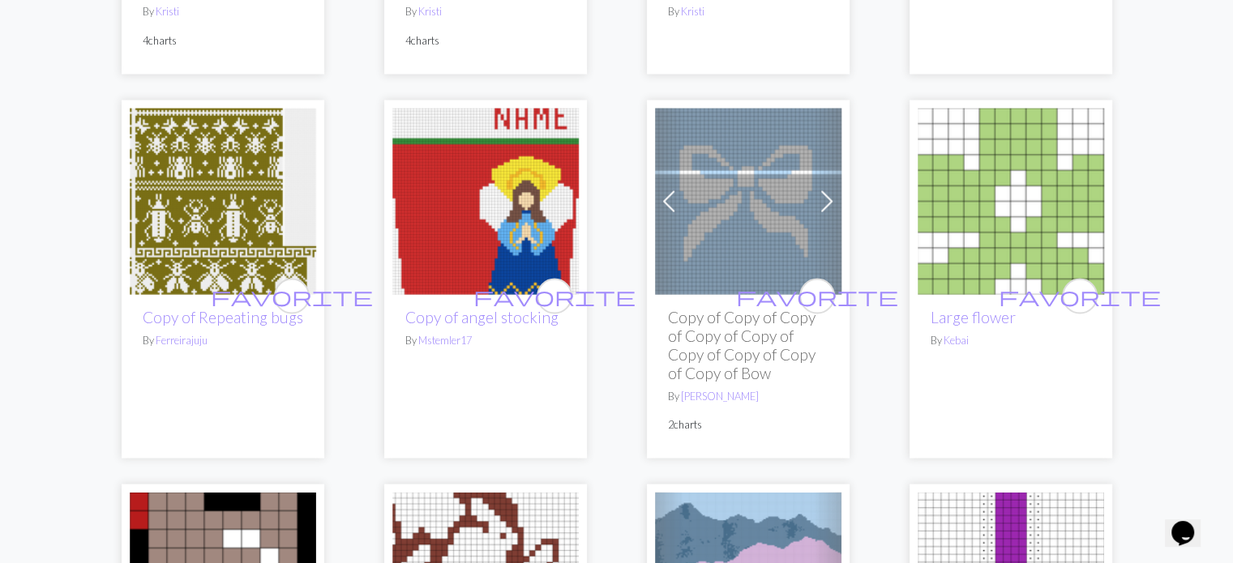
scroll to position [3162, 0]
click at [212, 246] on img at bounding box center [223, 202] width 186 height 186
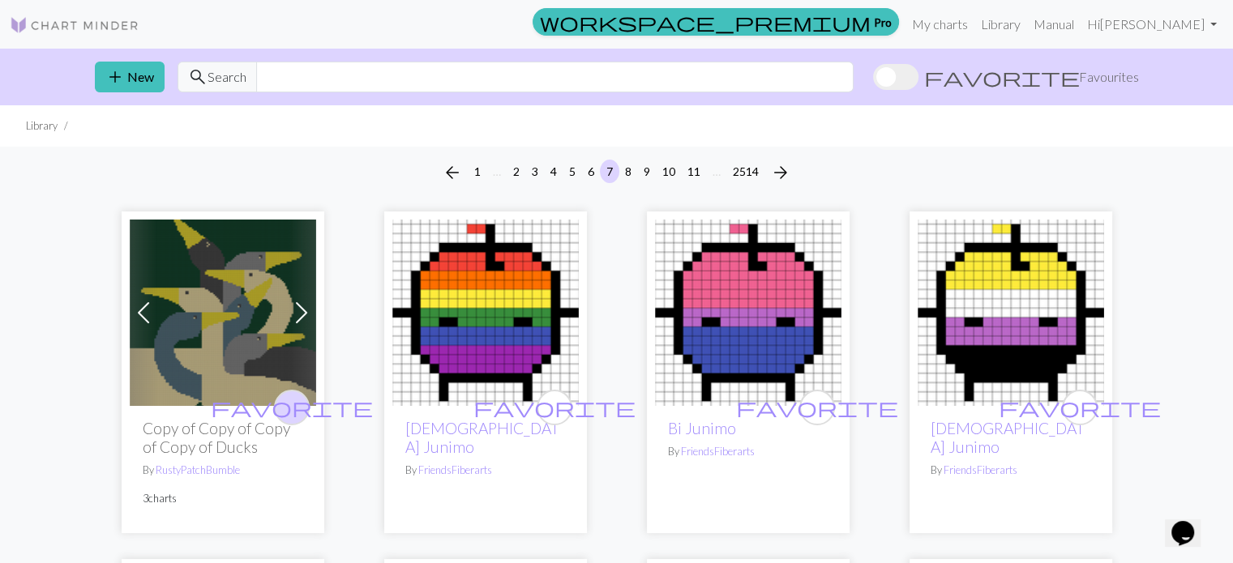
click at [292, 405] on span "favorite" at bounding box center [292, 407] width 162 height 25
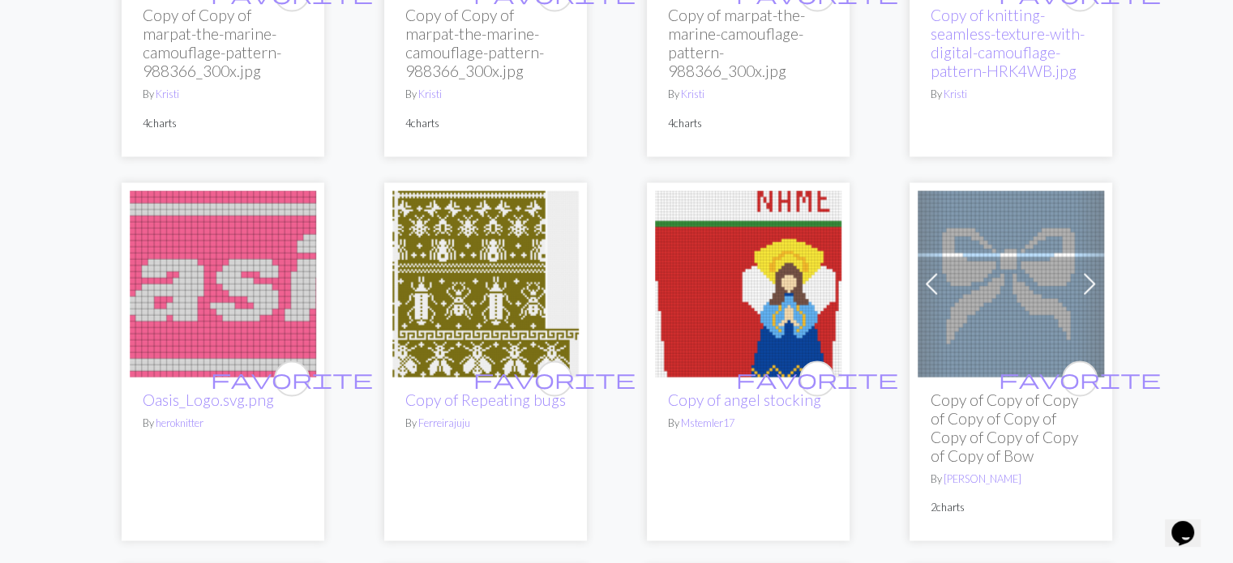
scroll to position [3080, 0]
click at [554, 370] on span "favorite" at bounding box center [554, 377] width 162 height 25
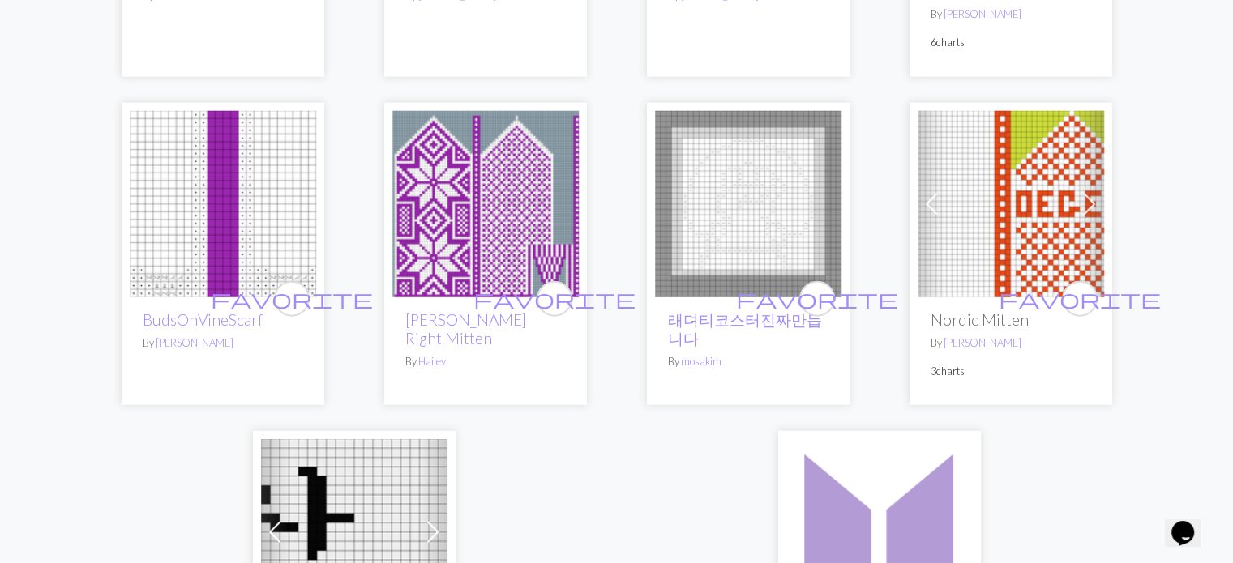
scroll to position [3891, 0]
click at [182, 200] on img at bounding box center [223, 204] width 186 height 186
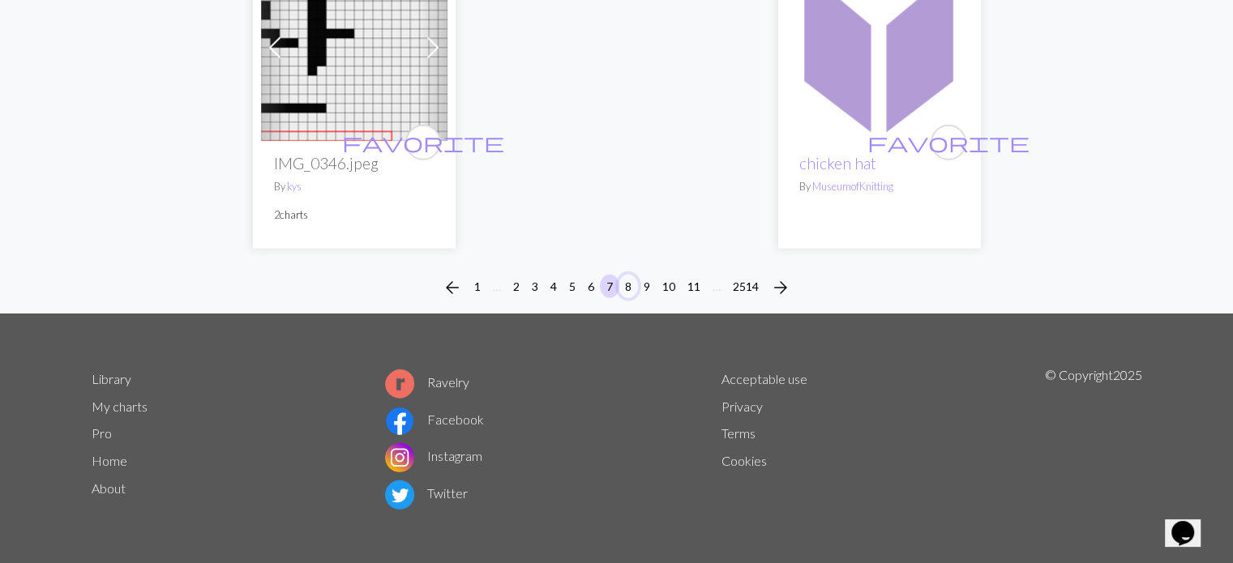
scroll to position [4377, 0]
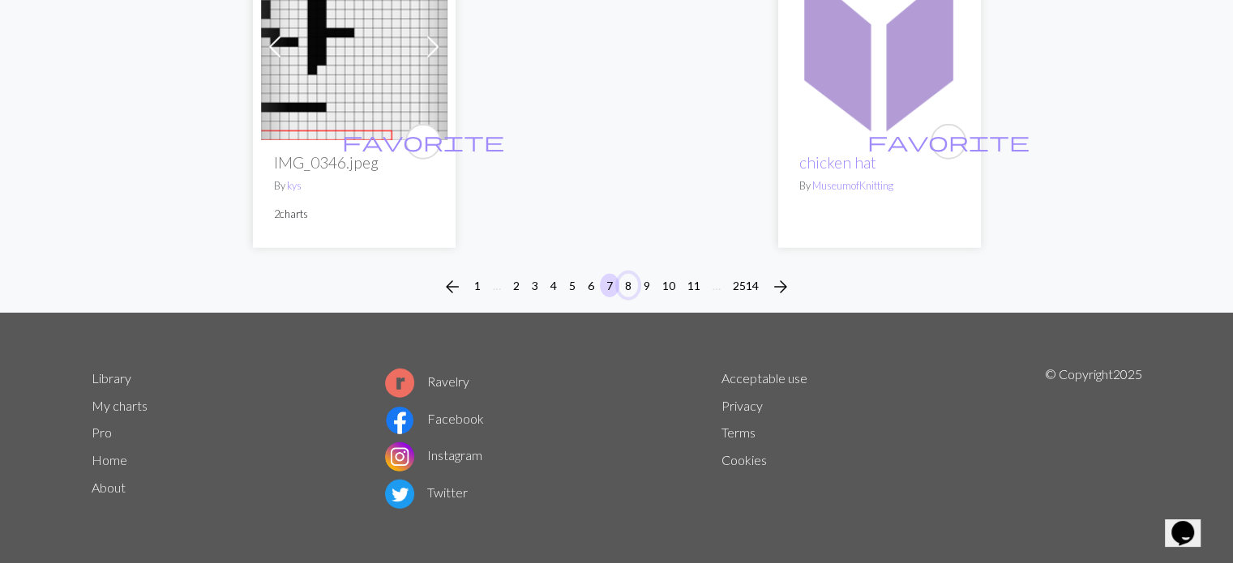
click at [621, 278] on button "8" at bounding box center [628, 286] width 19 height 24
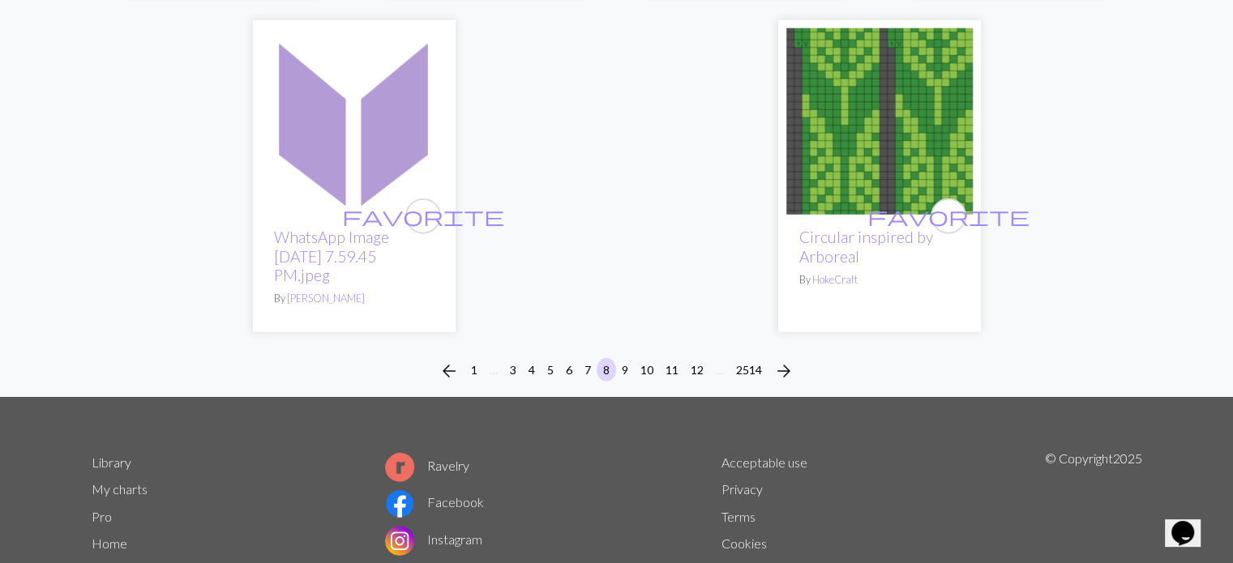
scroll to position [4319, 0]
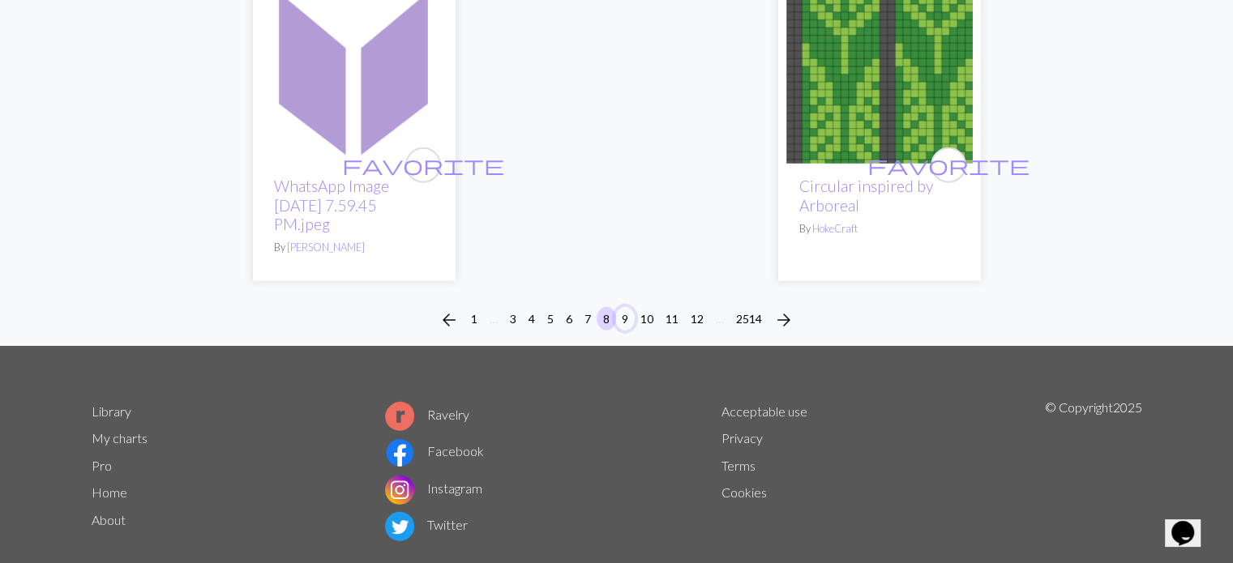
click at [624, 307] on button "9" at bounding box center [624, 319] width 19 height 24
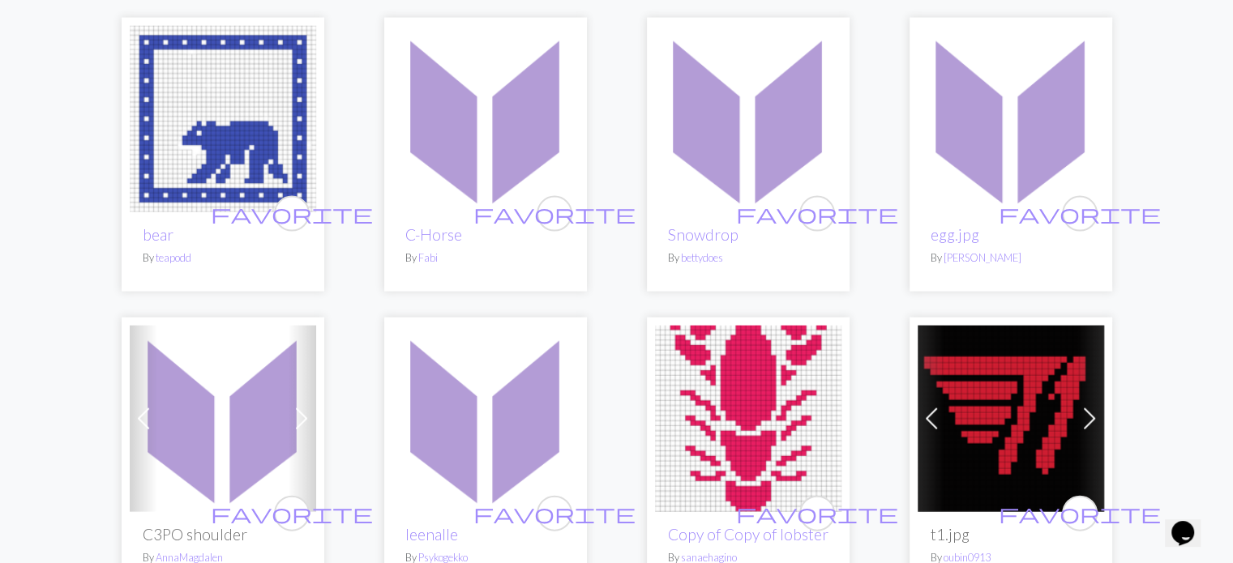
scroll to position [3485, 0]
click at [733, 212] on div "favorite Snowdrop By bettydoes" at bounding box center [748, 251] width 186 height 79
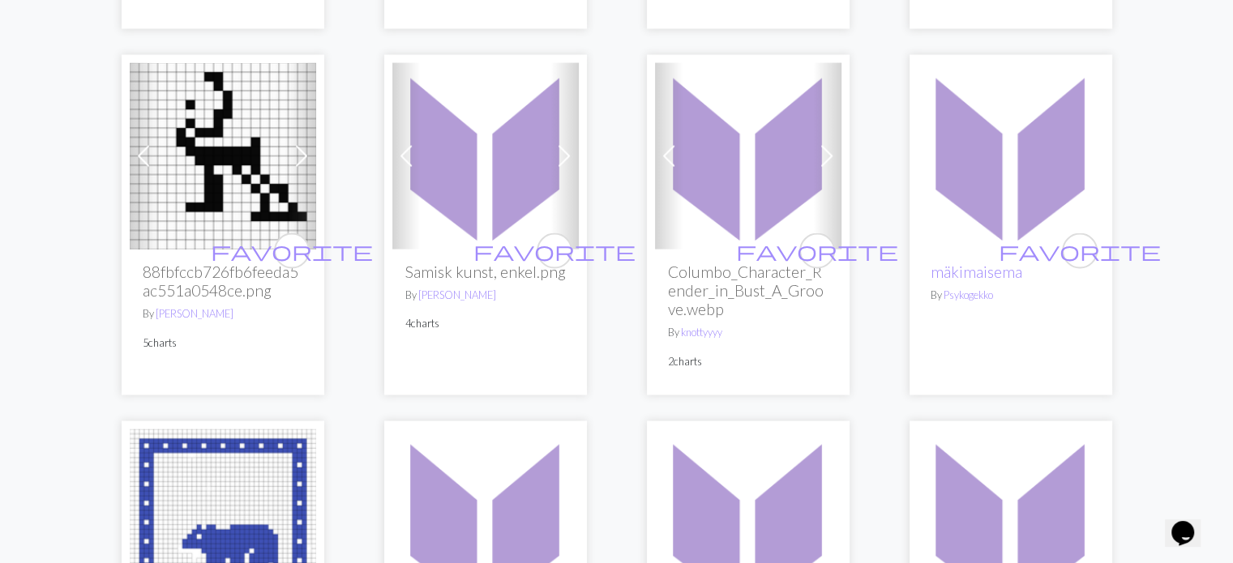
scroll to position [3080, 0]
click at [765, 477] on img at bounding box center [748, 523] width 186 height 186
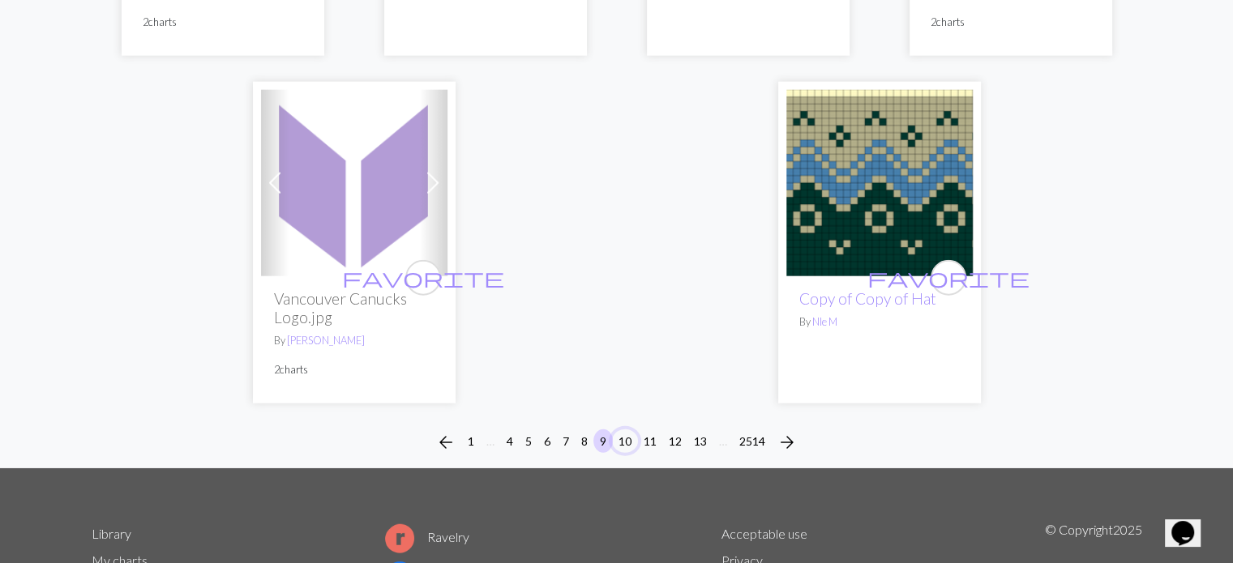
click at [626, 430] on button "10" at bounding box center [625, 442] width 26 height 24
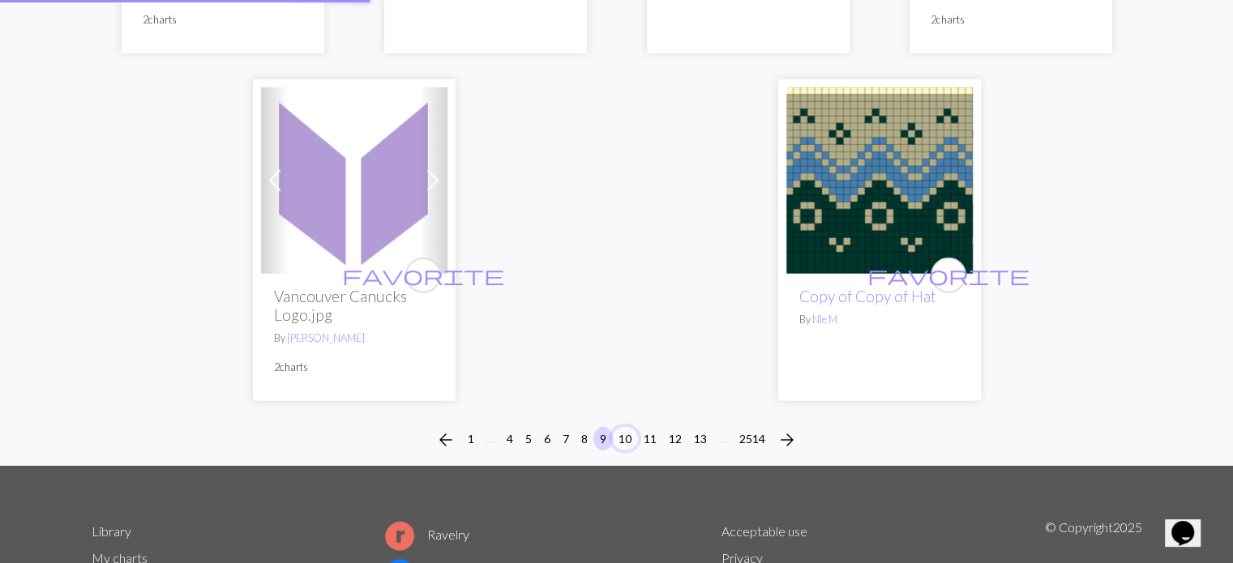
scroll to position [4052, 0]
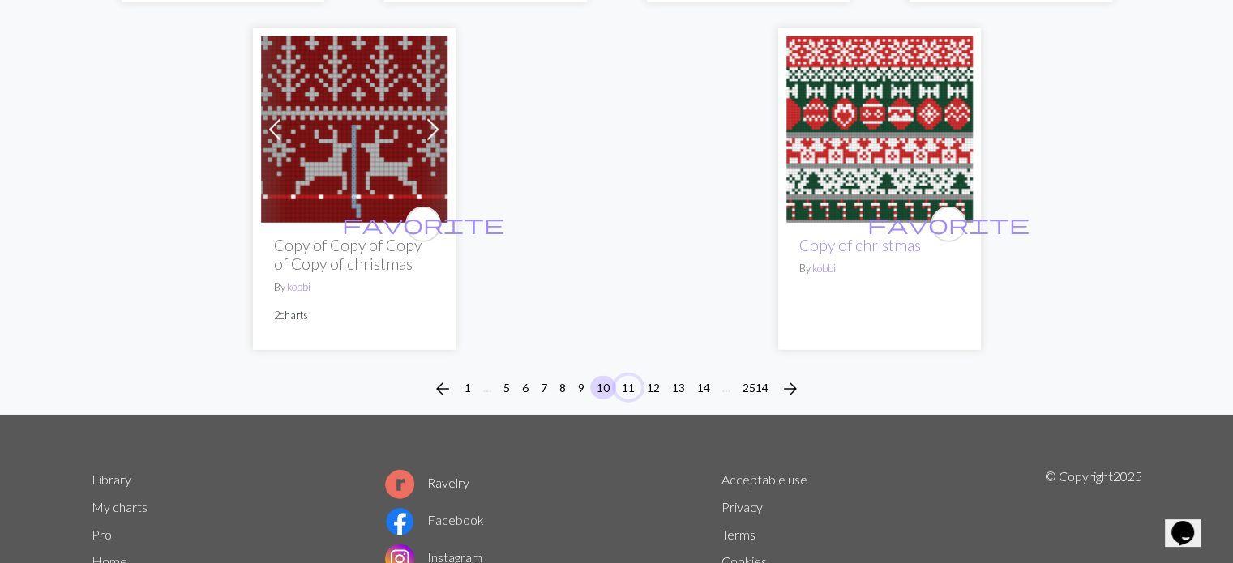
click at [629, 392] on button "11" at bounding box center [628, 388] width 26 height 24
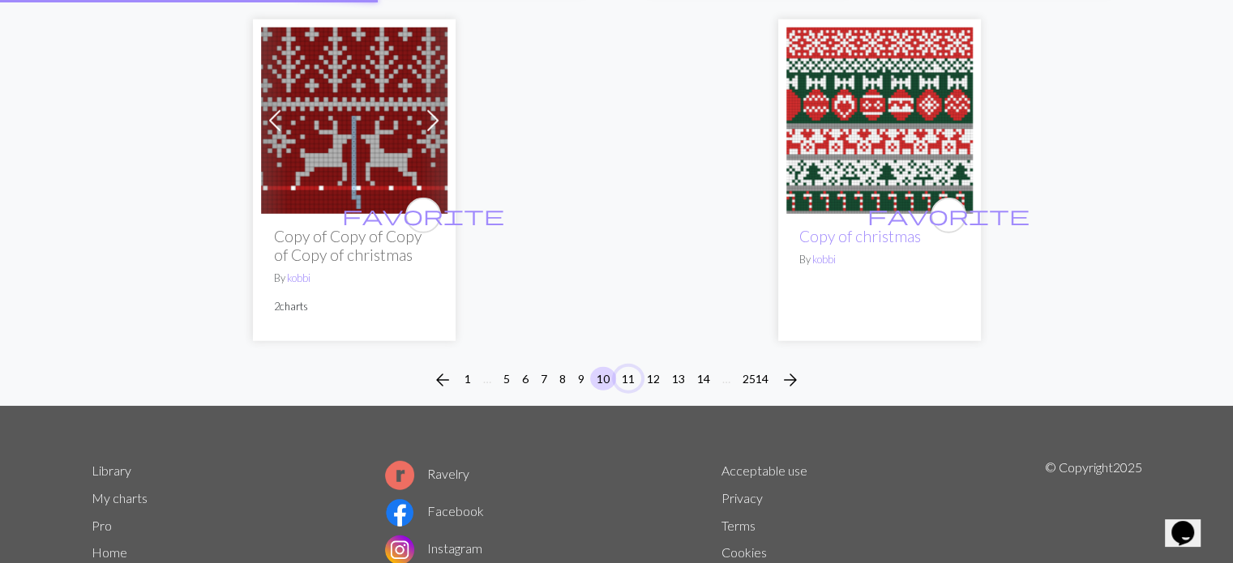
scroll to position [4295, 0]
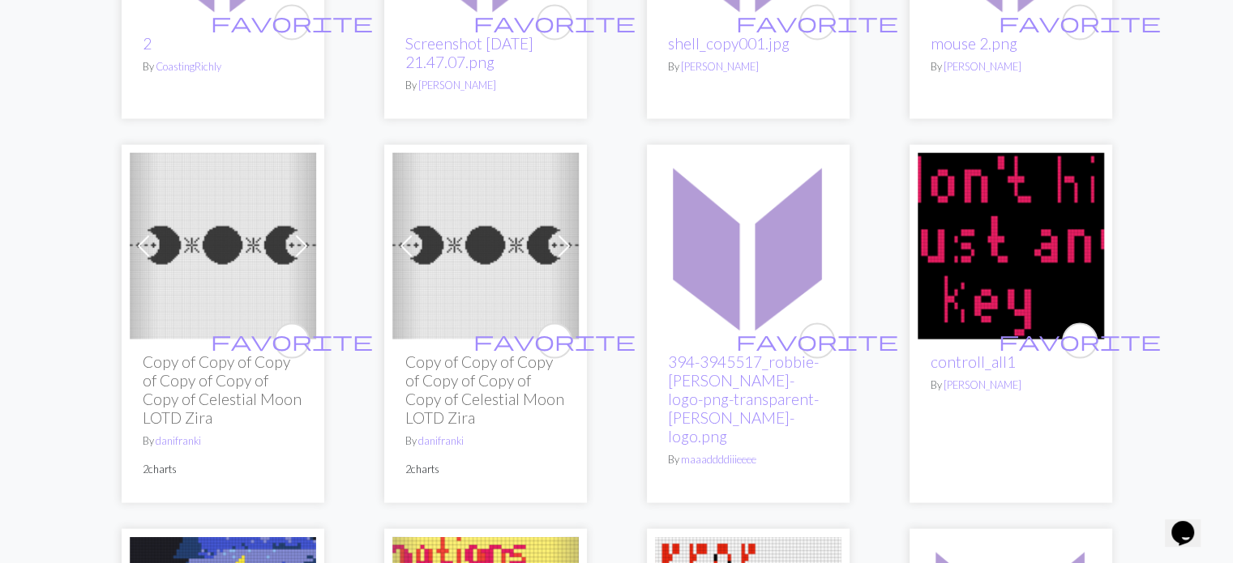
scroll to position [3405, 0]
click at [554, 327] on span "favorite" at bounding box center [554, 339] width 162 height 25
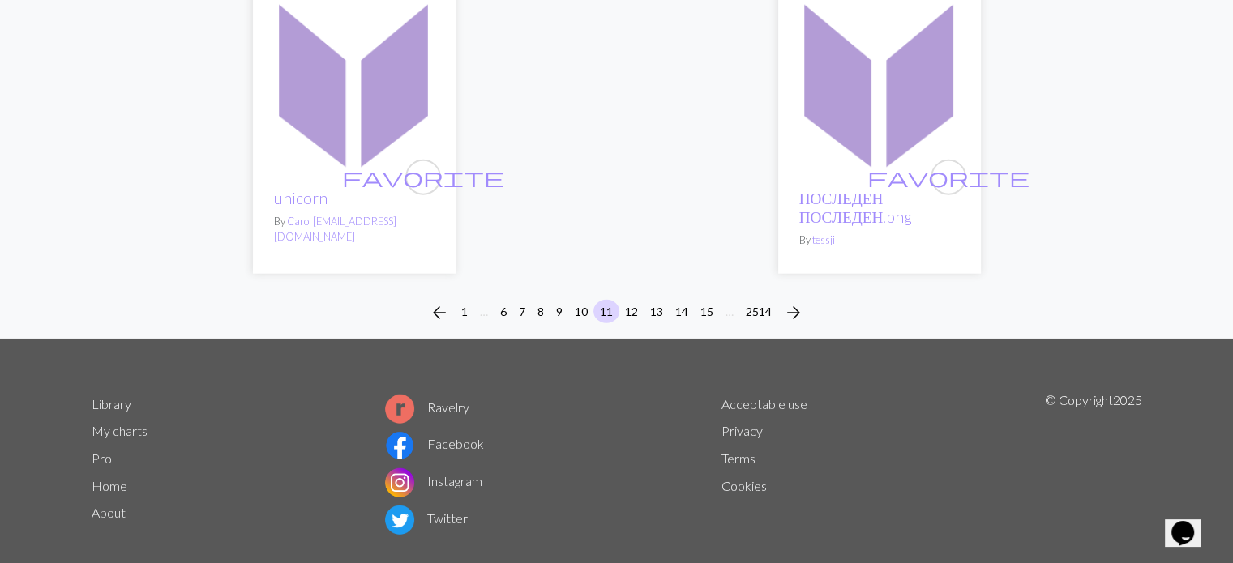
scroll to position [4283, 0]
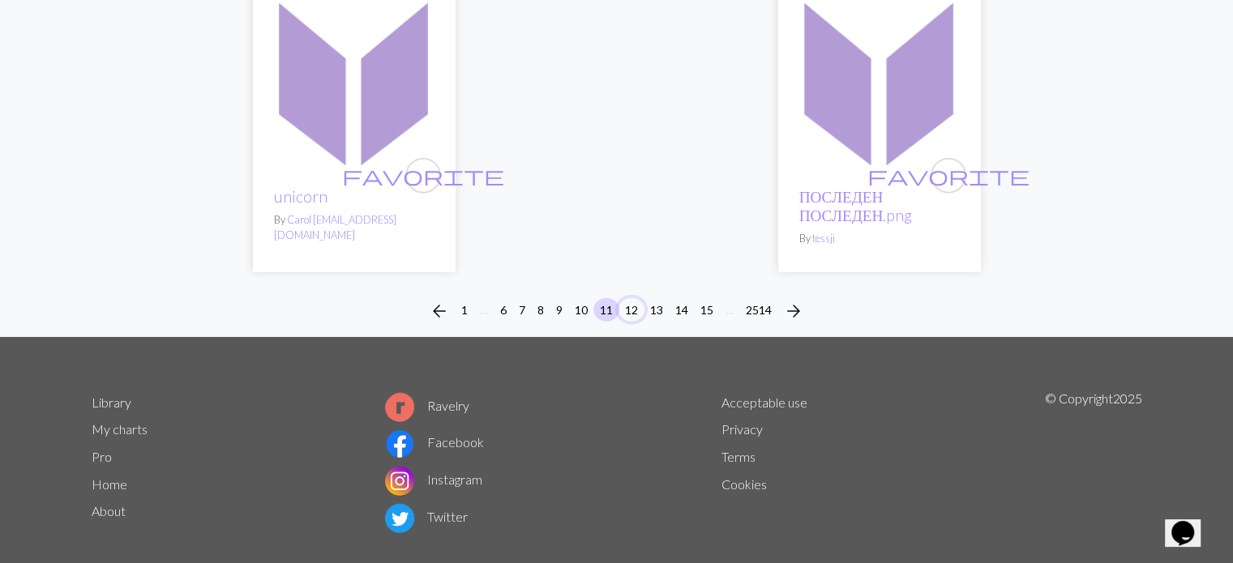
click at [630, 298] on button "12" at bounding box center [632, 310] width 26 height 24
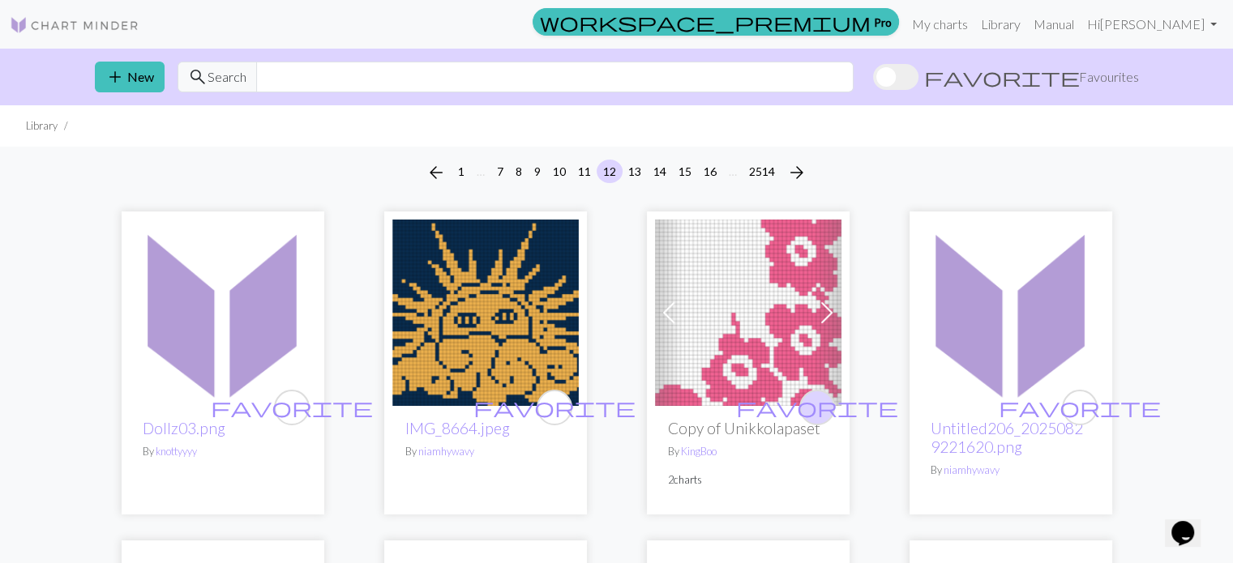
click at [819, 404] on span "favorite" at bounding box center [817, 407] width 162 height 25
click at [550, 400] on span "favorite" at bounding box center [554, 407] width 162 height 25
click at [777, 319] on img at bounding box center [748, 313] width 186 height 186
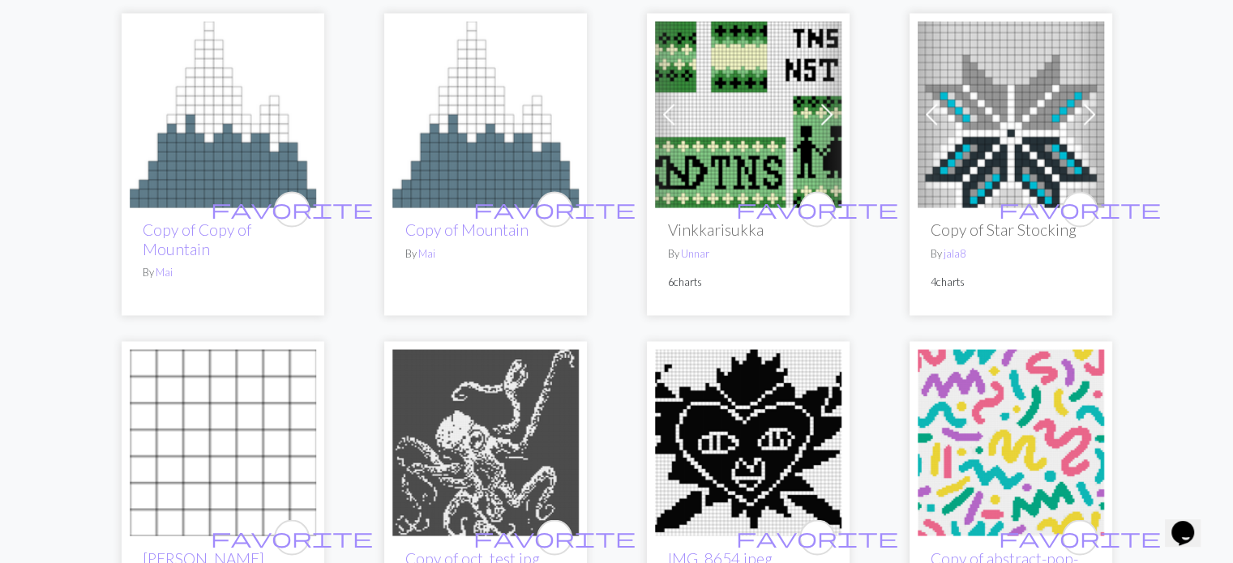
scroll to position [2836, 0]
click at [476, 156] on img at bounding box center [485, 113] width 186 height 186
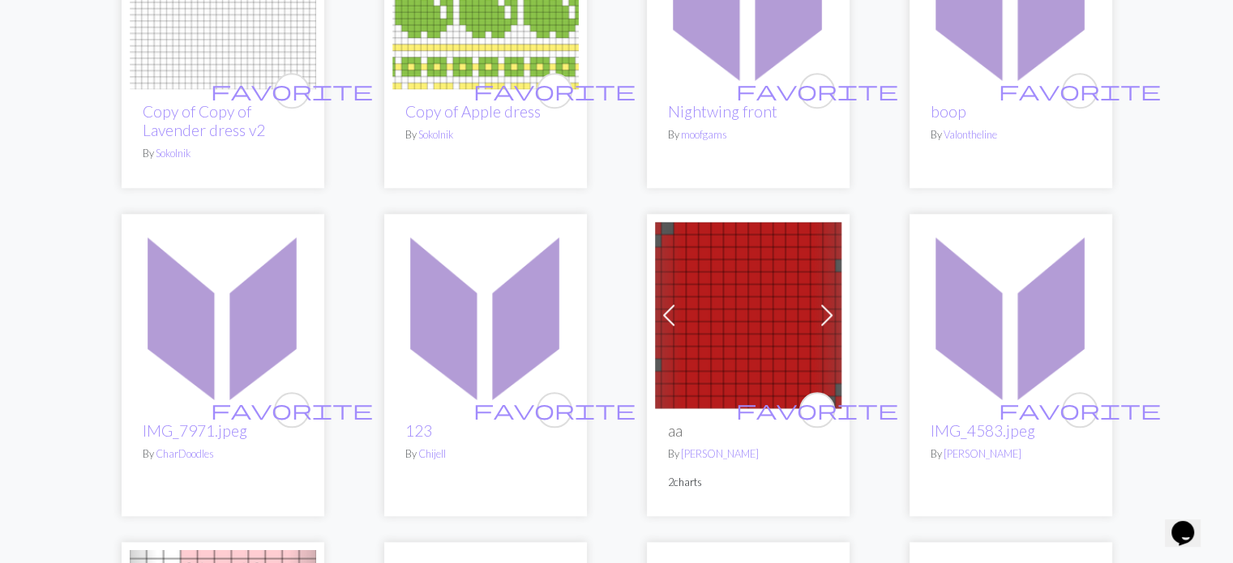
scroll to position [1621, 0]
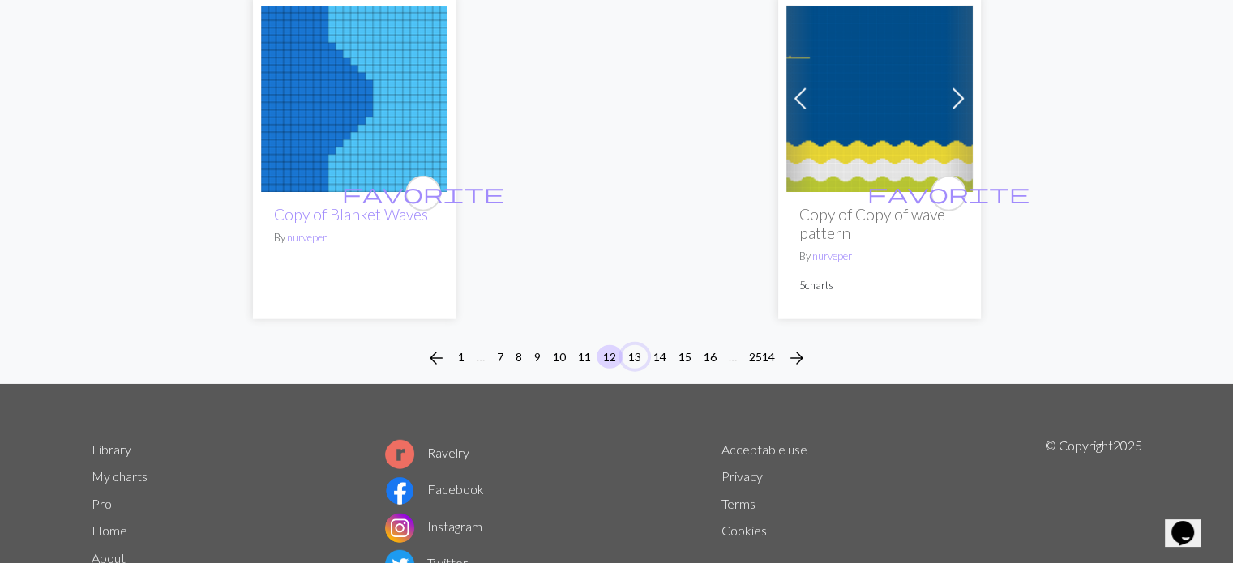
click at [636, 345] on button "13" at bounding box center [635, 357] width 26 height 24
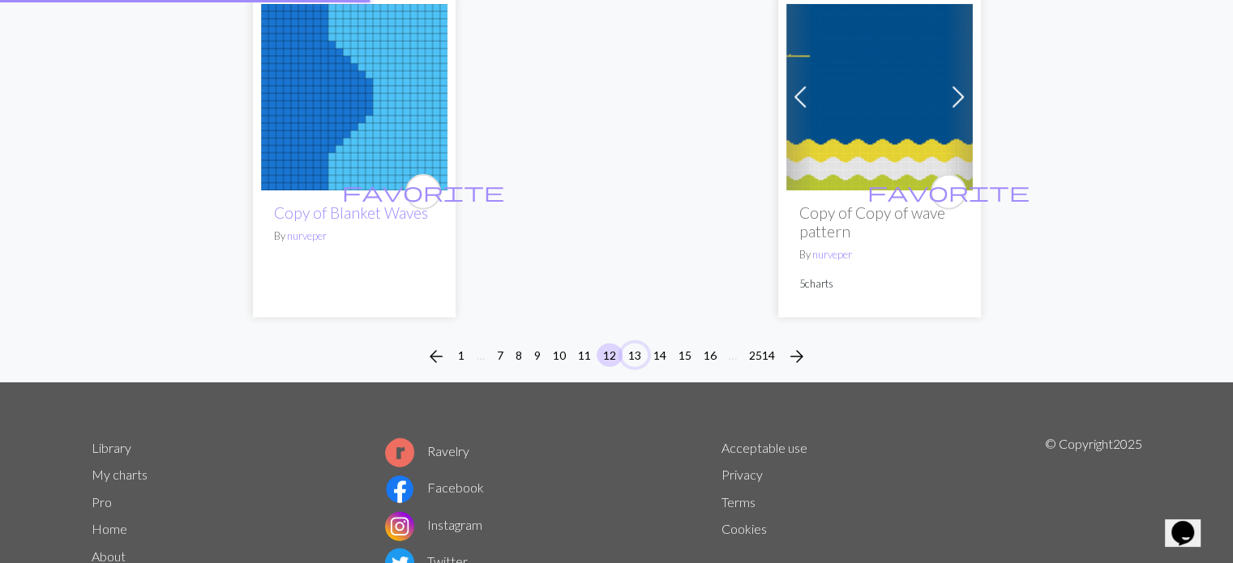
scroll to position [4213, 0]
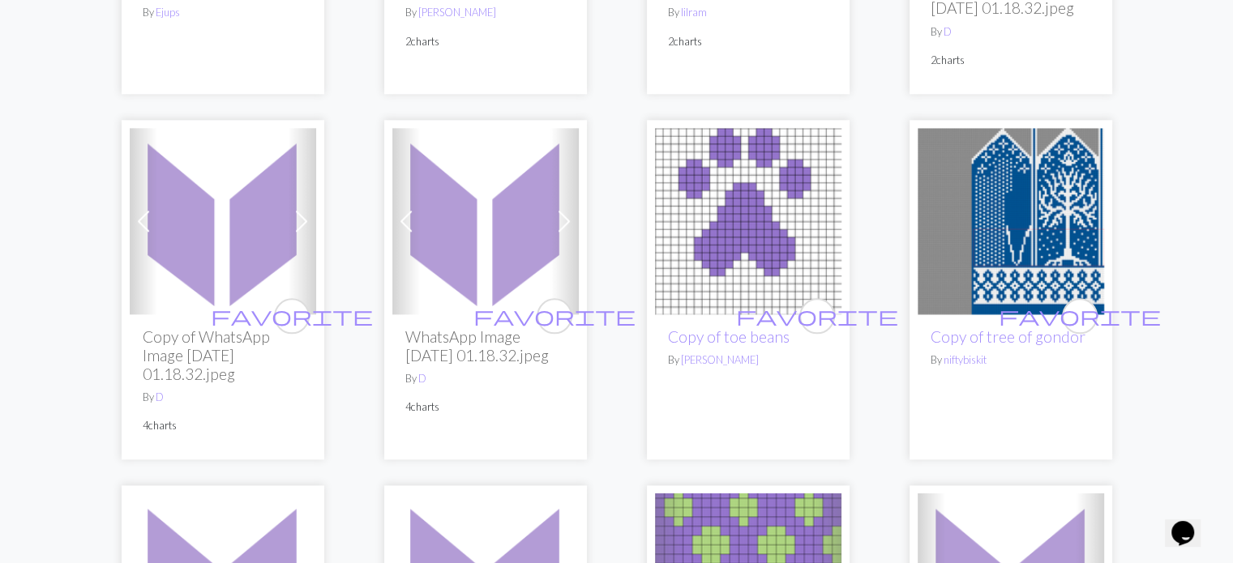
scroll to position [1781, 0]
click at [1034, 210] on img at bounding box center [1011, 220] width 186 height 186
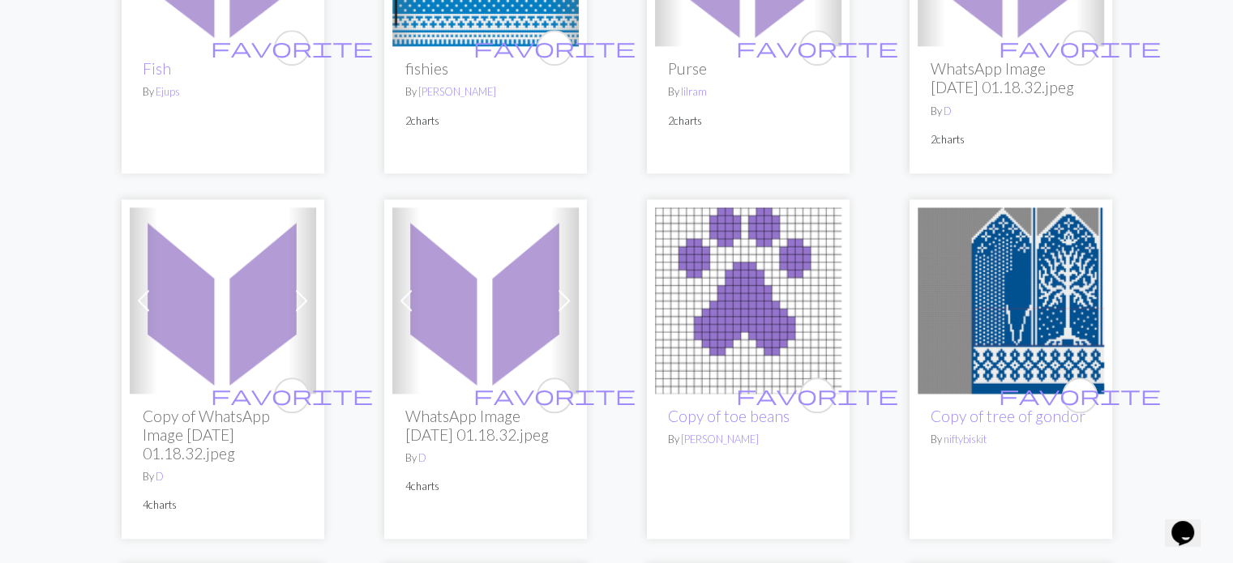
scroll to position [1702, 0]
click at [1076, 382] on span "favorite" at bounding box center [1080, 394] width 162 height 25
click at [999, 406] on link "Copy of tree of gondor" at bounding box center [1008, 415] width 155 height 19
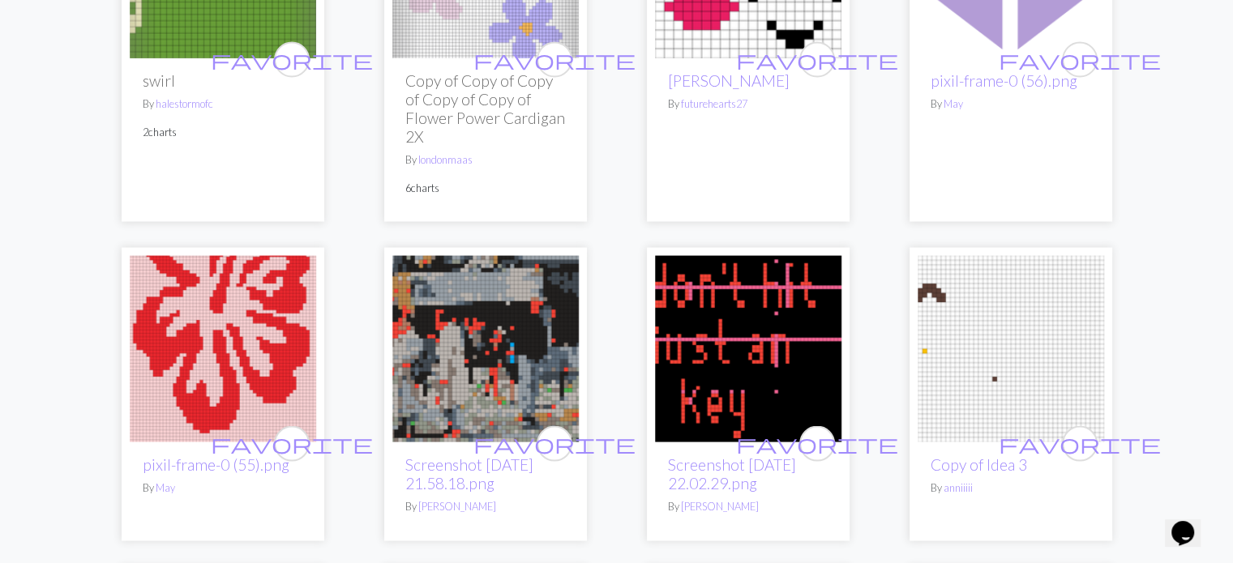
scroll to position [3079, 0]
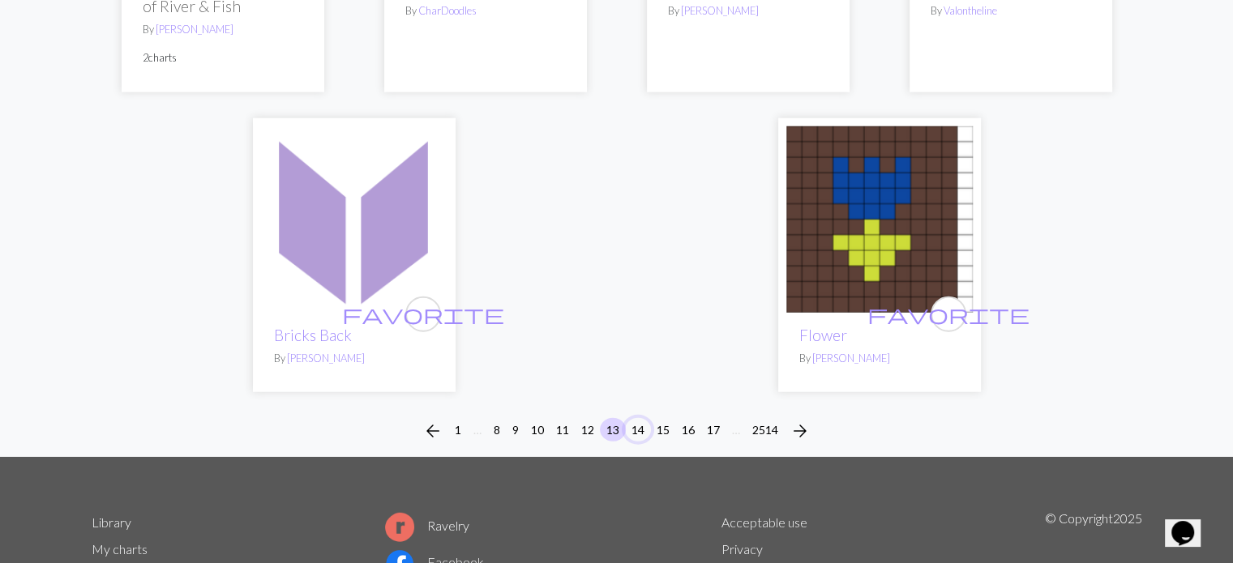
click at [638, 418] on button "14" at bounding box center [638, 430] width 26 height 24
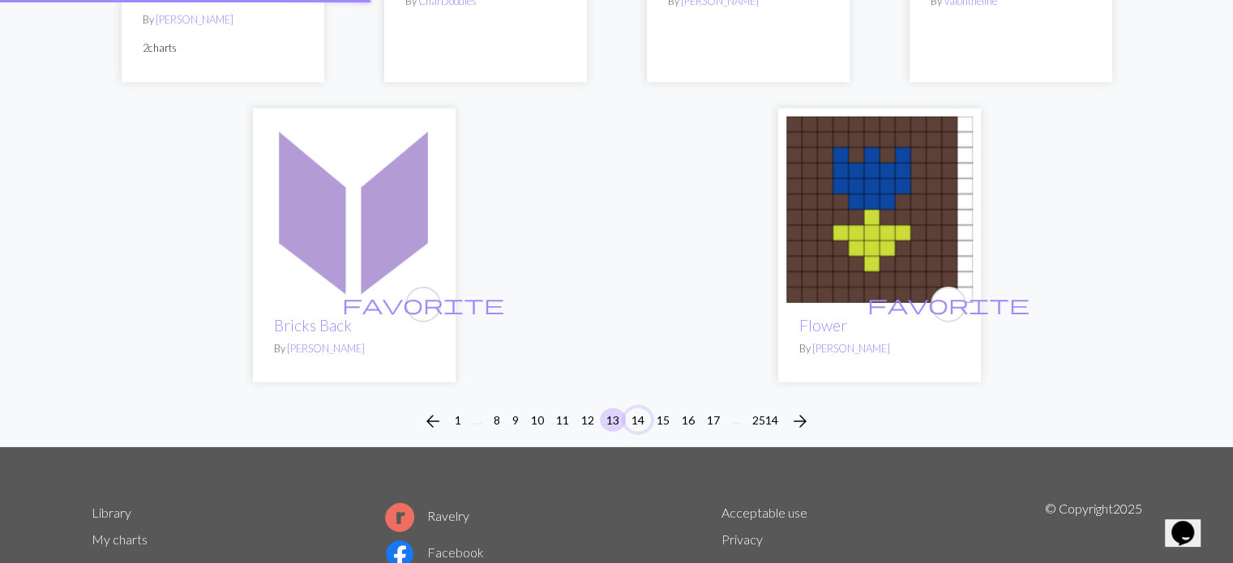
scroll to position [4212, 0]
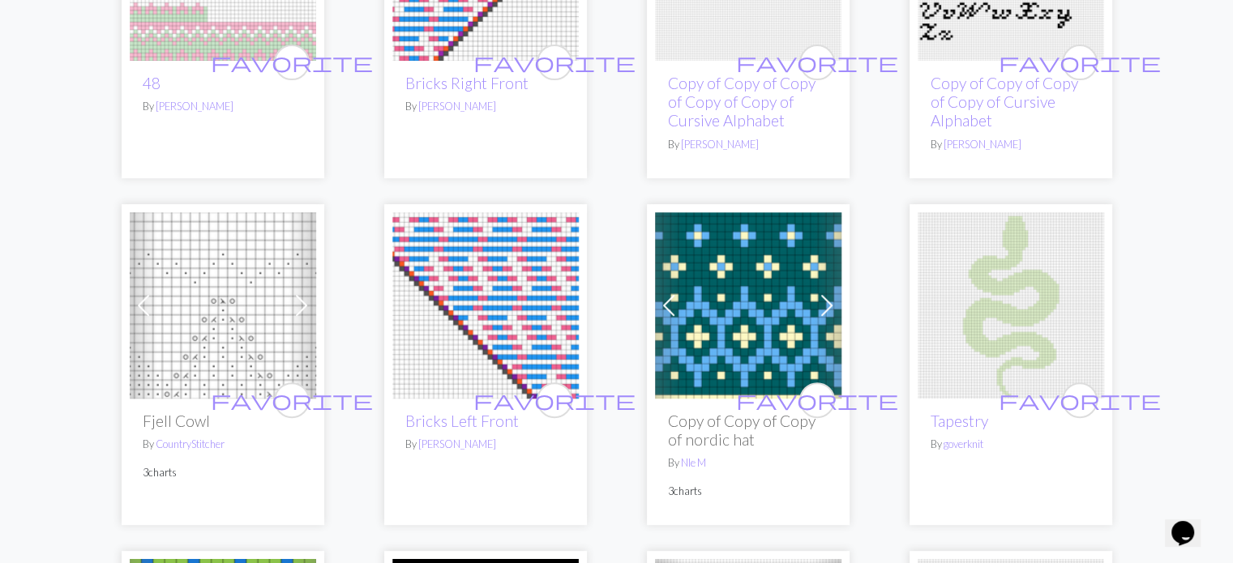
scroll to position [646, 0]
click at [1080, 394] on span "favorite" at bounding box center [1080, 399] width 162 height 25
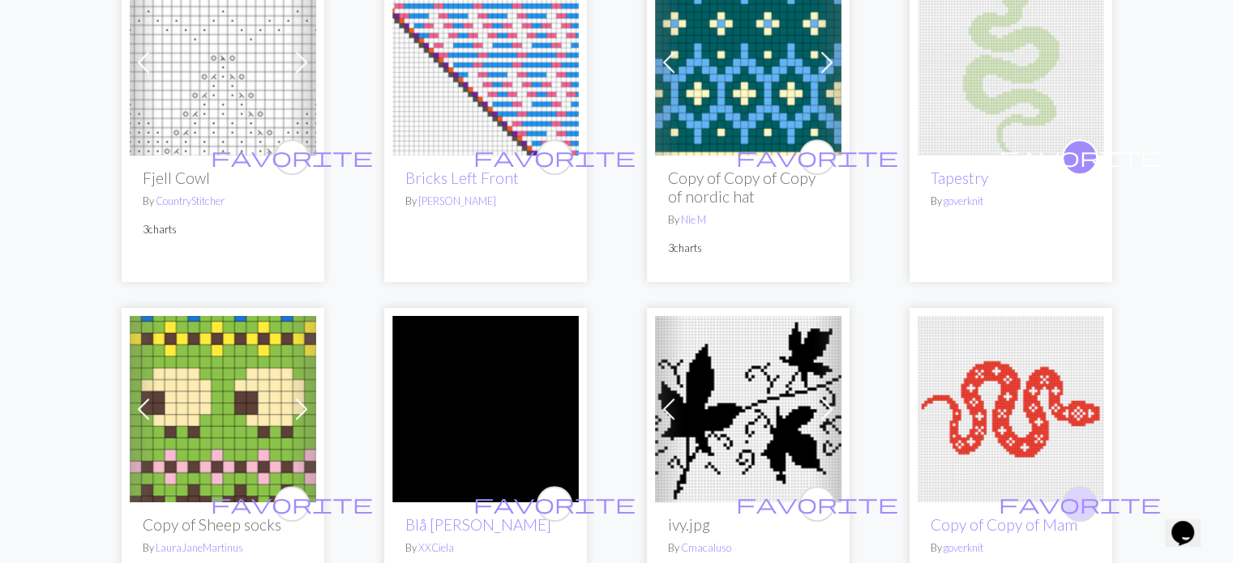
scroll to position [888, 0]
click at [1081, 491] on span "favorite" at bounding box center [1080, 503] width 162 height 25
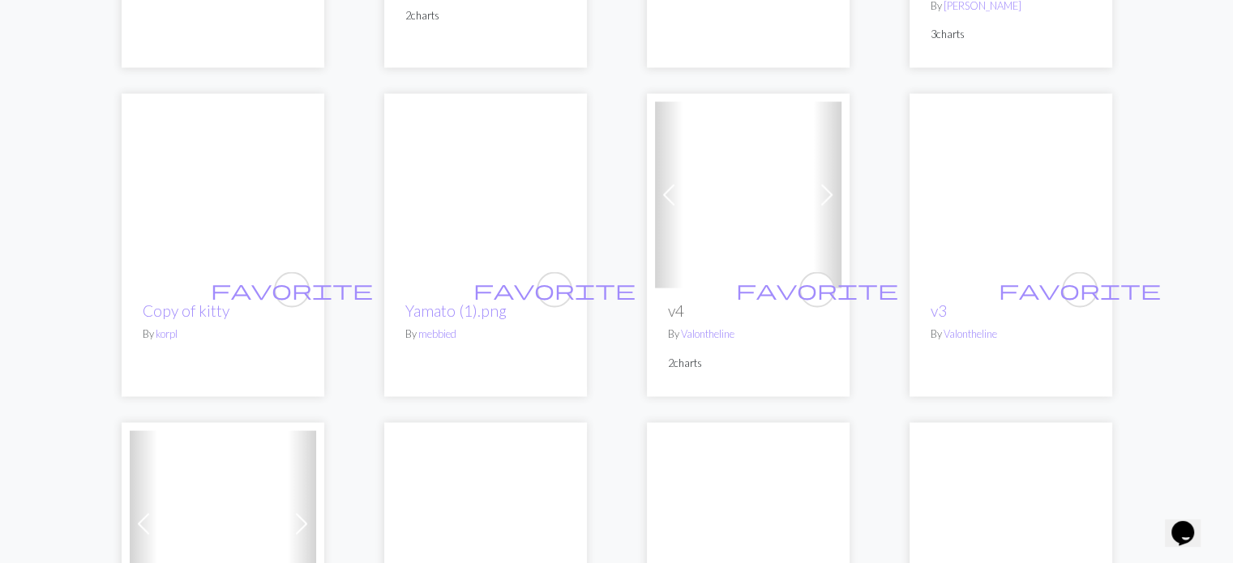
scroll to position [3157, 0]
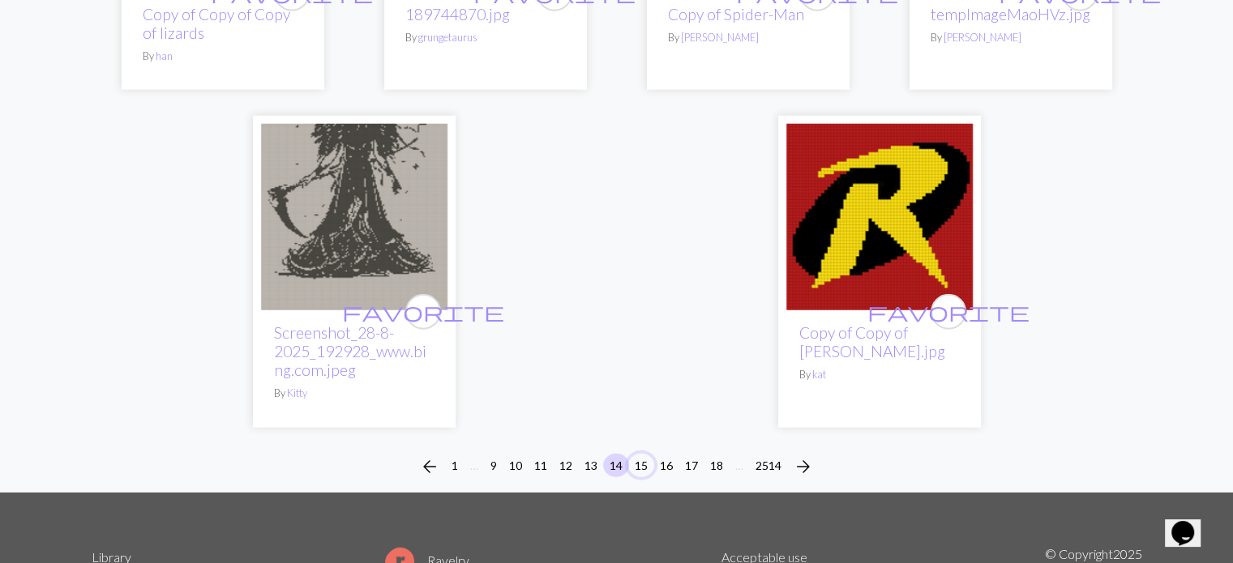
click at [642, 454] on button "15" at bounding box center [641, 466] width 26 height 24
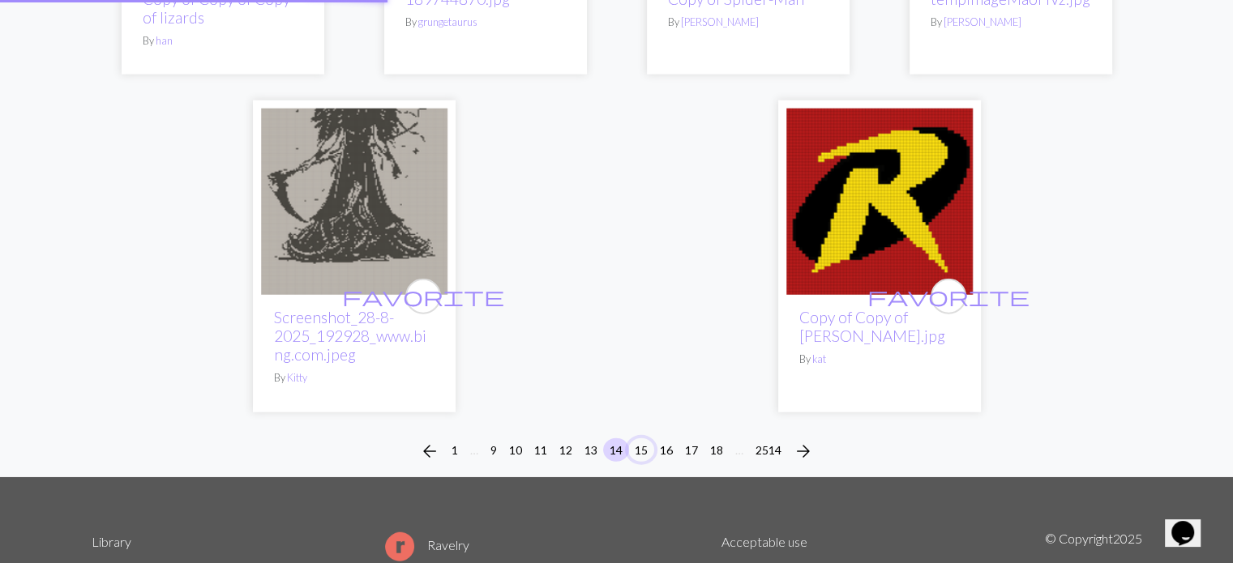
scroll to position [4128, 0]
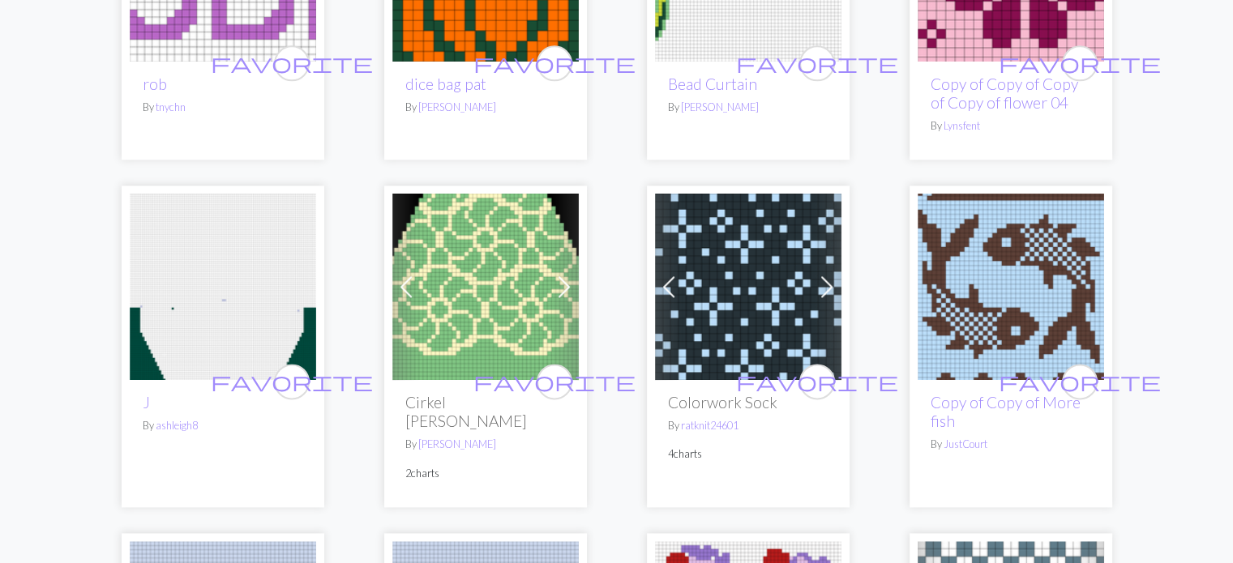
scroll to position [2025, 0]
click at [491, 295] on img at bounding box center [485, 286] width 186 height 186
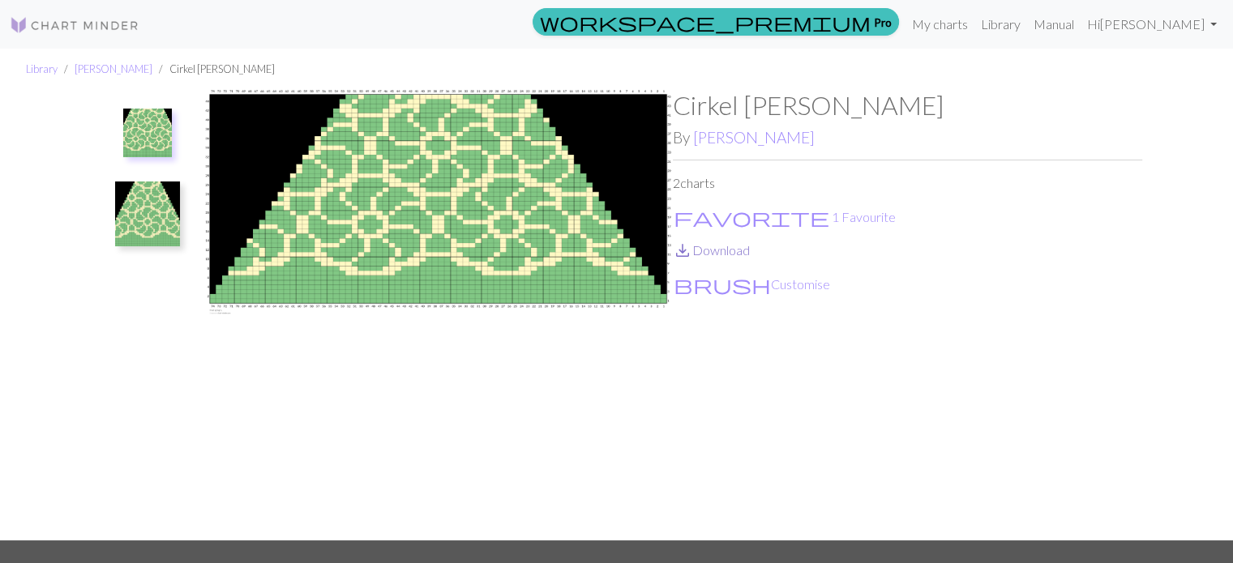
click at [682, 243] on span "save_alt" at bounding box center [682, 250] width 19 height 23
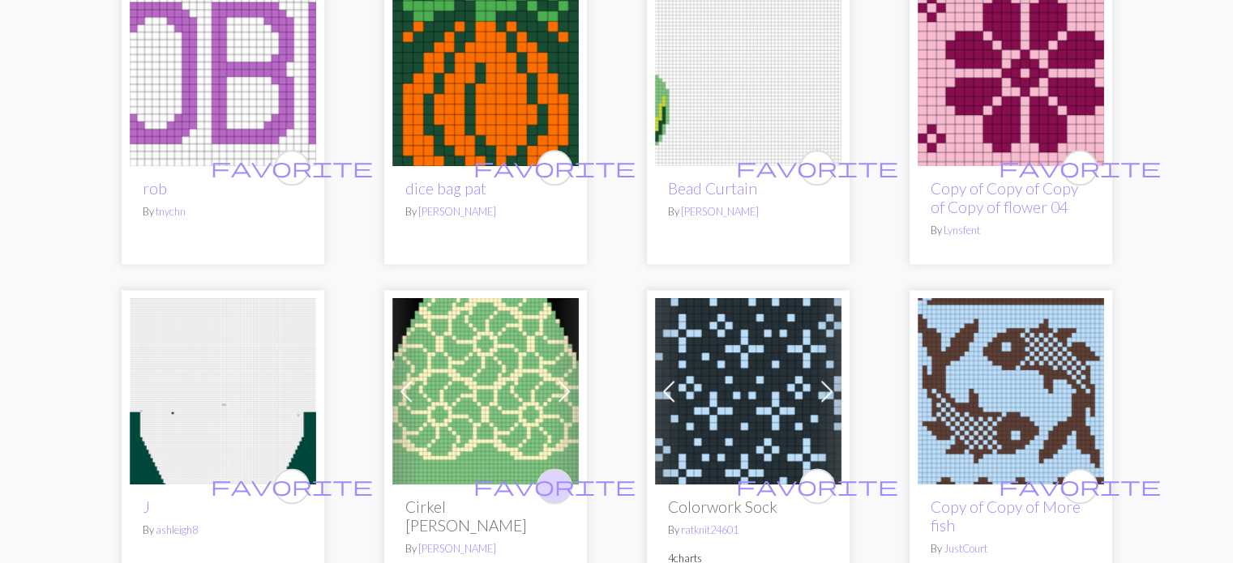
click at [545, 484] on span "favorite" at bounding box center [554, 485] width 162 height 25
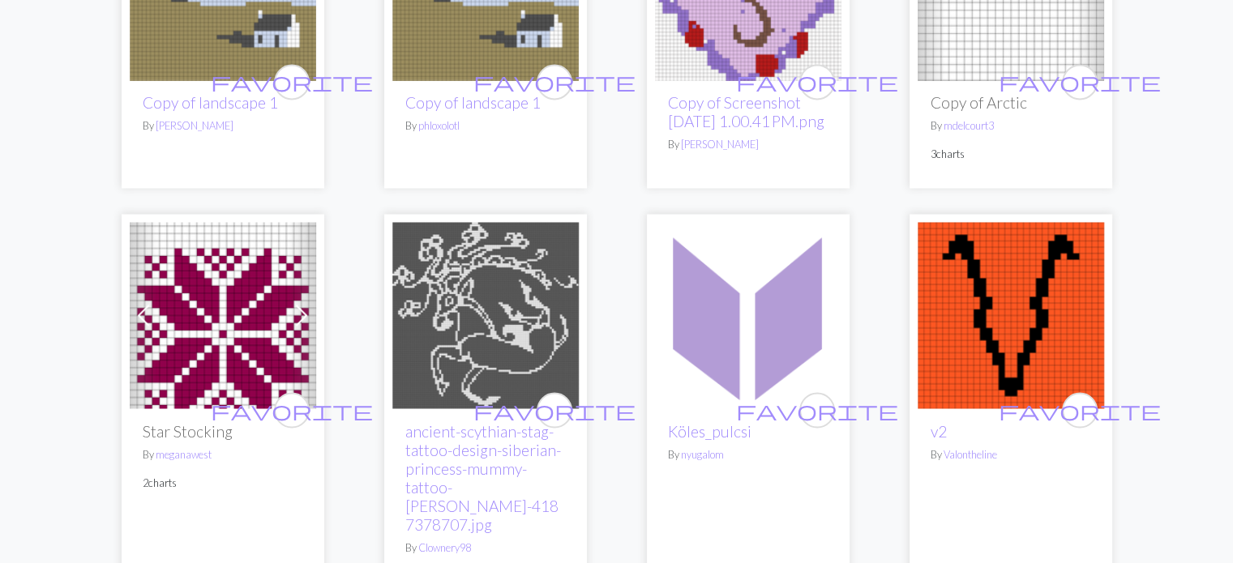
scroll to position [2672, 0]
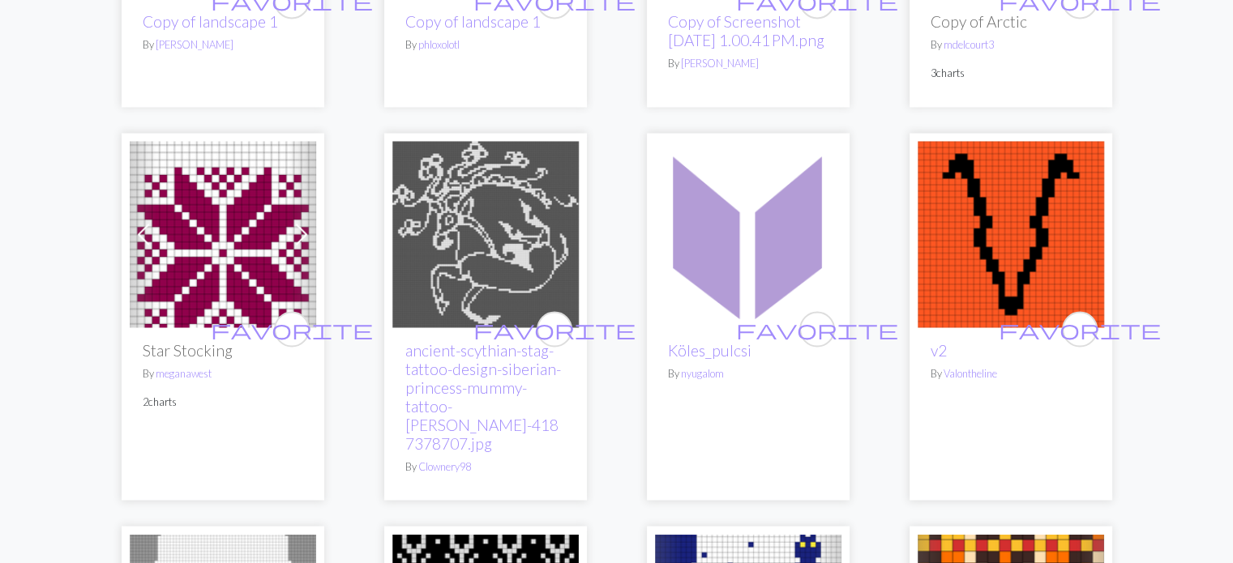
click at [482, 250] on img at bounding box center [485, 234] width 186 height 186
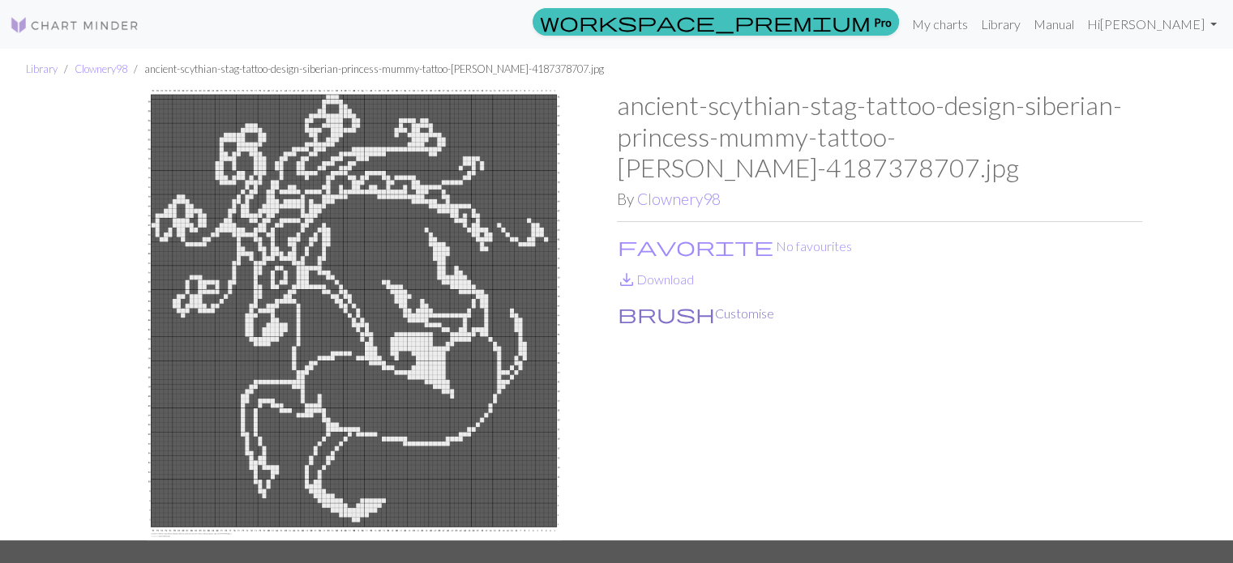
click at [671, 310] on button "brush Customise" at bounding box center [696, 313] width 158 height 21
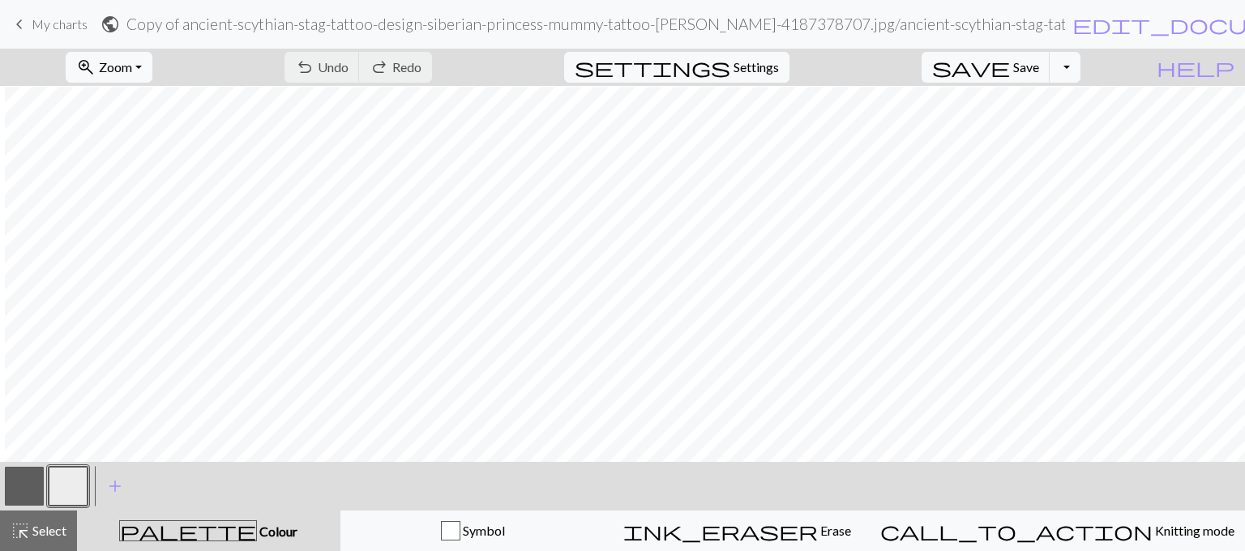
scroll to position [562, 340]
click at [16, 480] on button "button" at bounding box center [24, 486] width 39 height 39
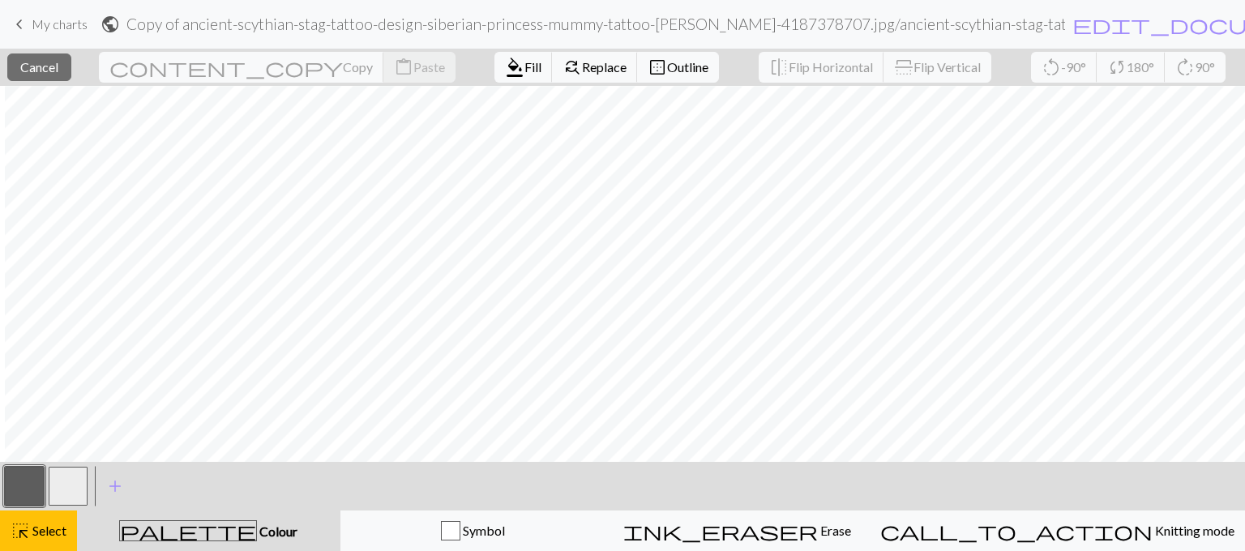
click at [32, 482] on button "button" at bounding box center [24, 486] width 39 height 39
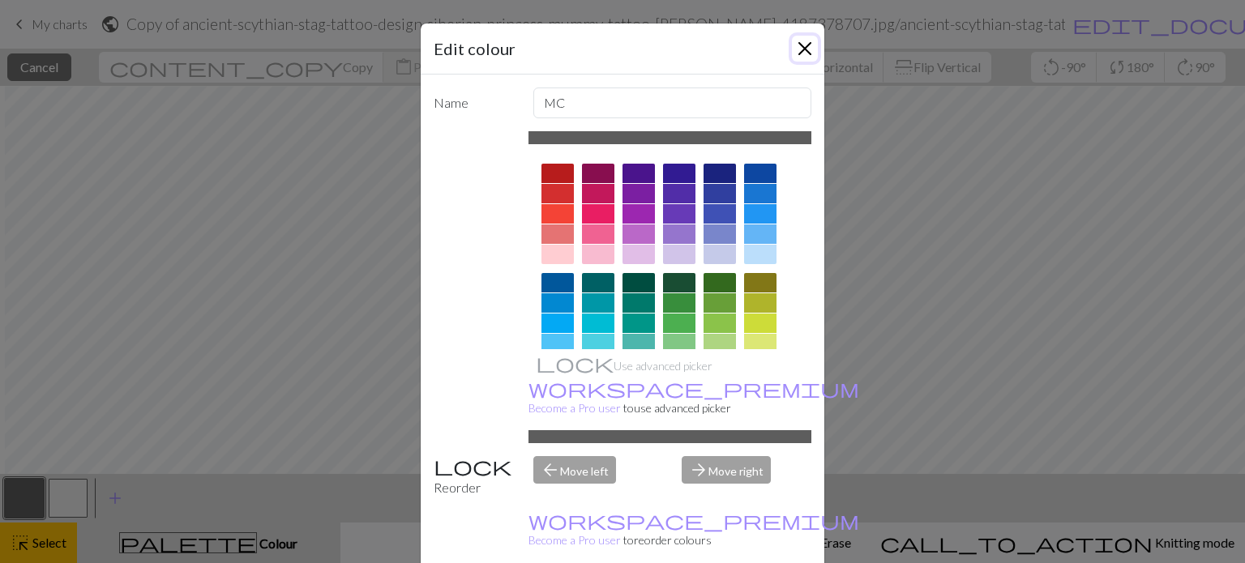
click at [801, 45] on button "Close" at bounding box center [805, 49] width 26 height 26
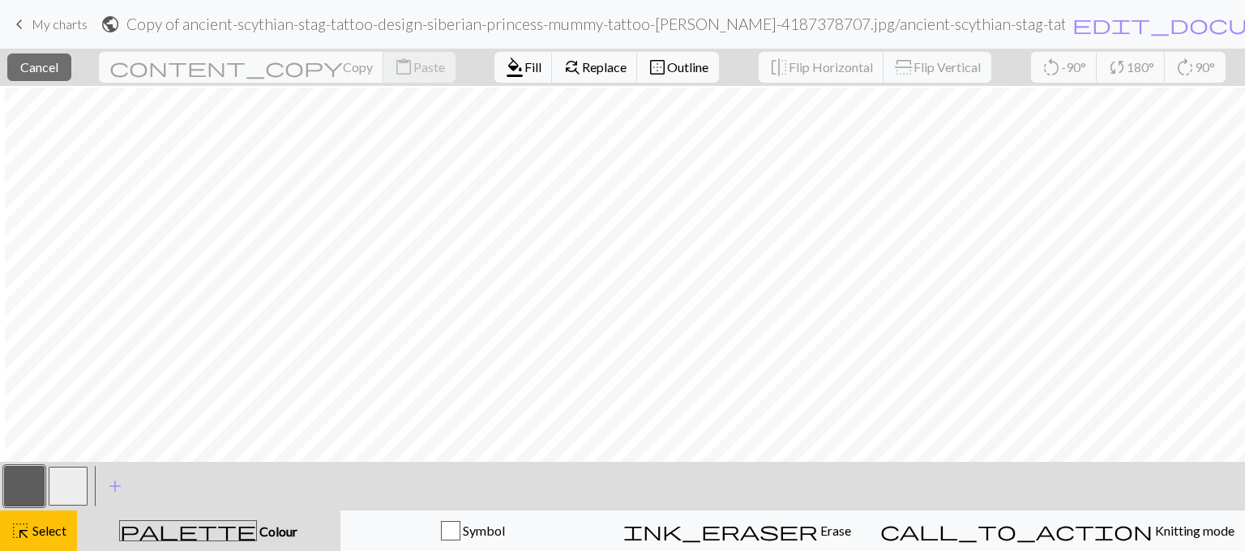
scroll to position [603, 340]
click at [57, 64] on span "Cancel" at bounding box center [39, 66] width 38 height 15
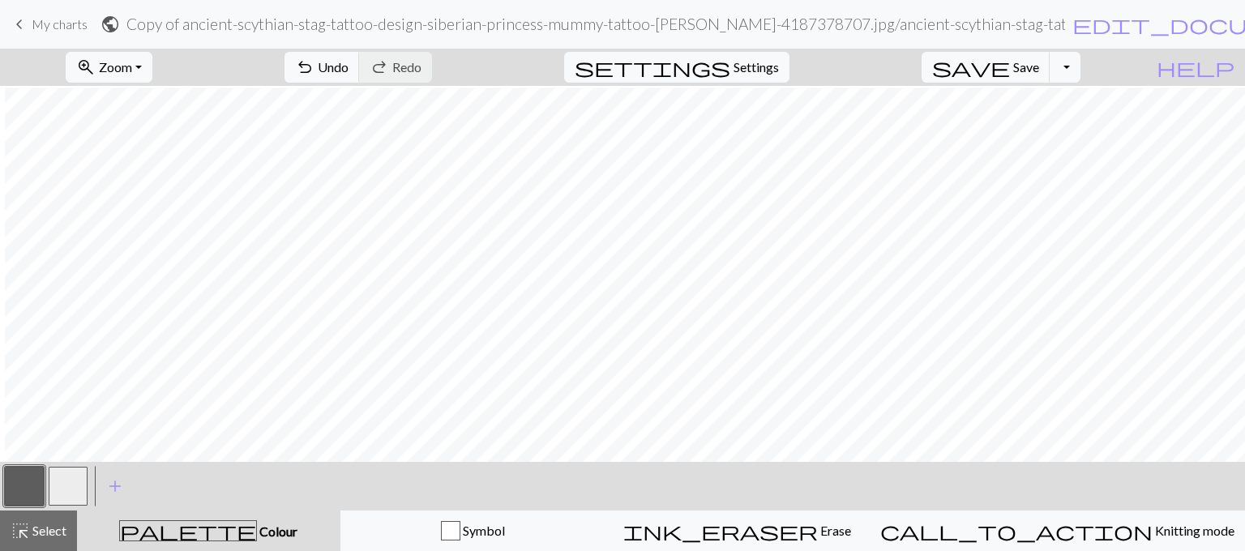
scroll to position [1088, 340]
click at [63, 488] on button "button" at bounding box center [68, 486] width 39 height 39
click at [22, 474] on button "button" at bounding box center [24, 486] width 39 height 39
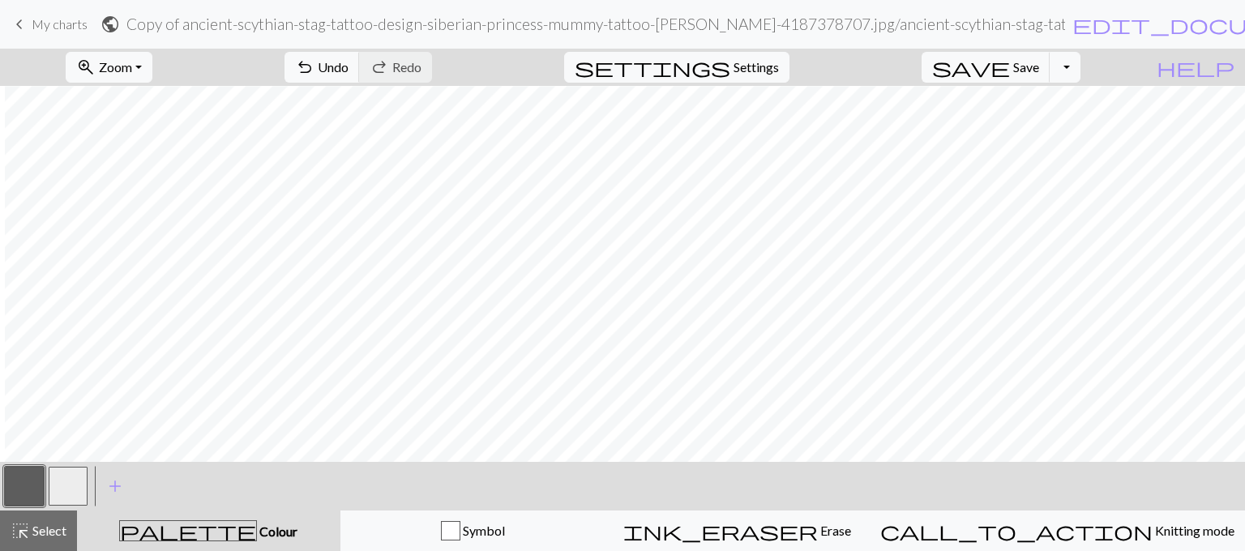
click at [75, 494] on button "button" at bounding box center [68, 486] width 39 height 39
click at [18, 479] on button "button" at bounding box center [24, 486] width 39 height 39
drag, startPoint x: 72, startPoint y: 486, endPoint x: 83, endPoint y: 479, distance: 12.4
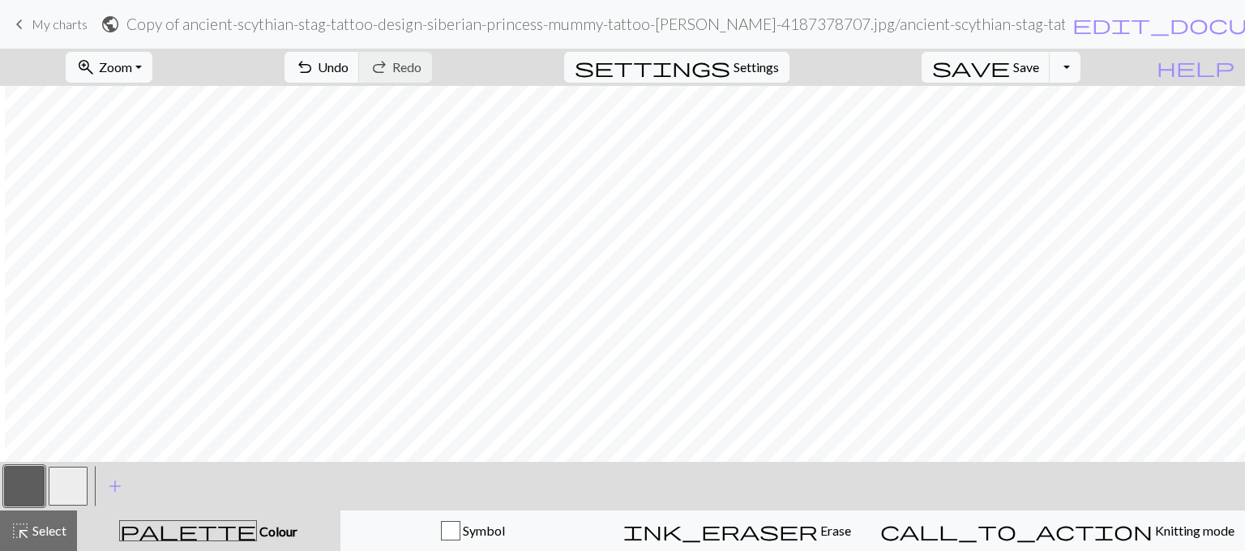
click at [75, 484] on button "button" at bounding box center [68, 486] width 39 height 39
click at [20, 482] on button "button" at bounding box center [24, 486] width 39 height 39
click at [66, 483] on button "button" at bounding box center [68, 486] width 39 height 39
